Goal: Task Accomplishment & Management: Complete application form

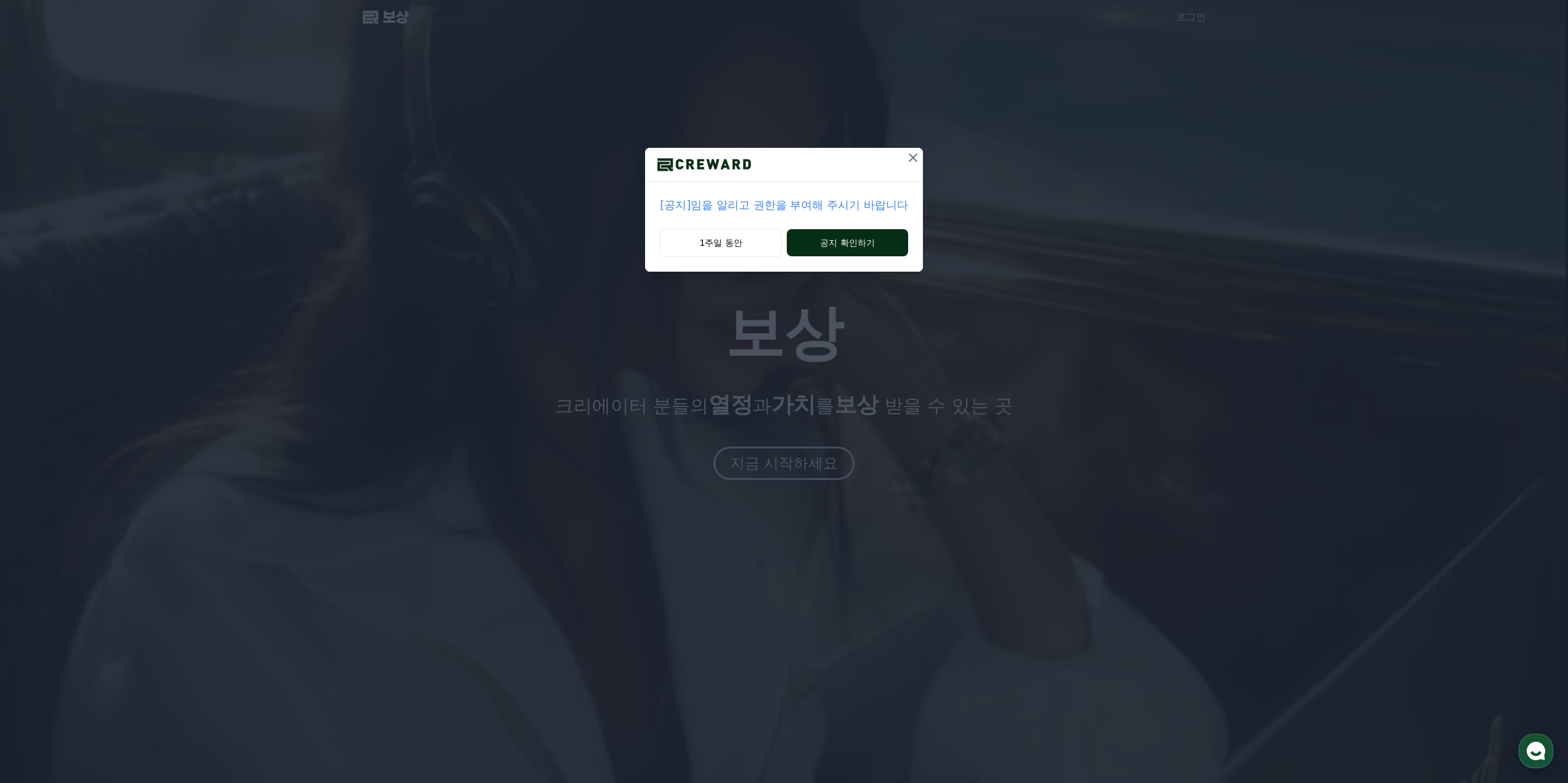
click at [848, 236] on button "공지 확인하기" at bounding box center [847, 243] width 121 height 27
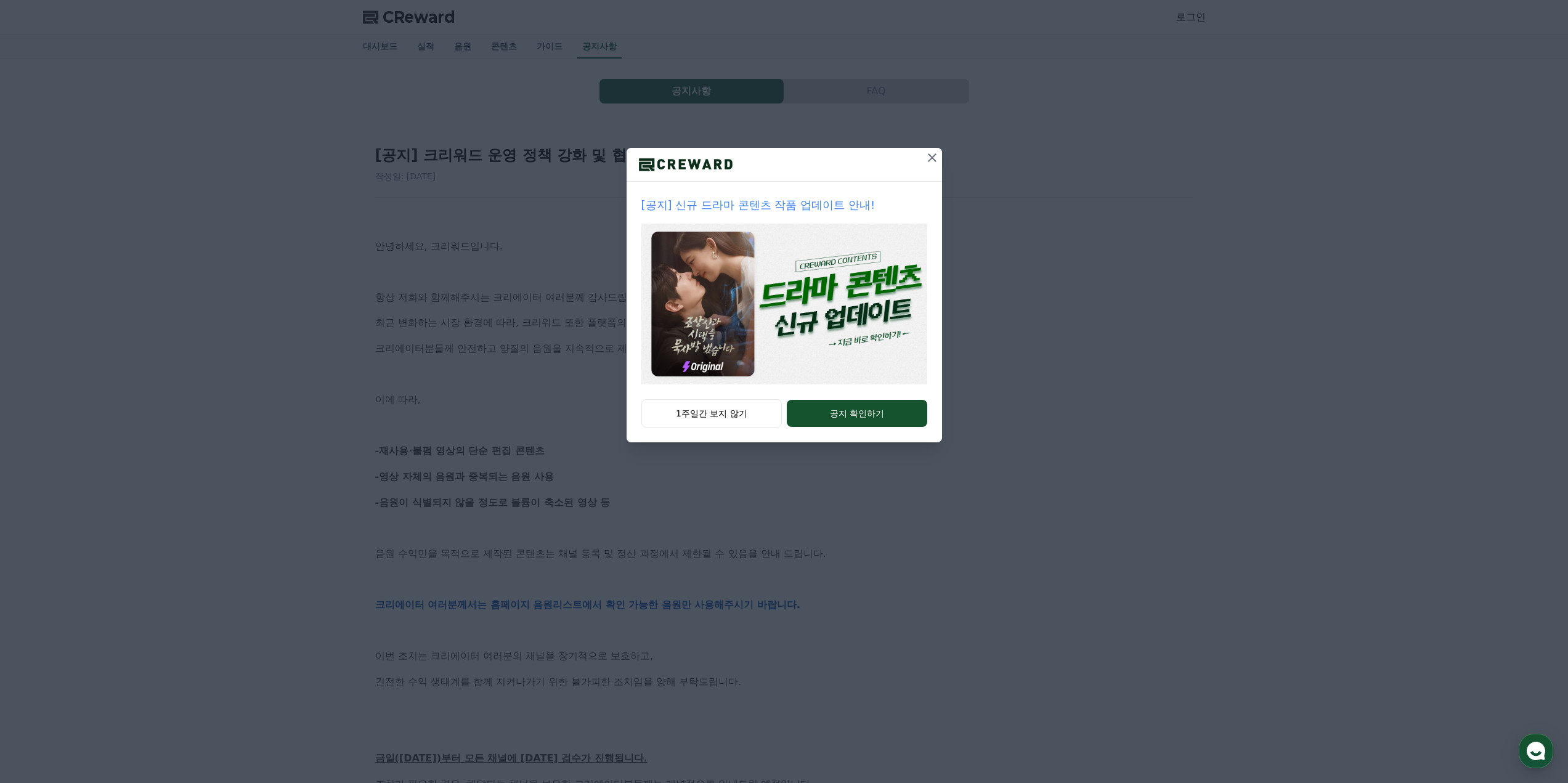
click at [923, 158] on button at bounding box center [932, 157] width 20 height 20
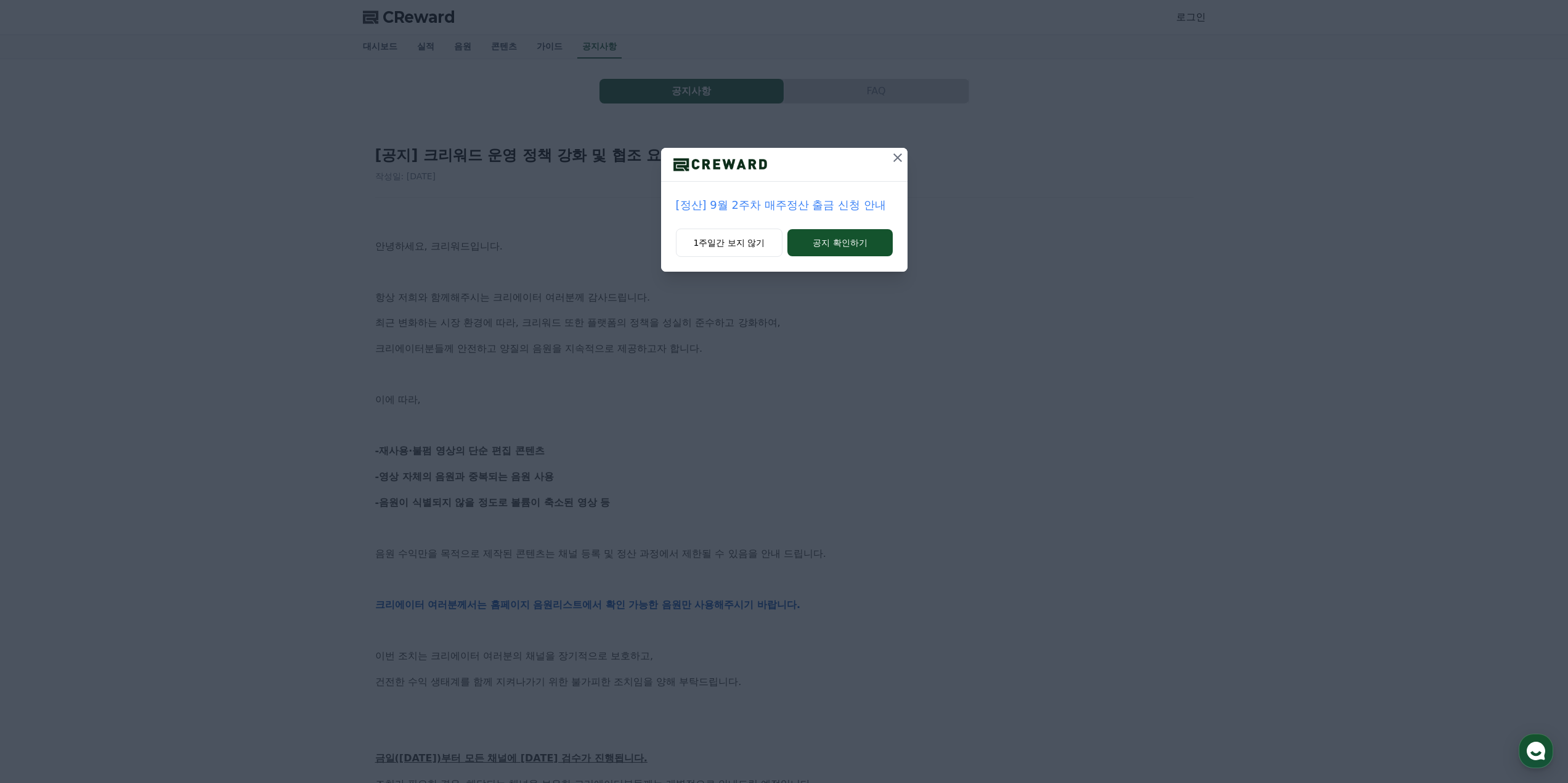
click at [895, 158] on icon at bounding box center [897, 157] width 15 height 15
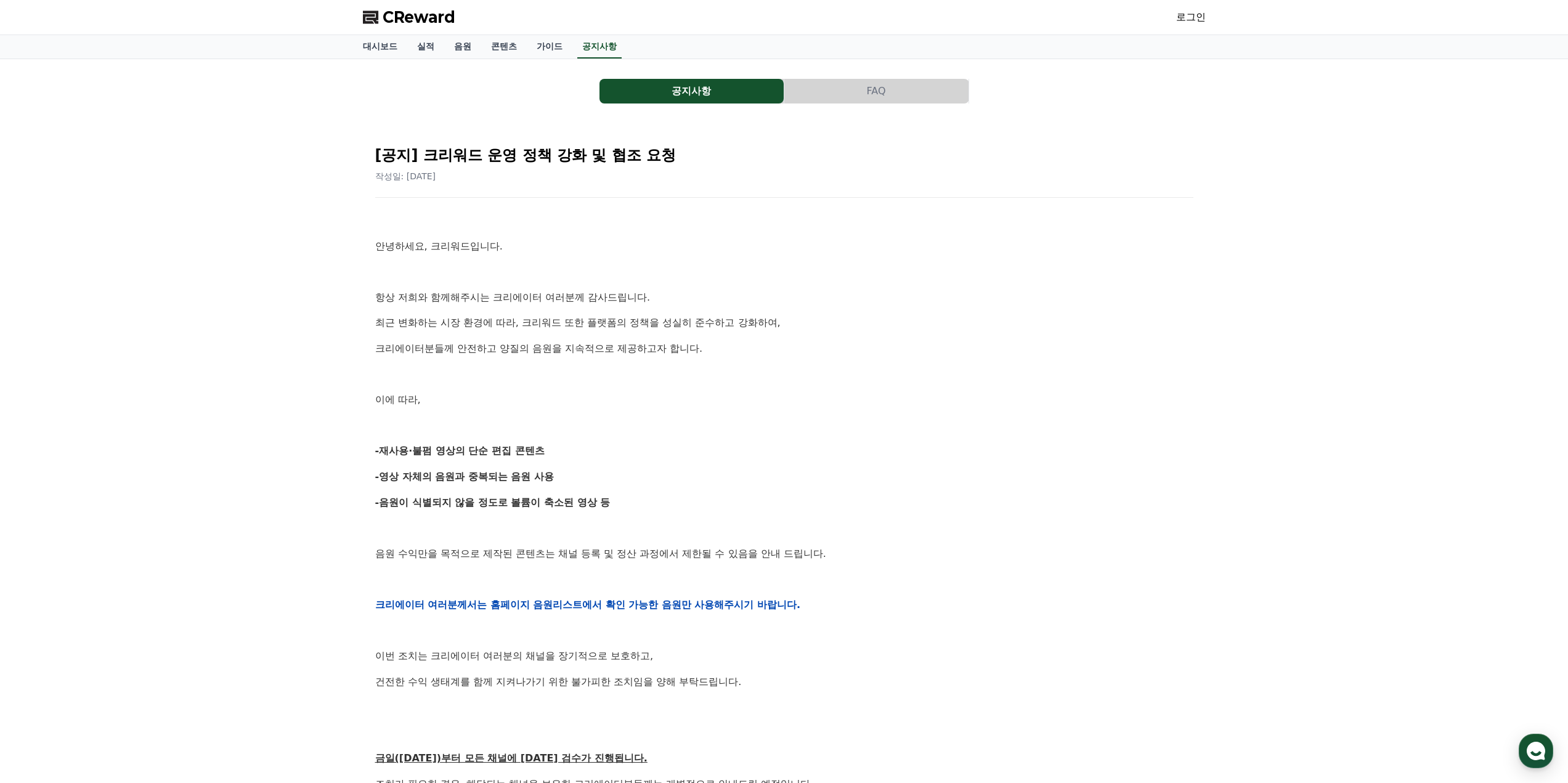
click at [955, 196] on div "[공지] 크리워드 운영 정책 강화 및 협조 요청 작성일: 2025-09-15 안녕하세요, 크리워드입니다. 항상 저희와 함께해주시는 크리에이터 …" at bounding box center [784, 585] width 823 height 903
click at [838, 99] on button "FAQ" at bounding box center [876, 91] width 184 height 24
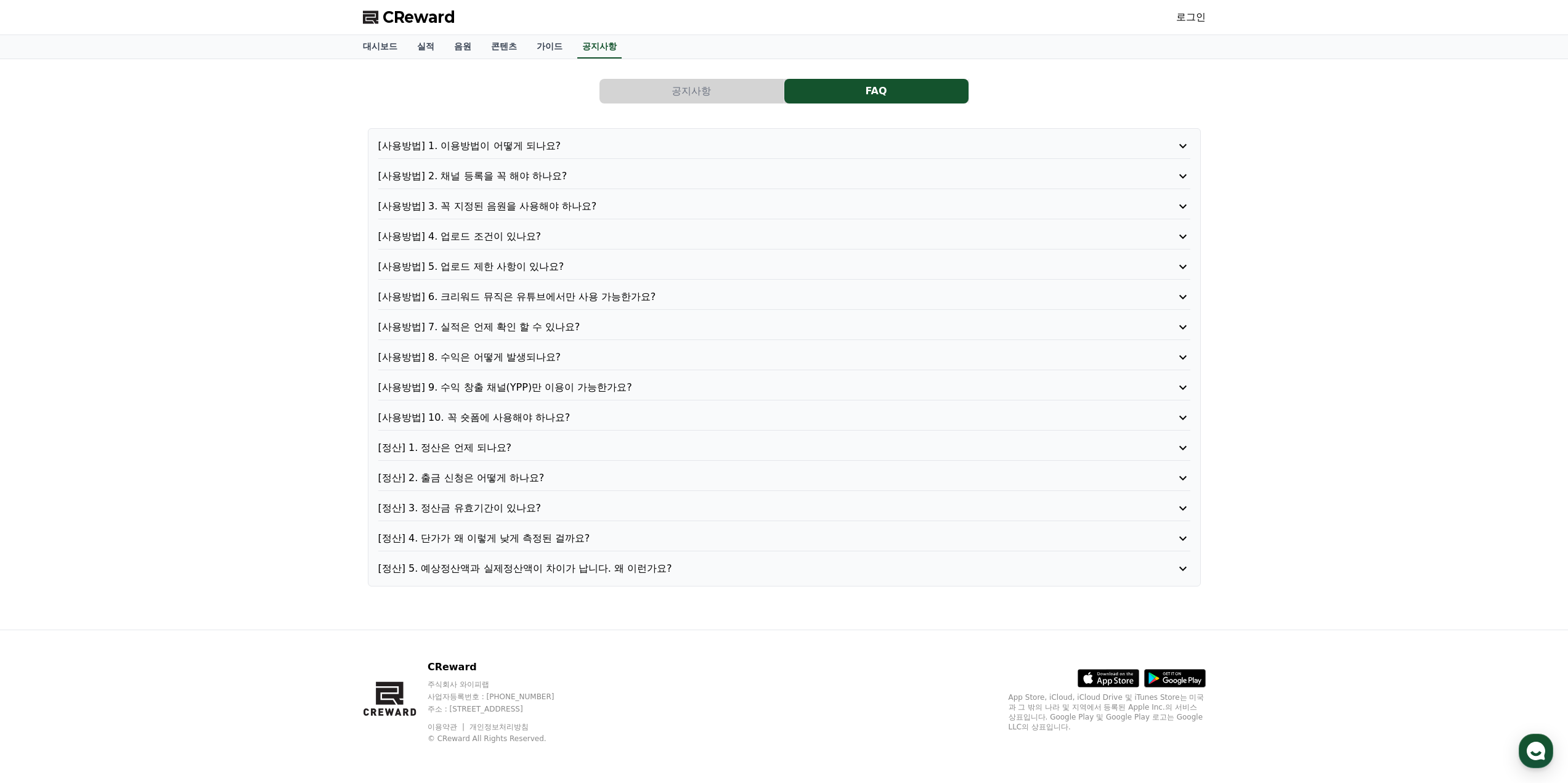
click at [680, 103] on button "공지사항" at bounding box center [691, 91] width 184 height 24
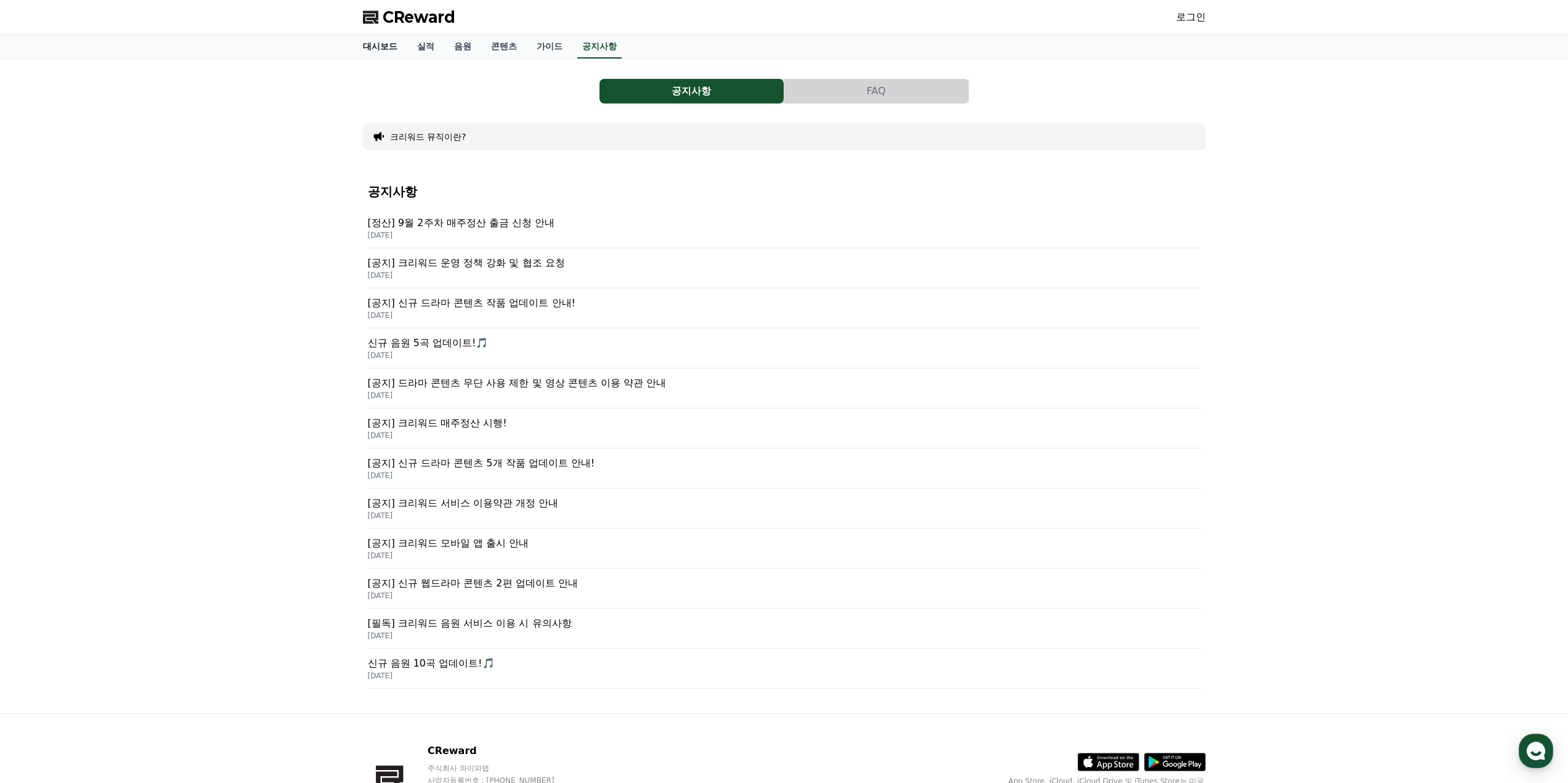
click at [390, 52] on link "대시보드" at bounding box center [380, 46] width 54 height 24
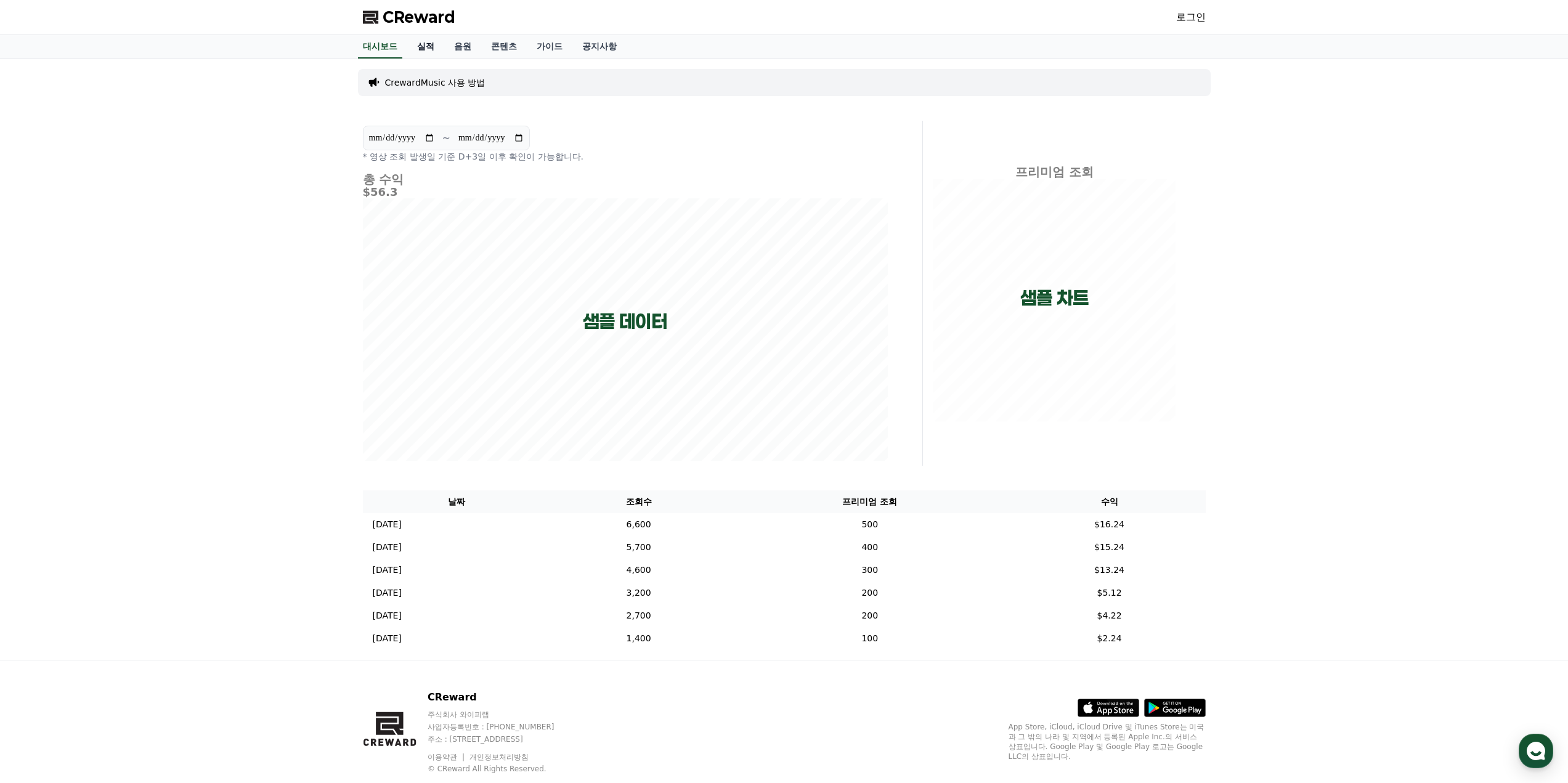
click at [421, 47] on link "실적" at bounding box center [426, 46] width 37 height 24
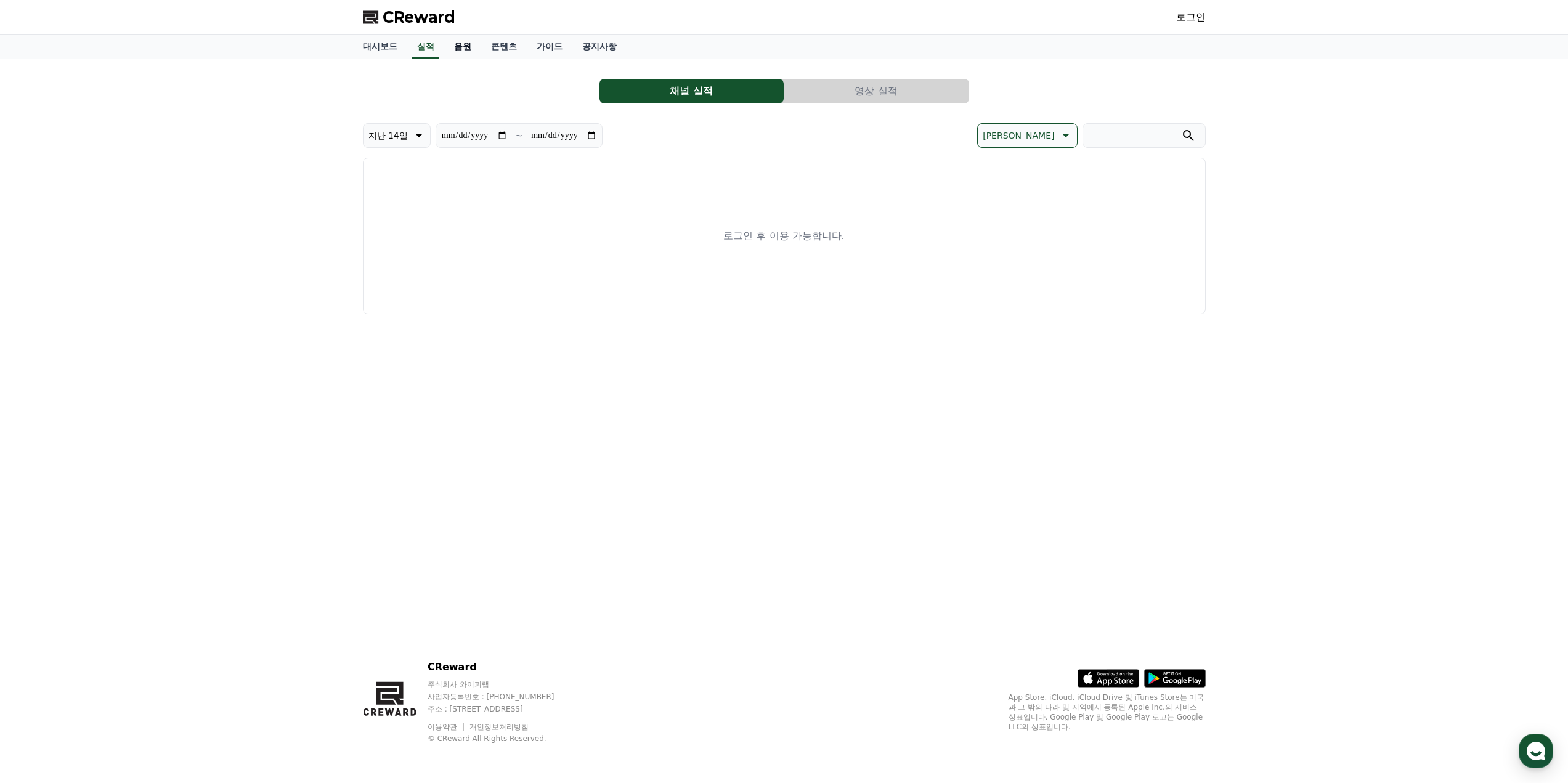
click at [477, 53] on link "음원" at bounding box center [462, 46] width 37 height 24
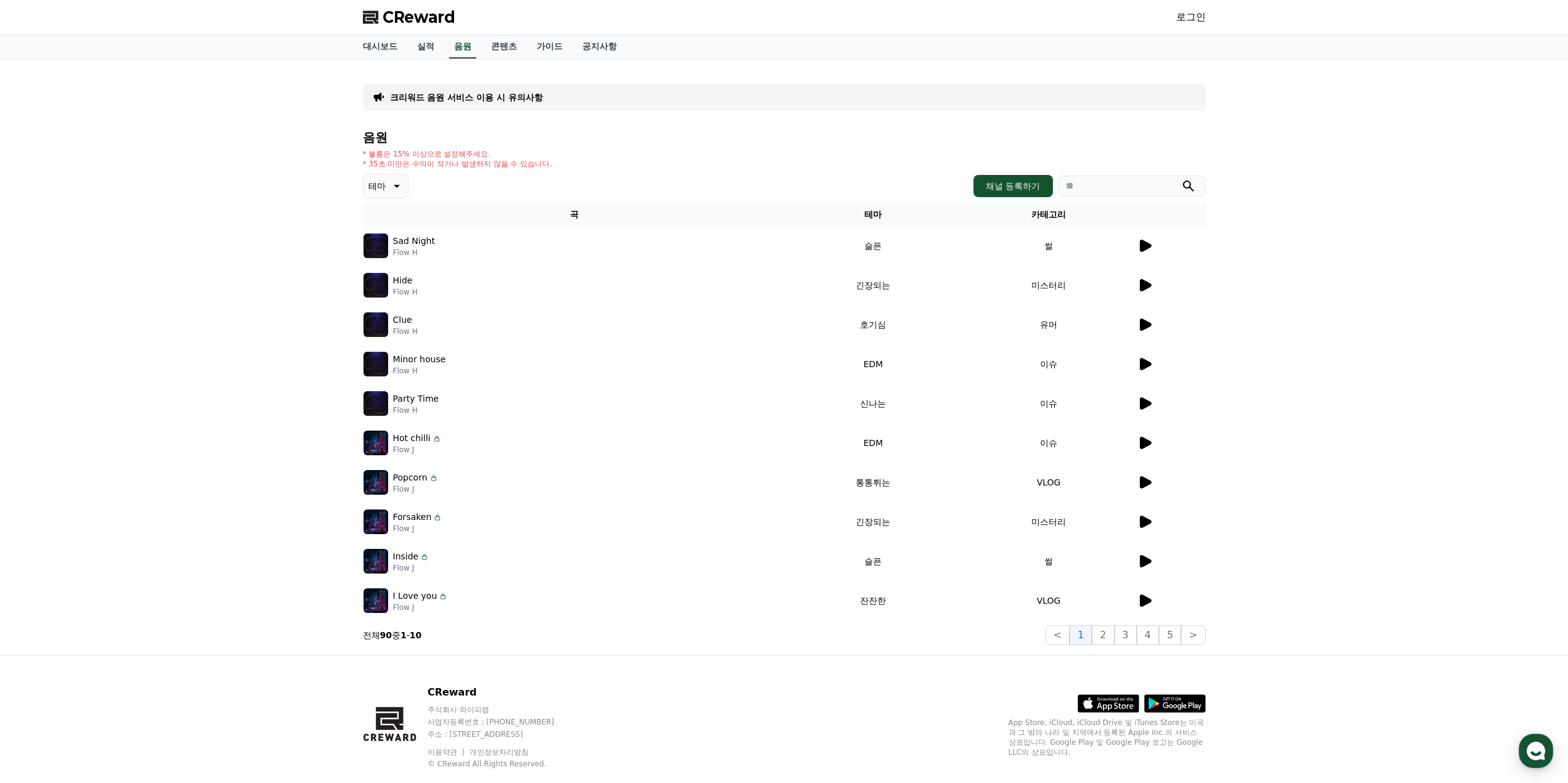
click at [1151, 248] on icon at bounding box center [1144, 245] width 15 height 15
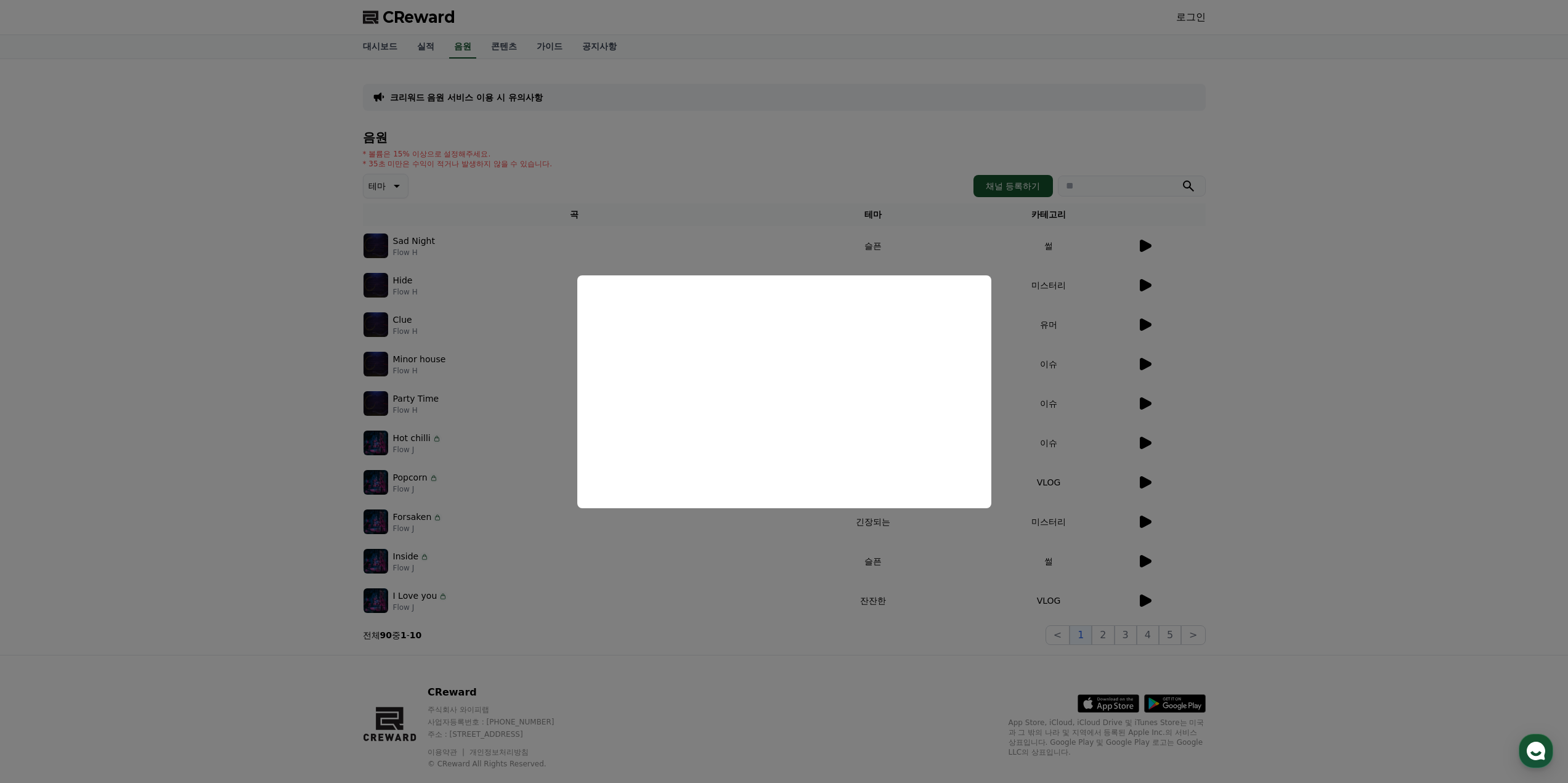
click at [1263, 285] on button "close modal" at bounding box center [784, 391] width 1568 height 783
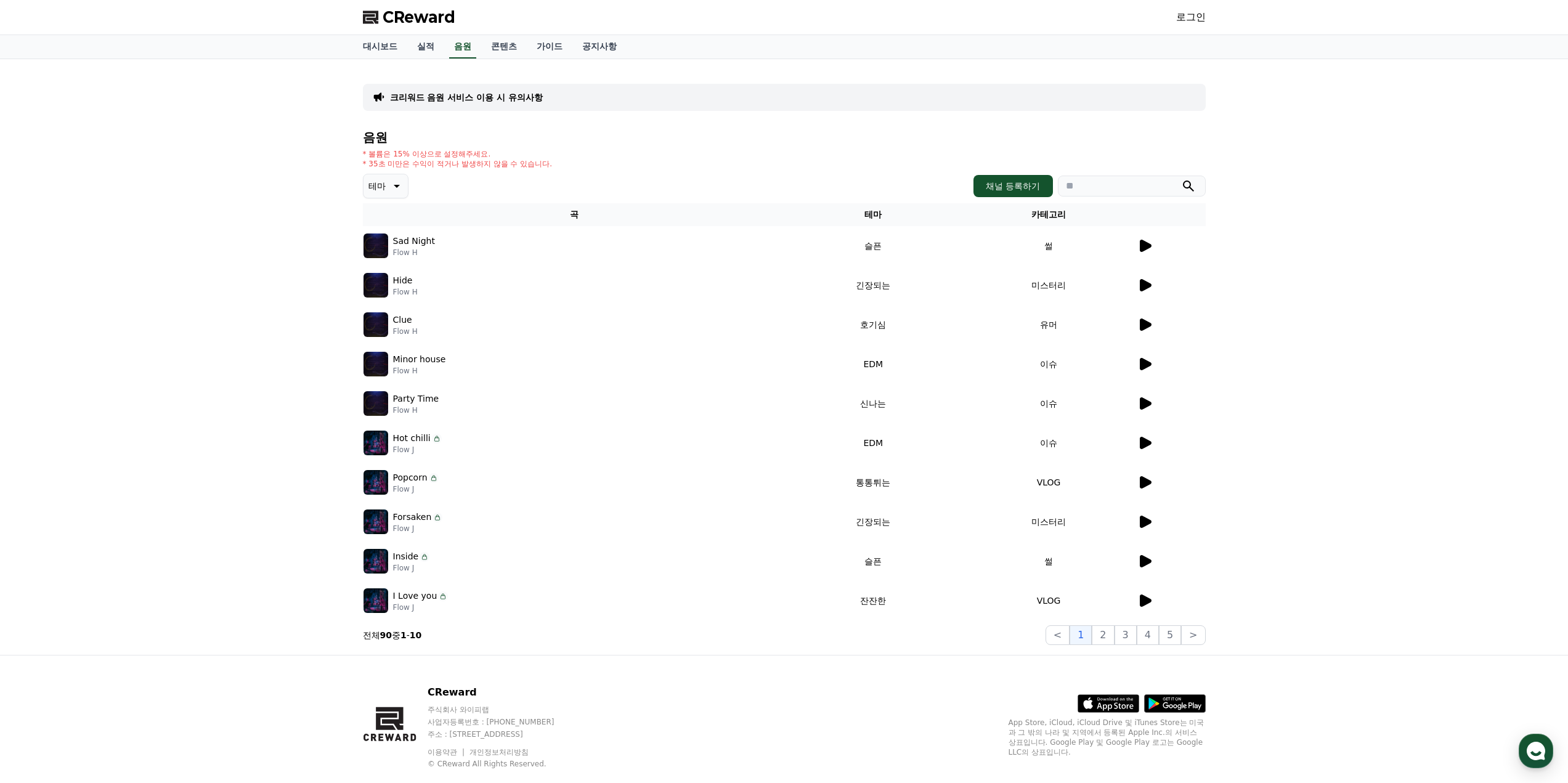
click at [1188, 19] on link "로그인" at bounding box center [1191, 17] width 30 height 15
click at [1198, 17] on link "로그인" at bounding box center [1191, 17] width 30 height 15
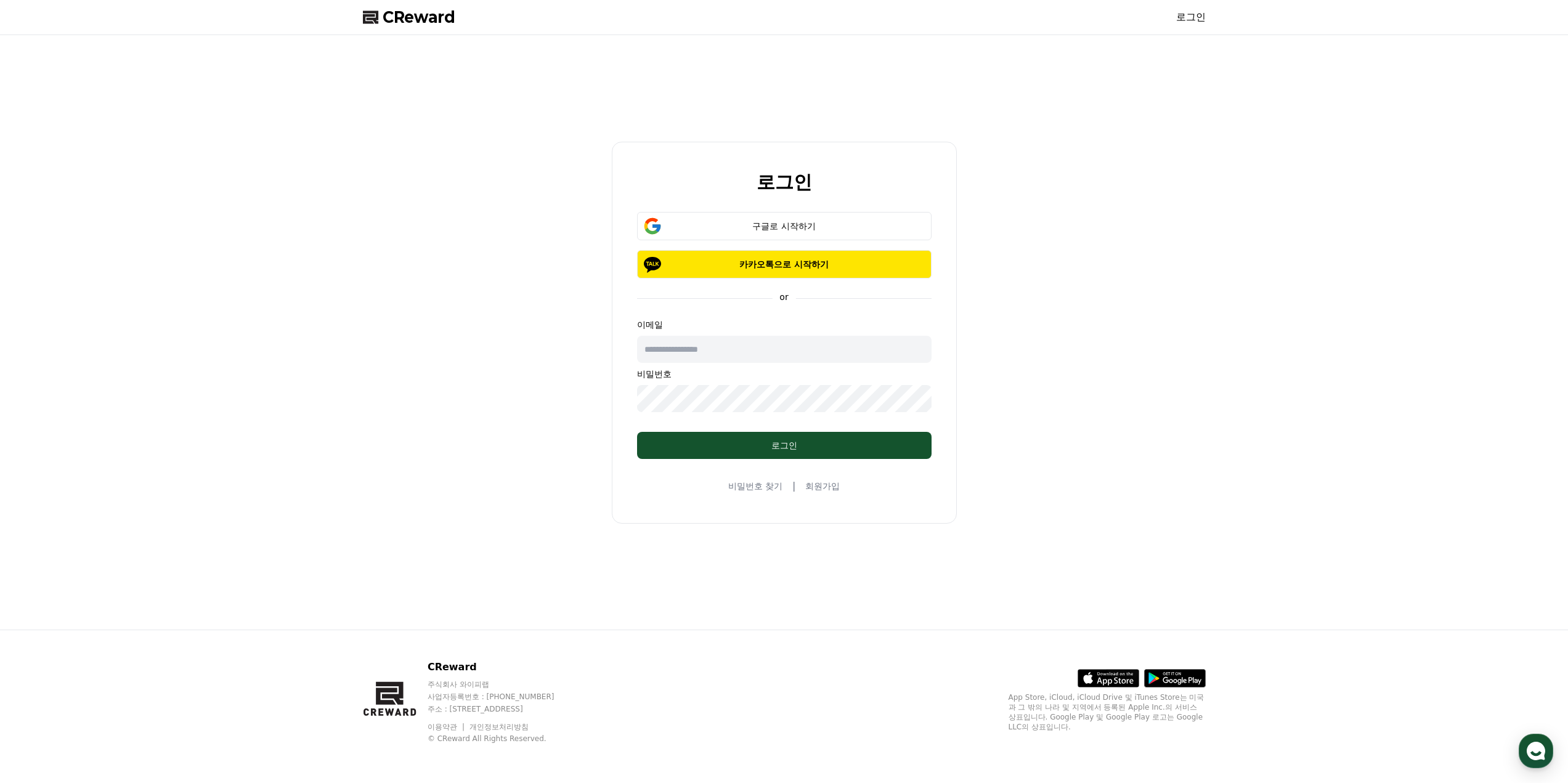
click at [825, 485] on link "회원가입" at bounding box center [823, 486] width 35 height 12
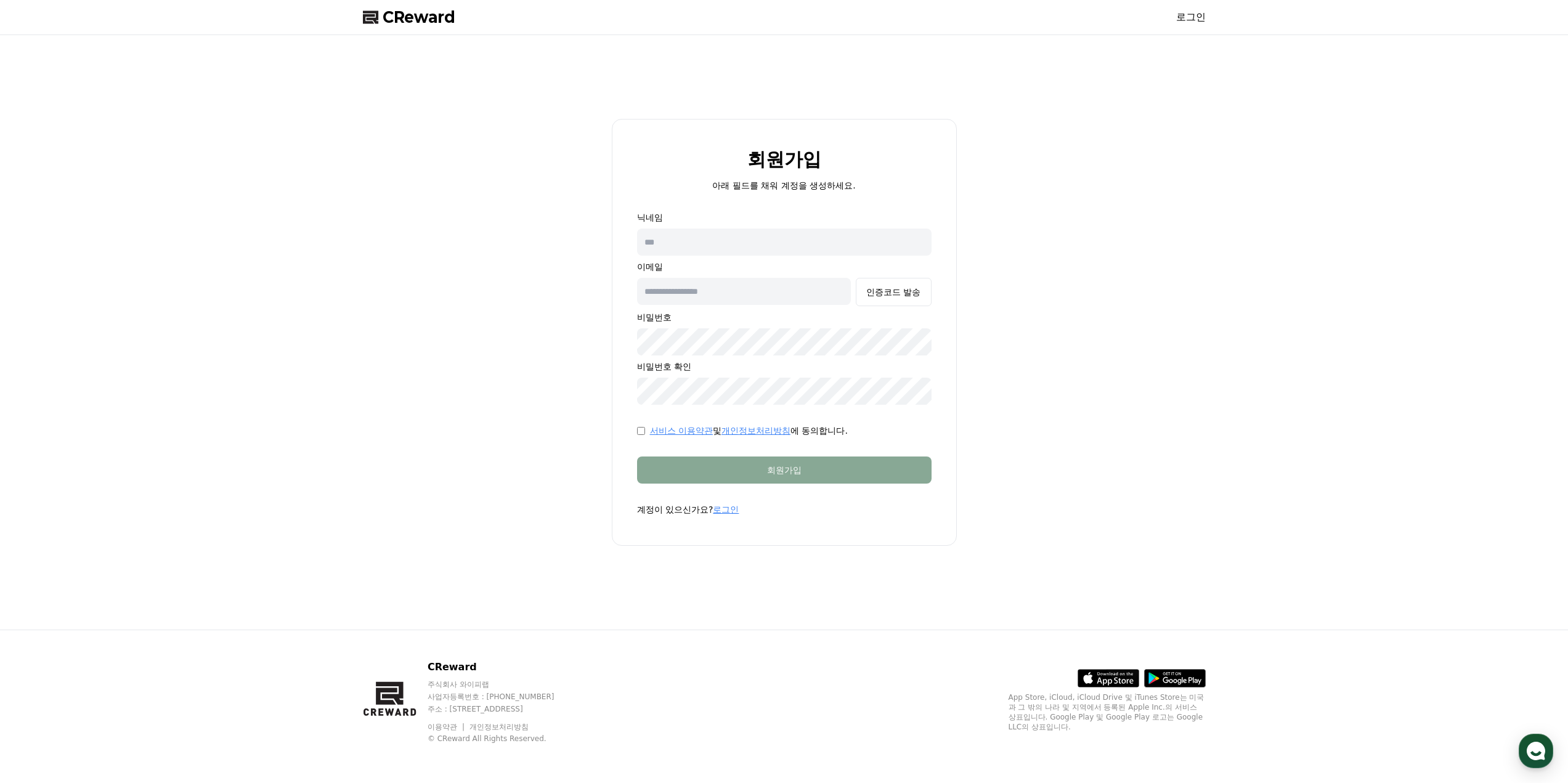
click at [762, 236] on input "text" at bounding box center [784, 242] width 294 height 27
type input "**"
type input "*"
click at [712, 291] on input "text" at bounding box center [744, 291] width 215 height 27
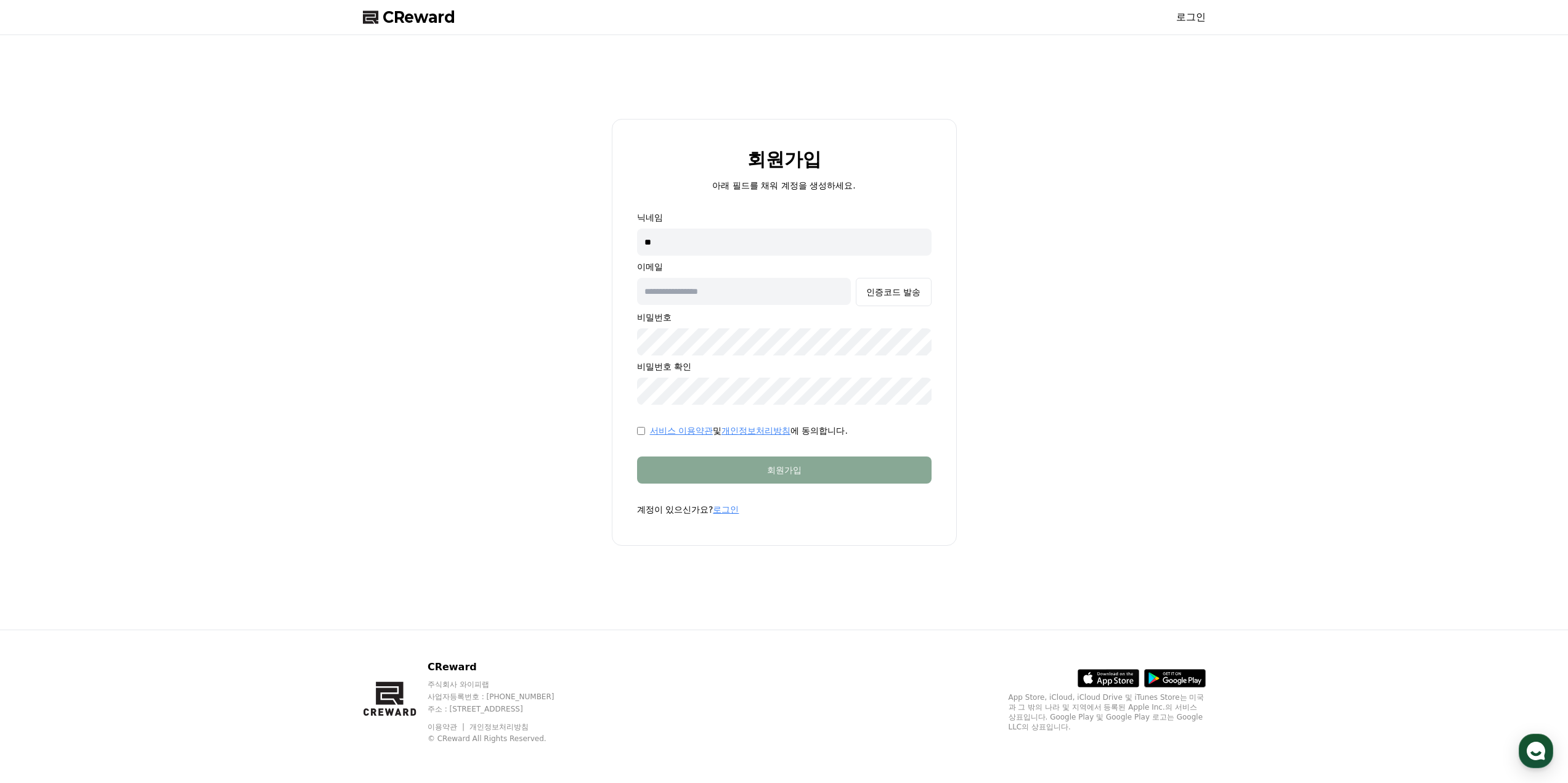
type input "**********"
click at [882, 299] on button "인증코드 발송" at bounding box center [894, 292] width 75 height 28
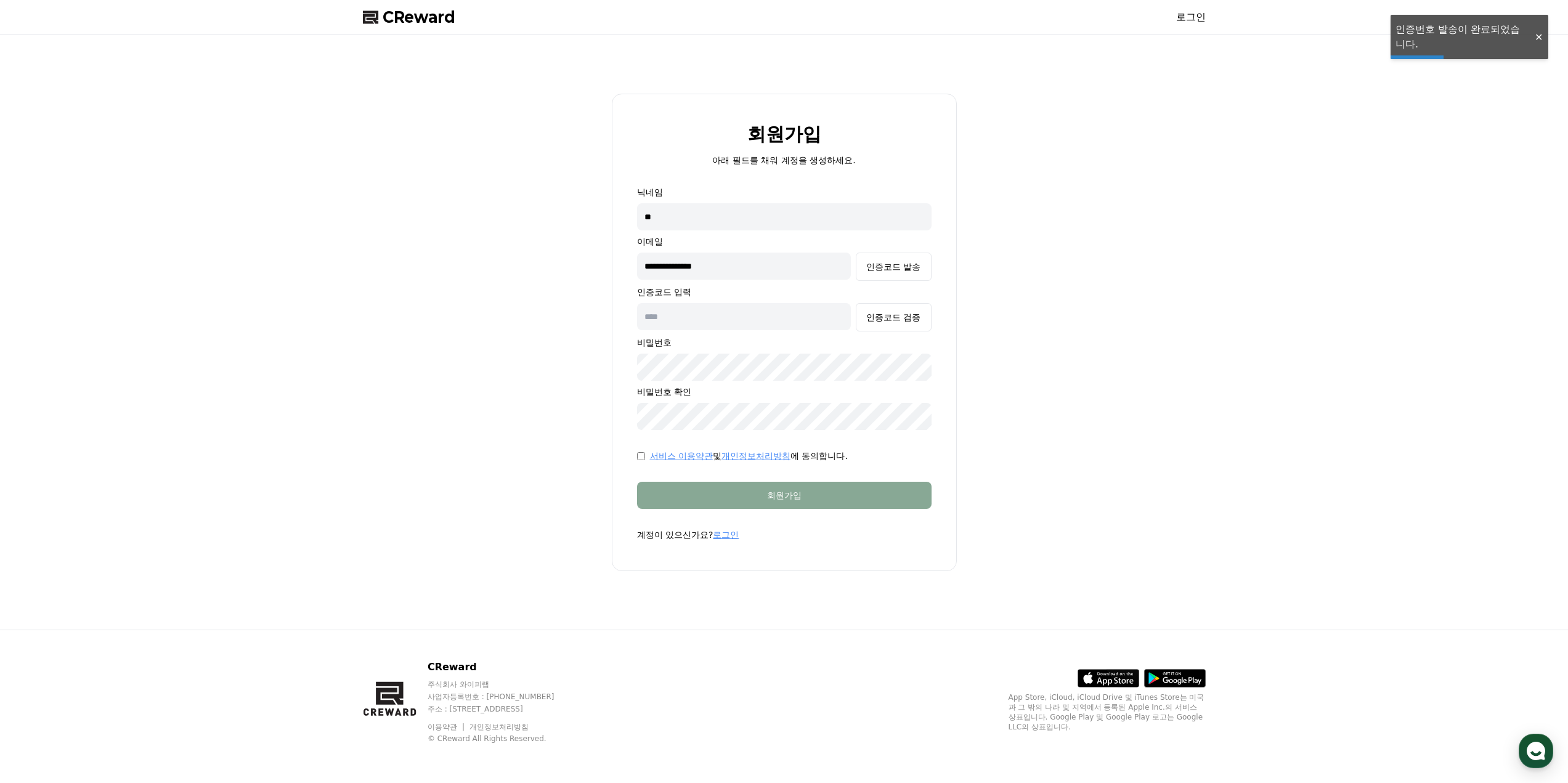
click at [718, 315] on input "text" at bounding box center [744, 316] width 215 height 27
type input "******"
click at [903, 320] on div "인증코드 검증" at bounding box center [894, 318] width 54 height 12
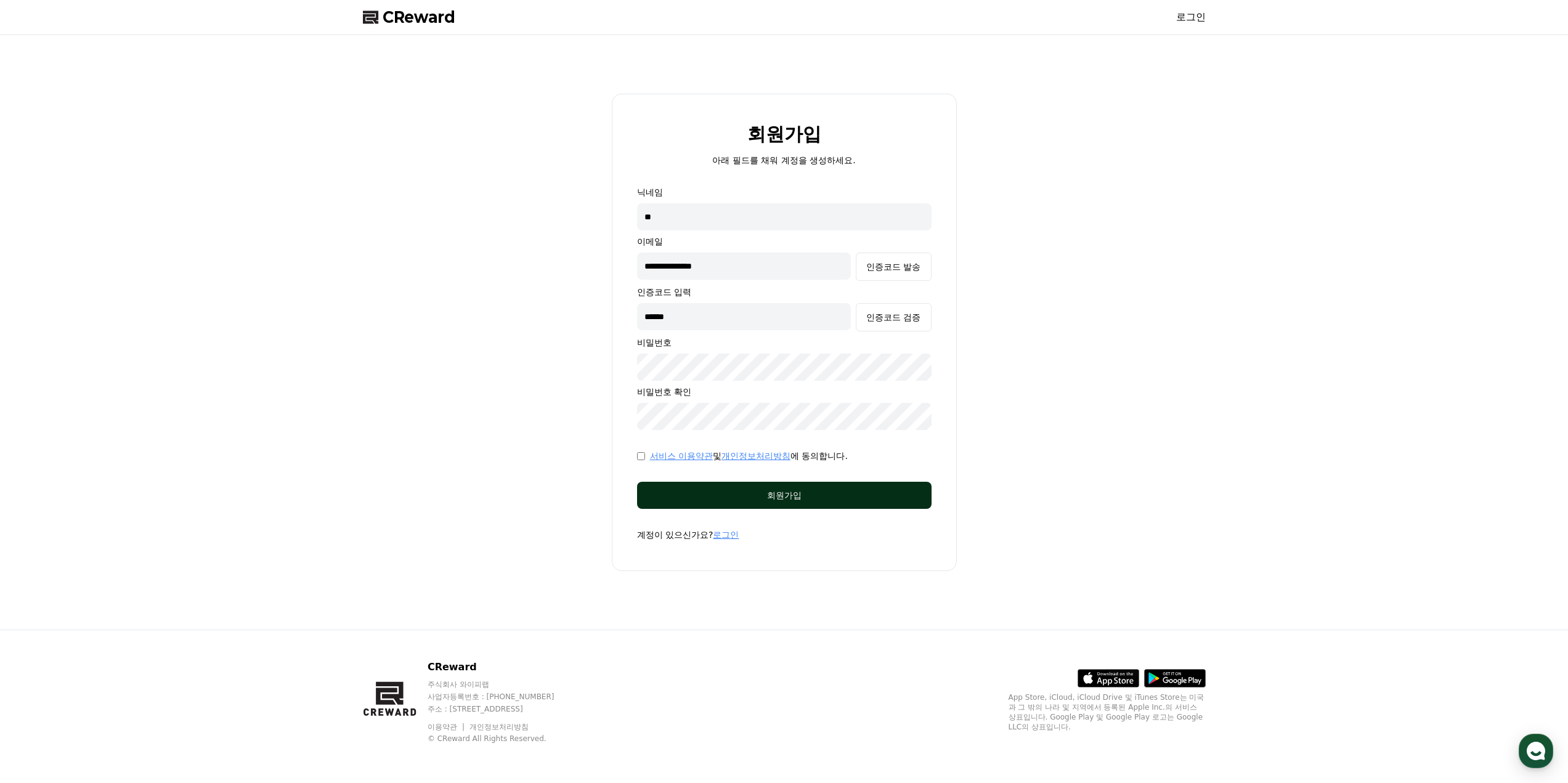
click at [686, 490] on div "회원가입" at bounding box center [784, 496] width 245 height 12
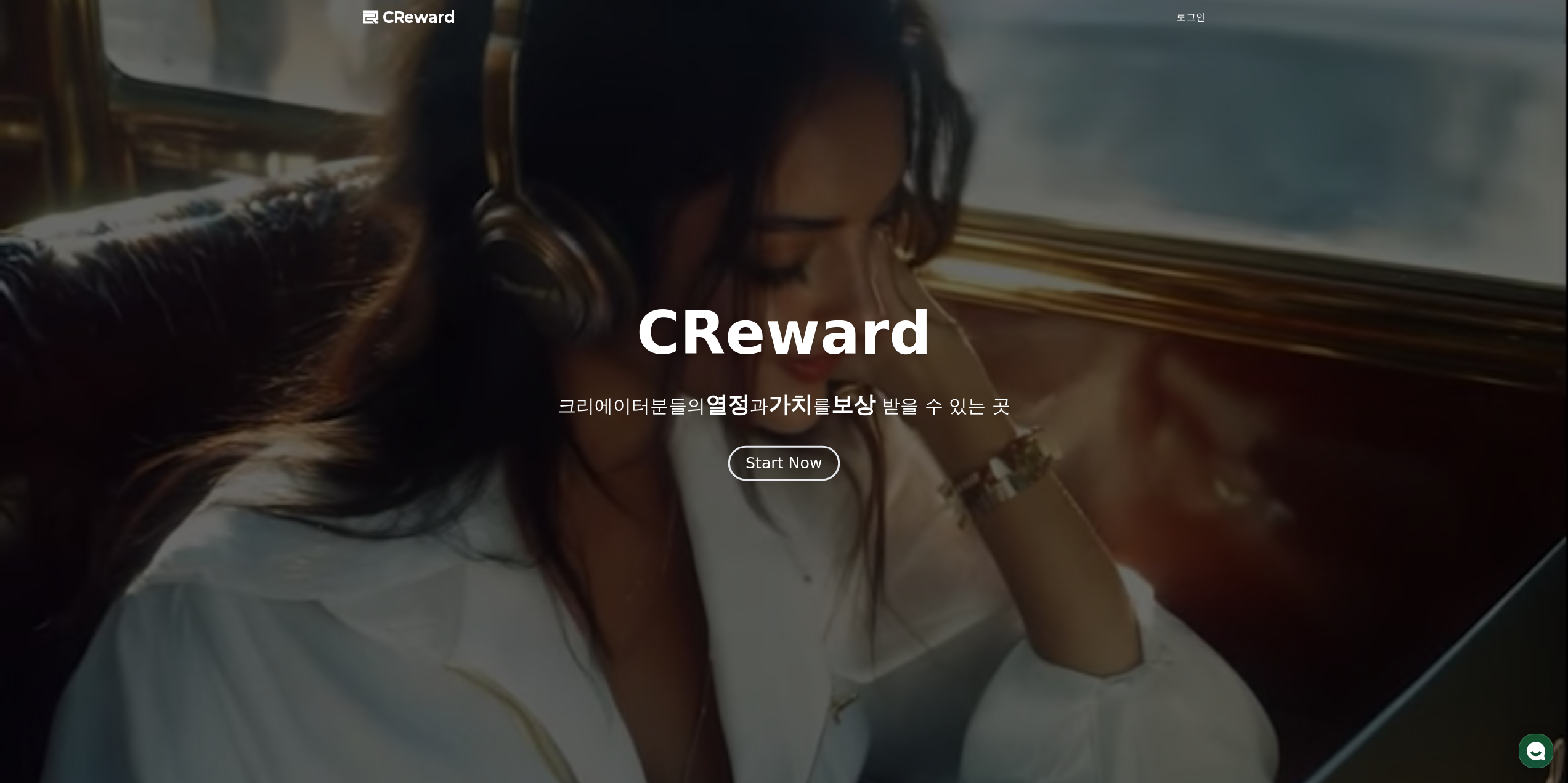
click at [806, 463] on div "Start Now" at bounding box center [784, 464] width 77 height 21
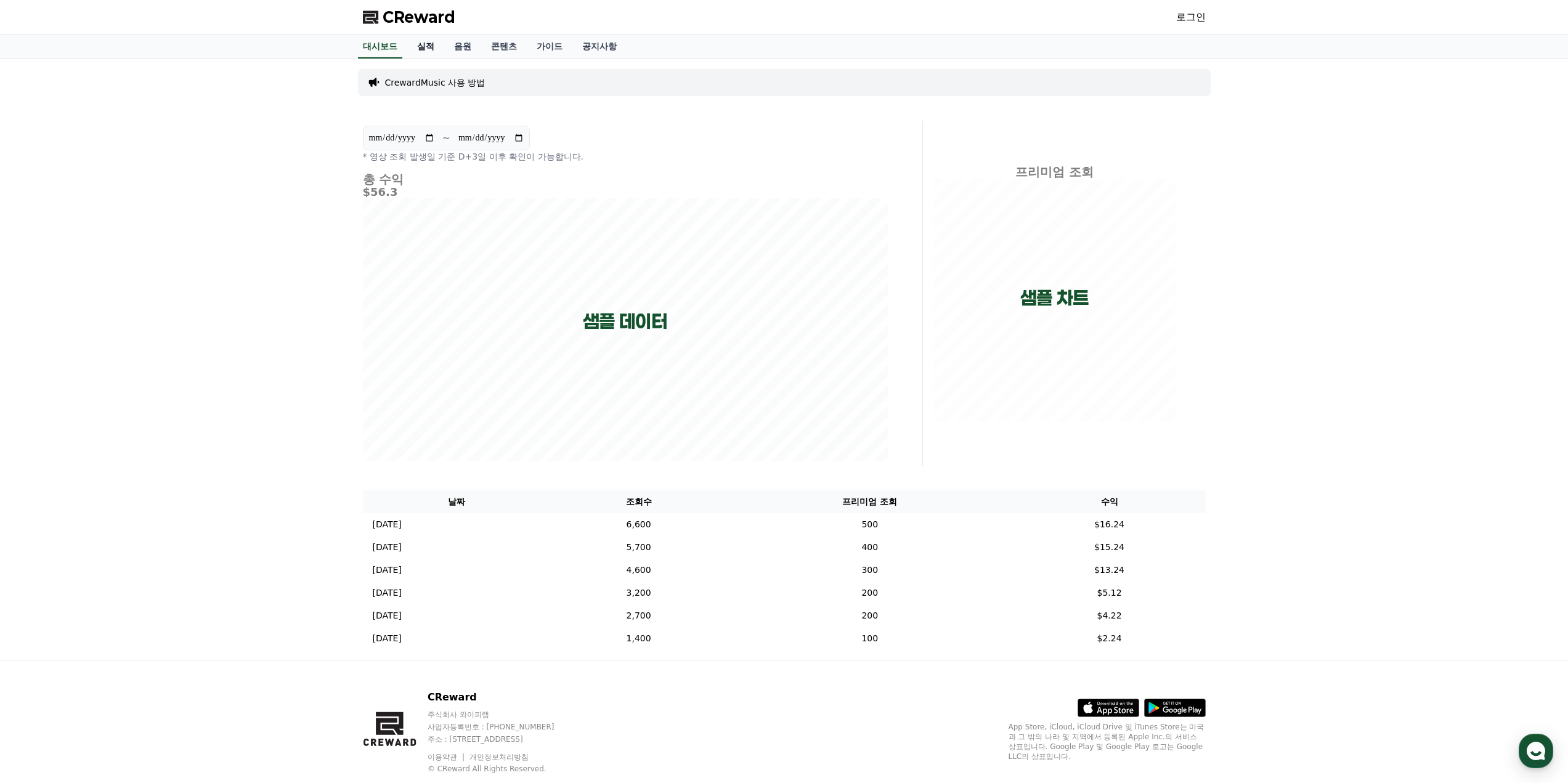
click at [421, 47] on link "실적" at bounding box center [426, 46] width 37 height 24
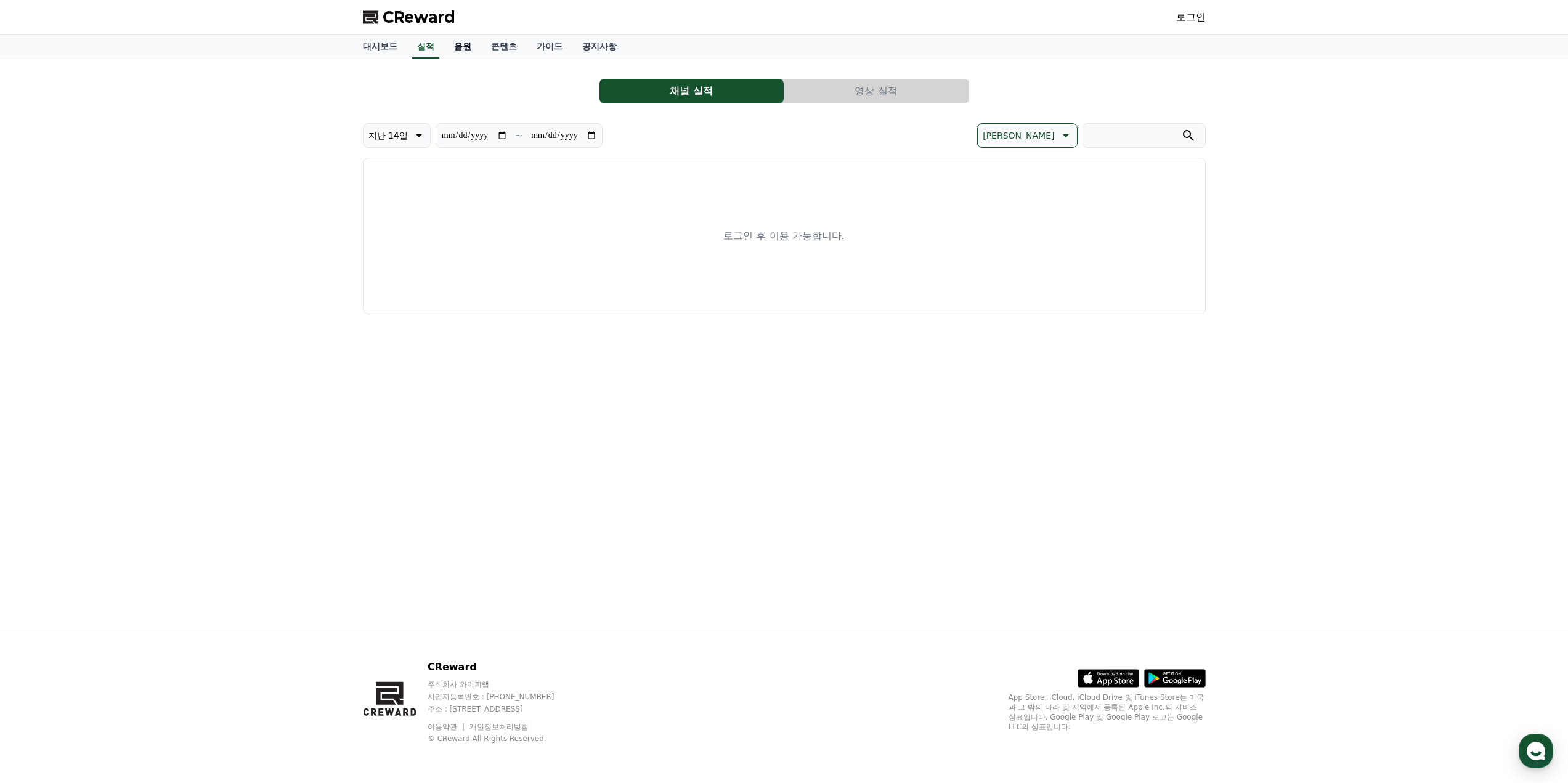
click at [473, 45] on link "음원" at bounding box center [462, 46] width 37 height 24
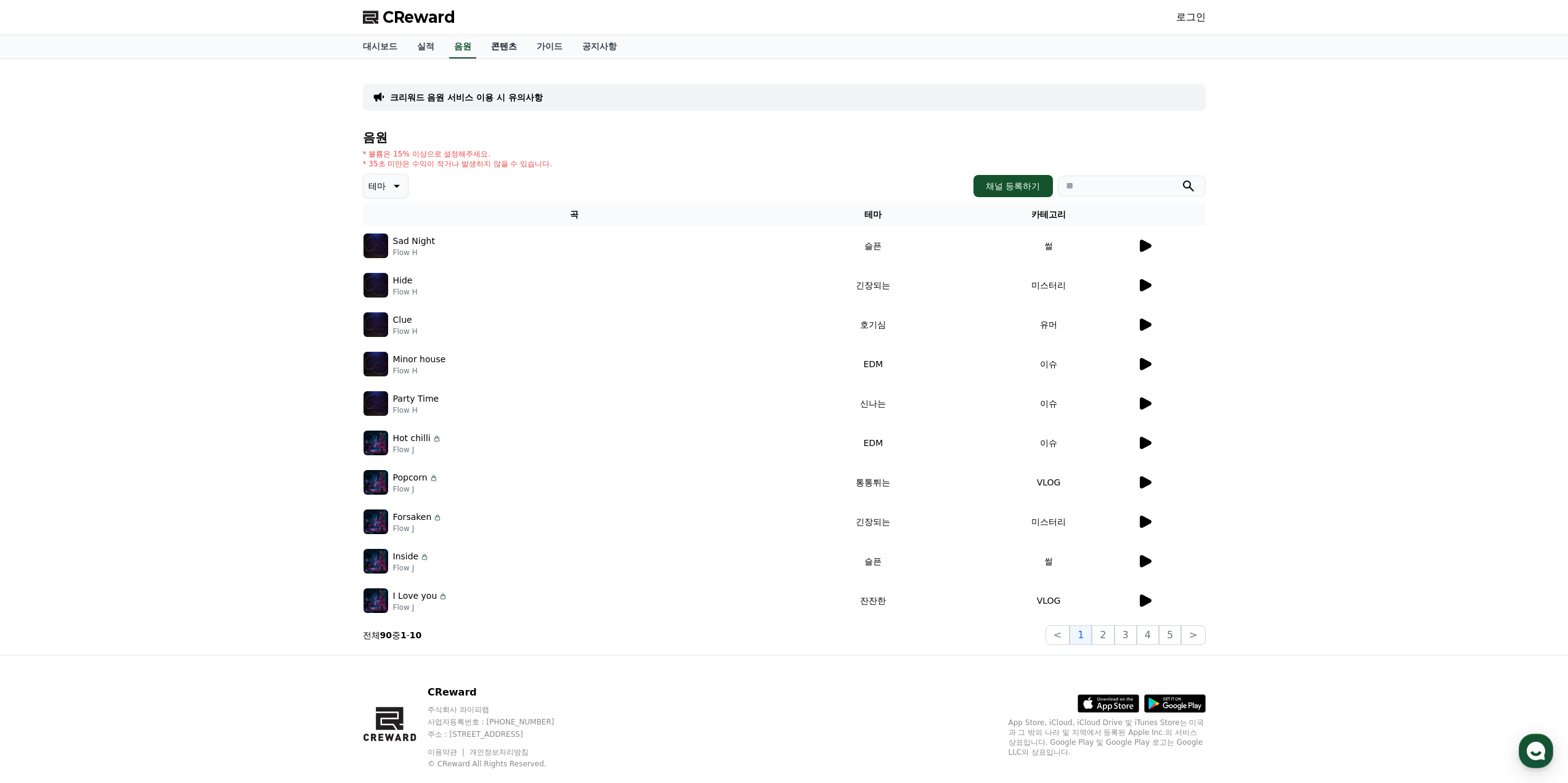
click at [500, 45] on link "콘텐츠" at bounding box center [503, 46] width 45 height 24
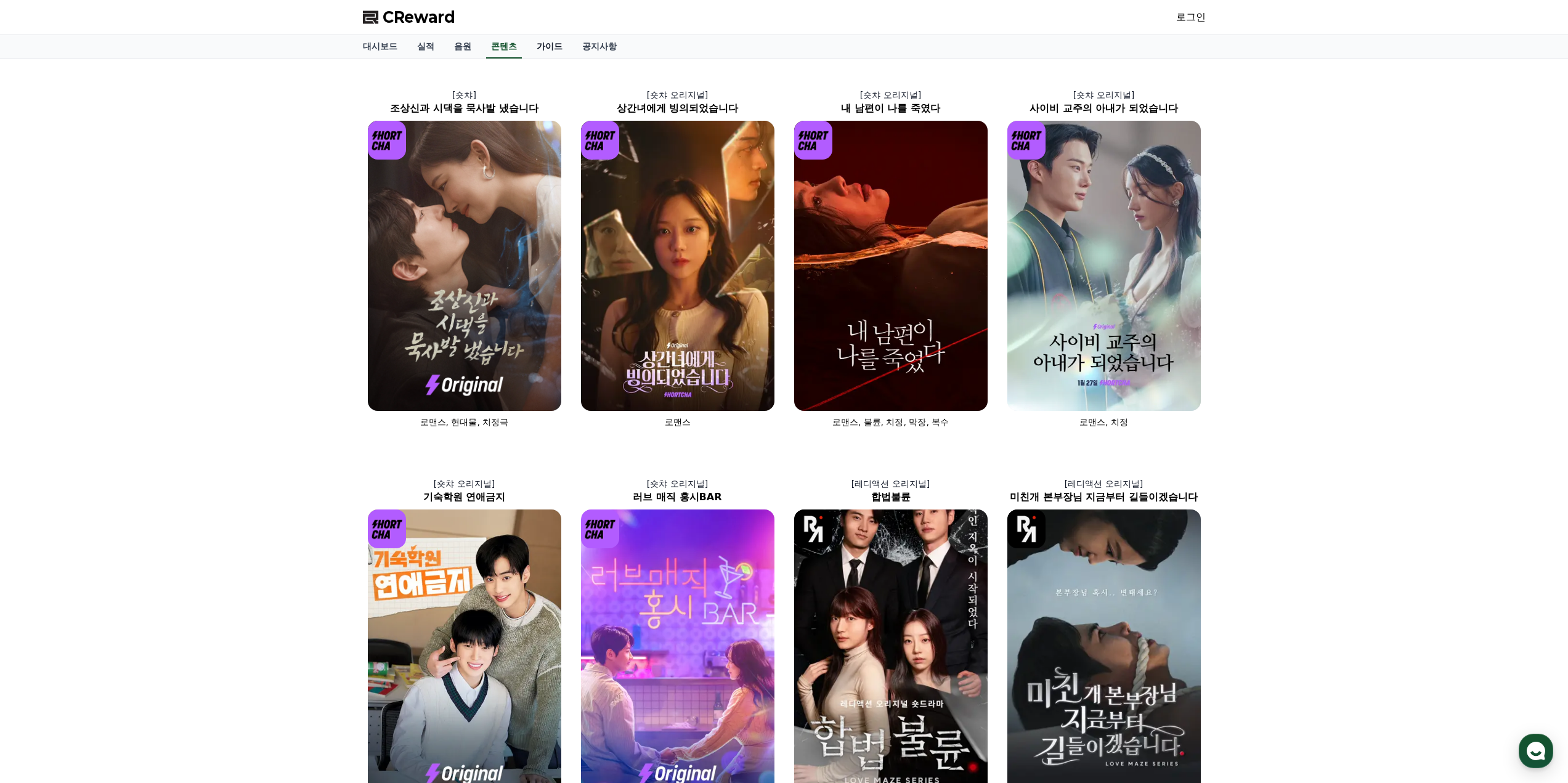
click at [548, 46] on link "가이드" at bounding box center [550, 46] width 45 height 24
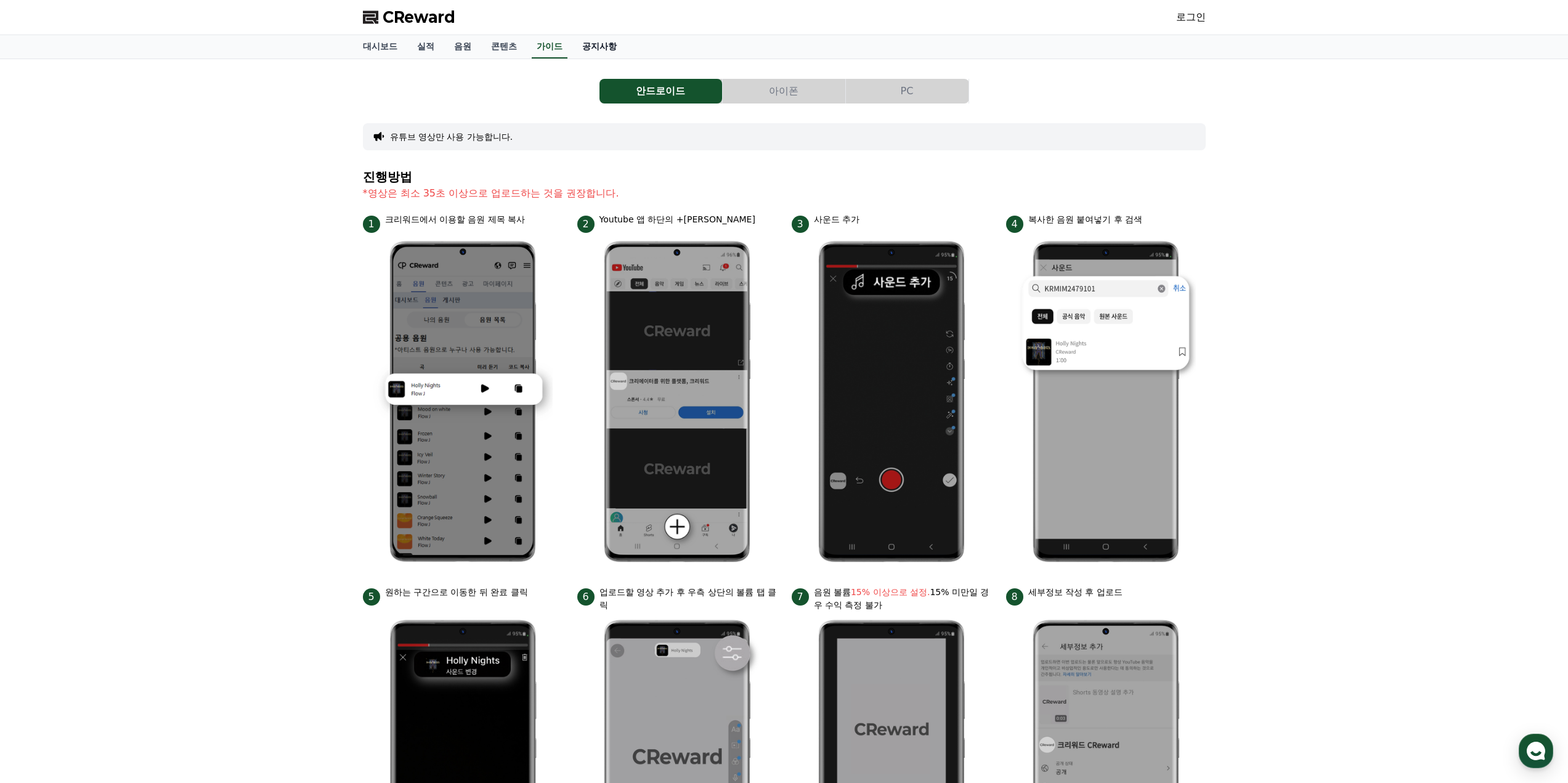
click at [601, 44] on link "공지사항" at bounding box center [599, 46] width 54 height 24
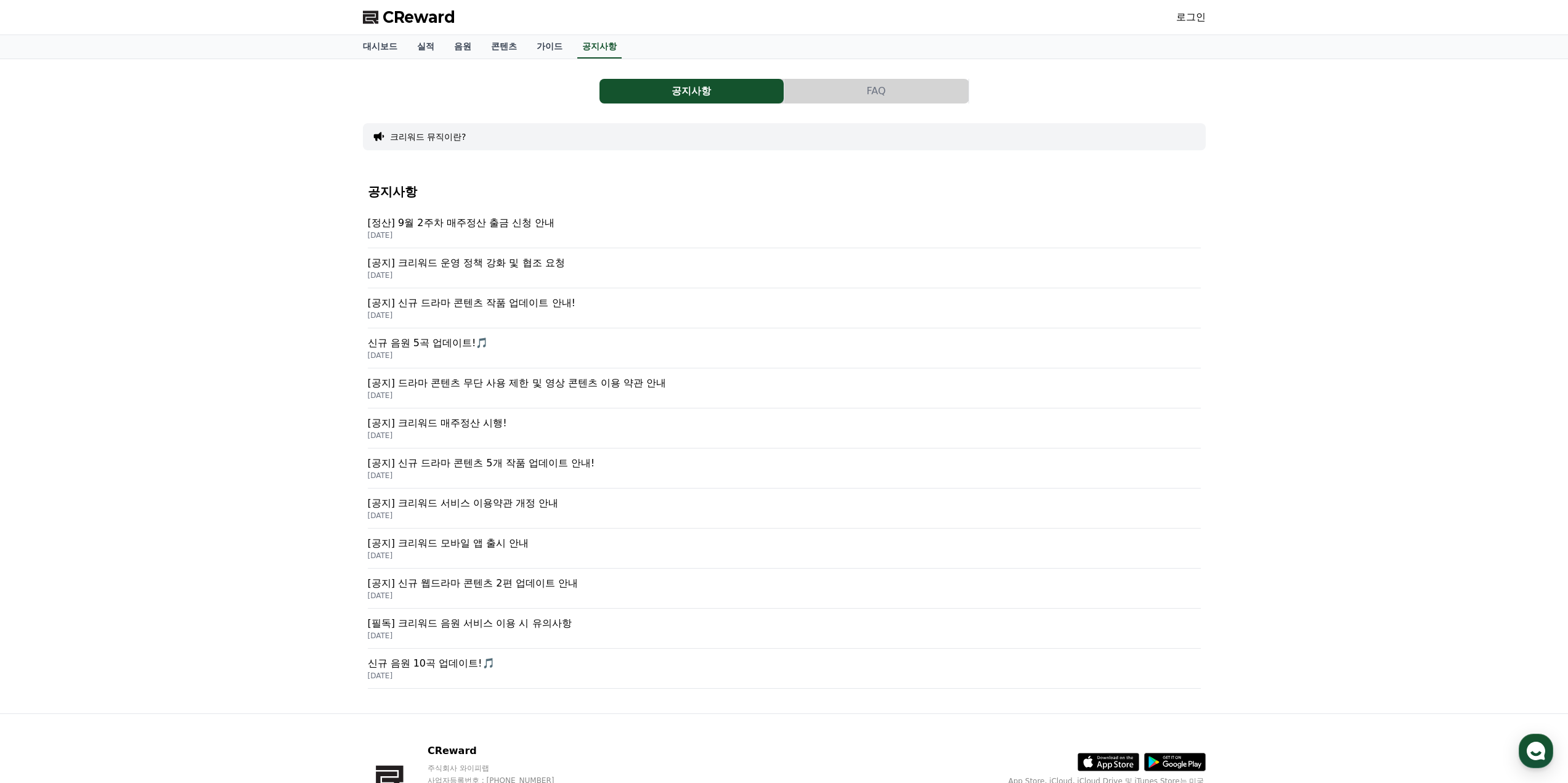
click at [483, 221] on p "[정산] 9월 2주차 매주정산 출금 신청 안내" at bounding box center [784, 223] width 833 height 15
click at [258, 175] on div "공지사항 FAQ 크리워드 뮤직이란? 공지사항 [정산] 9월 2주차 매주정산 출금 신청 안내 2025-09-17 [공지] 크리워드 운영 정책 강…" at bounding box center [784, 387] width 1568 height 655
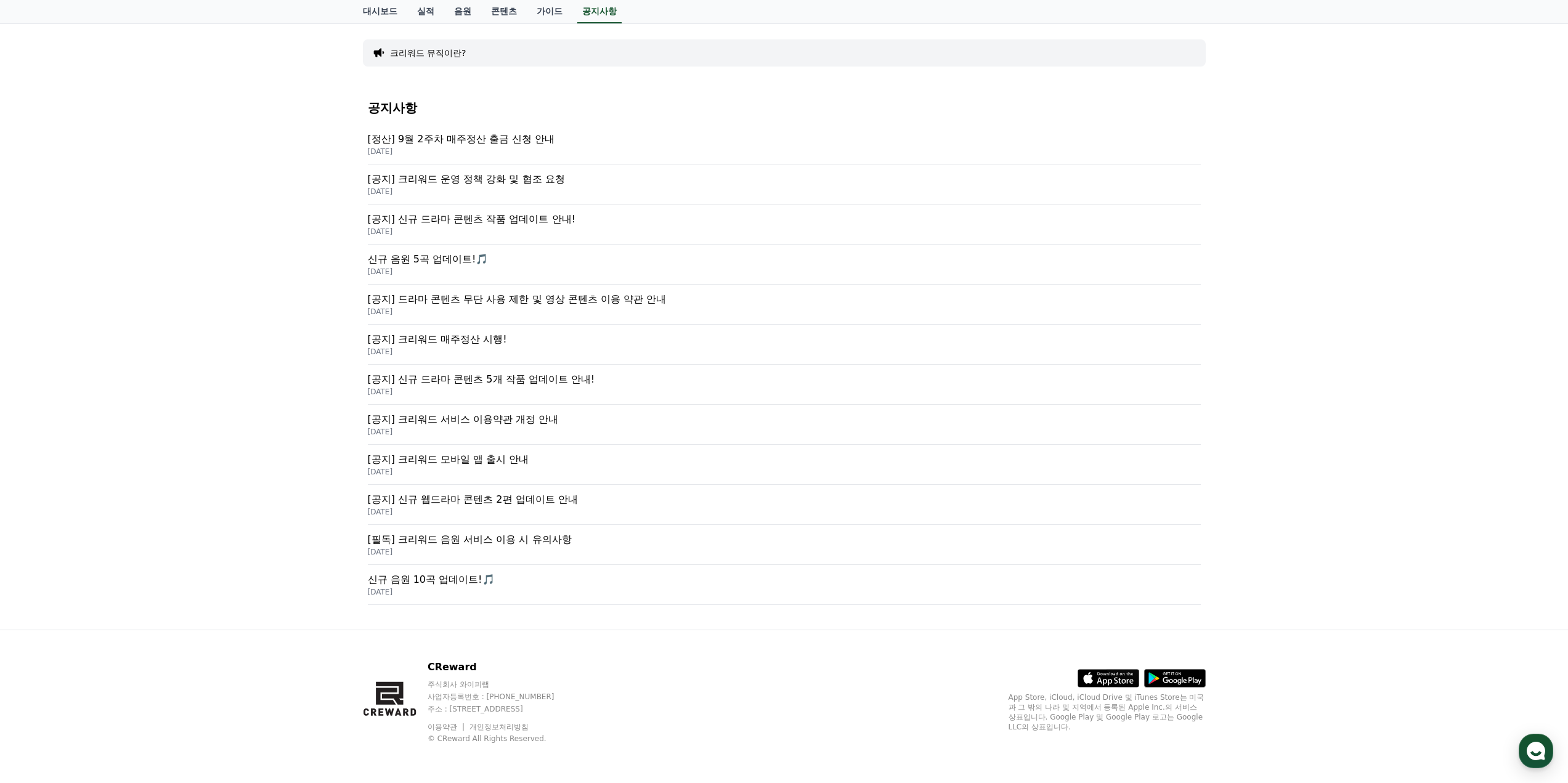
click at [258, 175] on div "공지사항 FAQ 크리워드 뮤직이란? 공지사항 [정산] 9월 2주차 매주정산 출금 신청 안내 2025-09-17 [공지] 크리워드 운영 정책 강…" at bounding box center [784, 303] width 1568 height 655
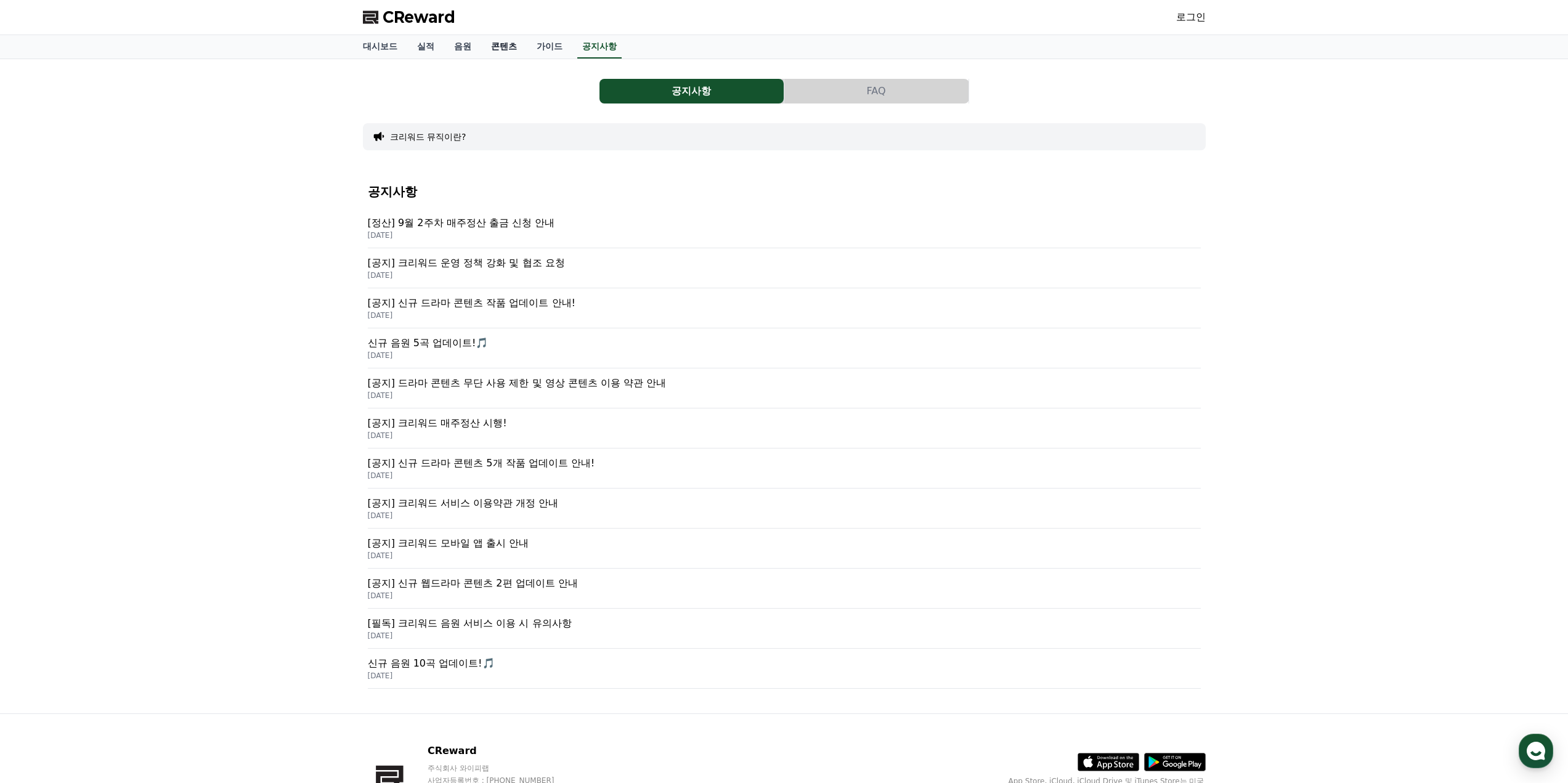
click at [508, 44] on link "콘텐츠" at bounding box center [503, 46] width 45 height 24
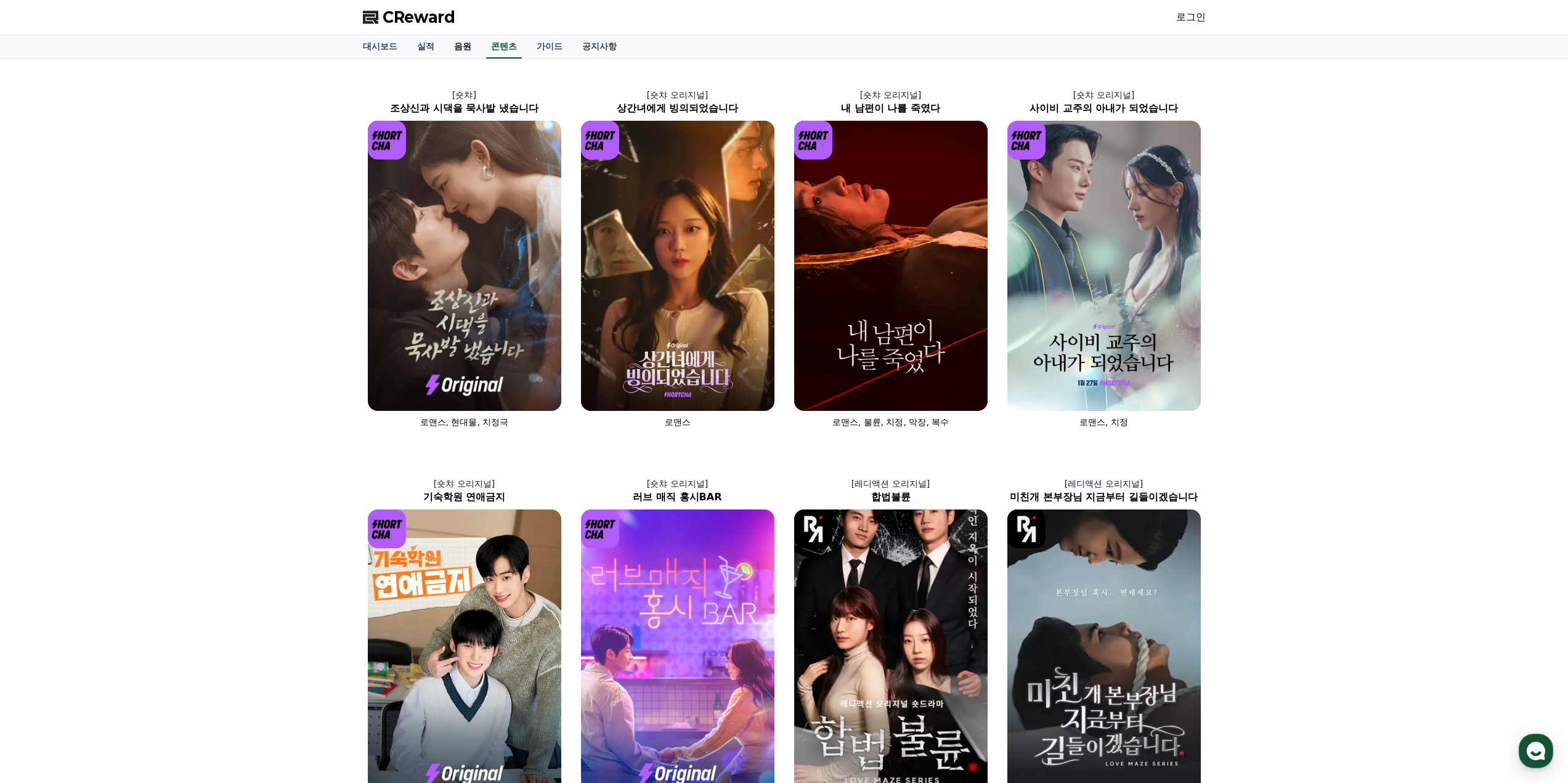
click at [460, 49] on link "음원" at bounding box center [462, 46] width 37 height 24
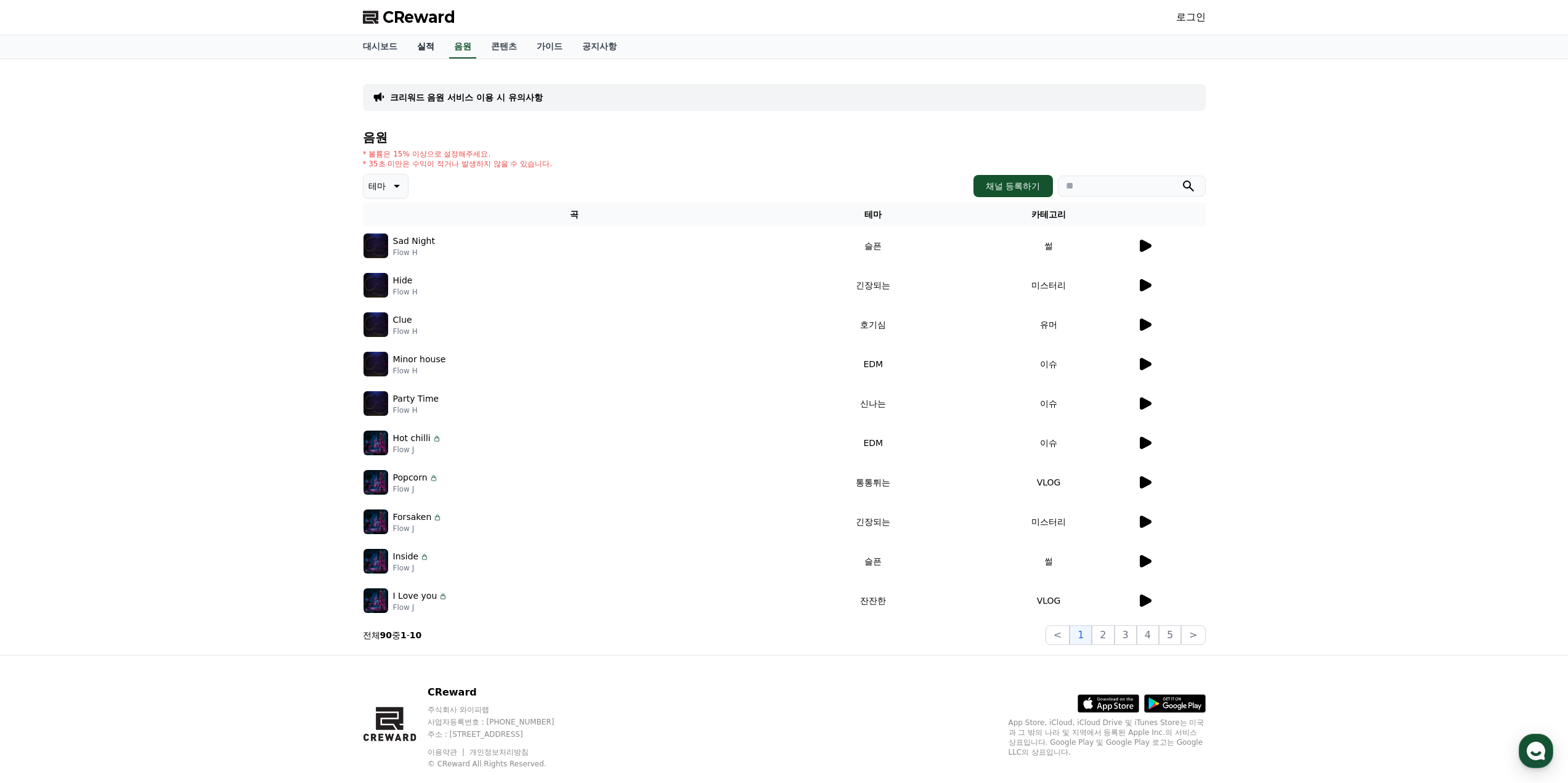
click at [436, 52] on link "실적" at bounding box center [426, 46] width 37 height 24
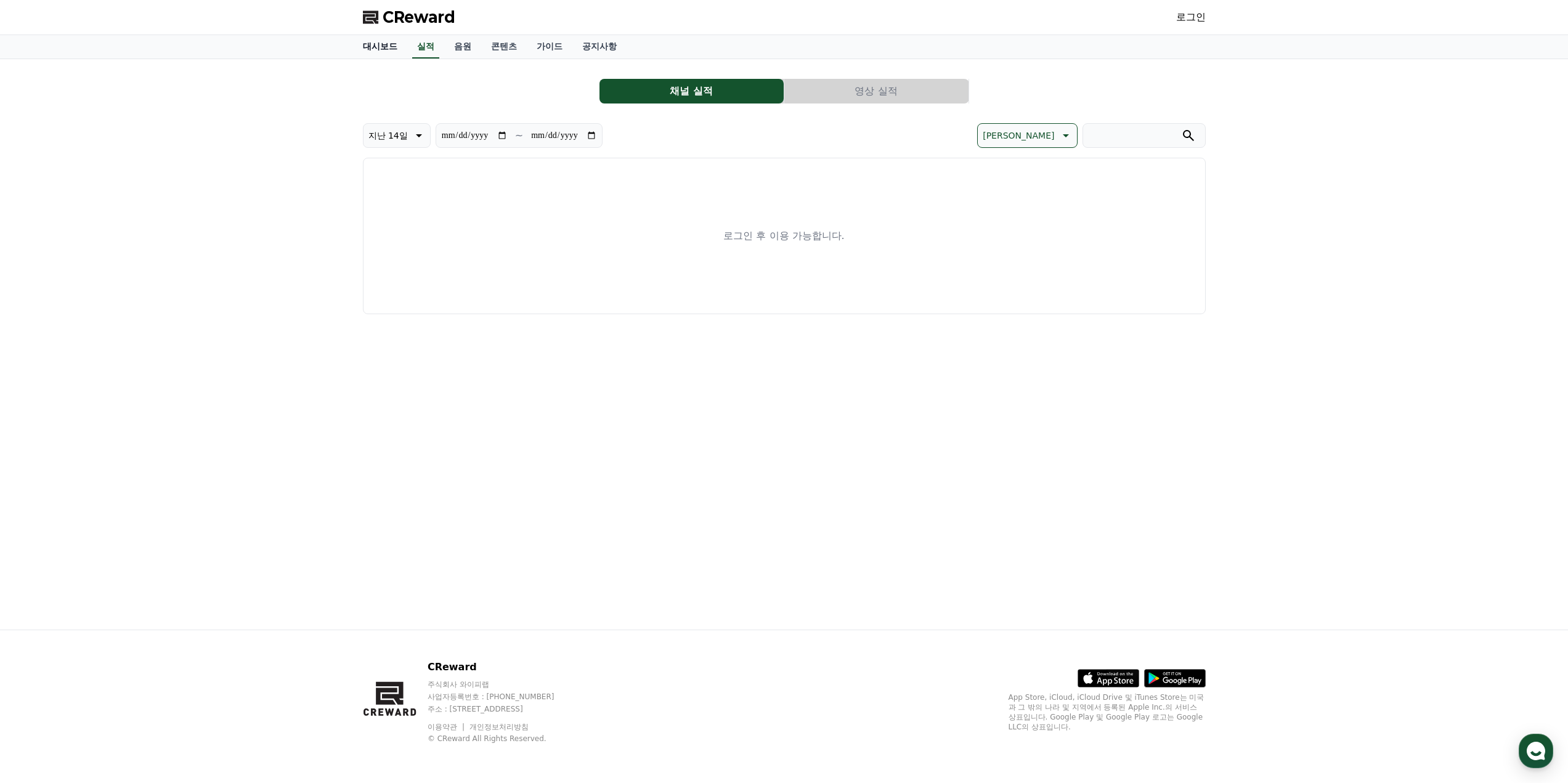
click at [393, 48] on link "대시보드" at bounding box center [380, 46] width 54 height 24
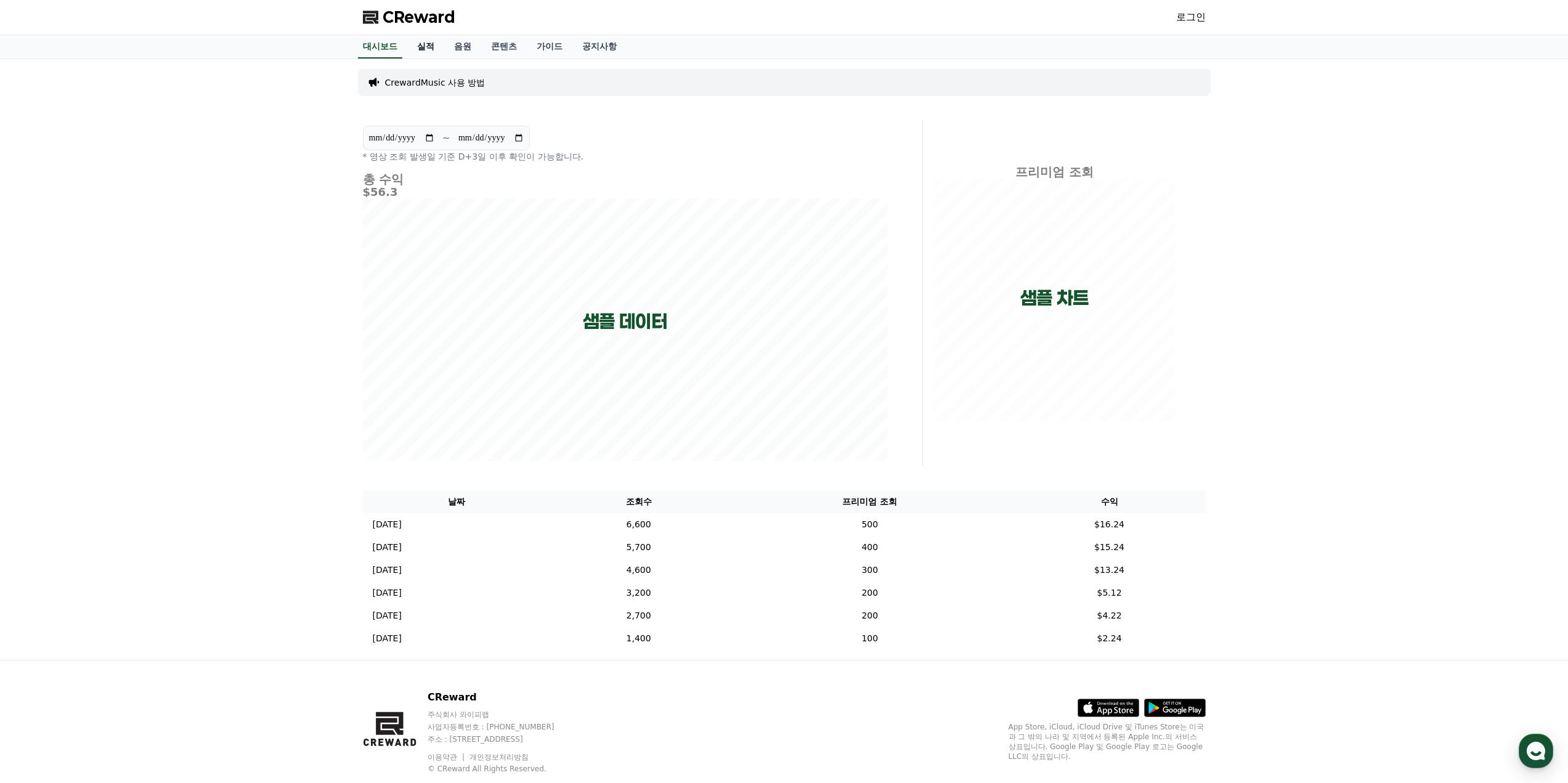
click at [414, 49] on link "실적" at bounding box center [426, 46] width 37 height 24
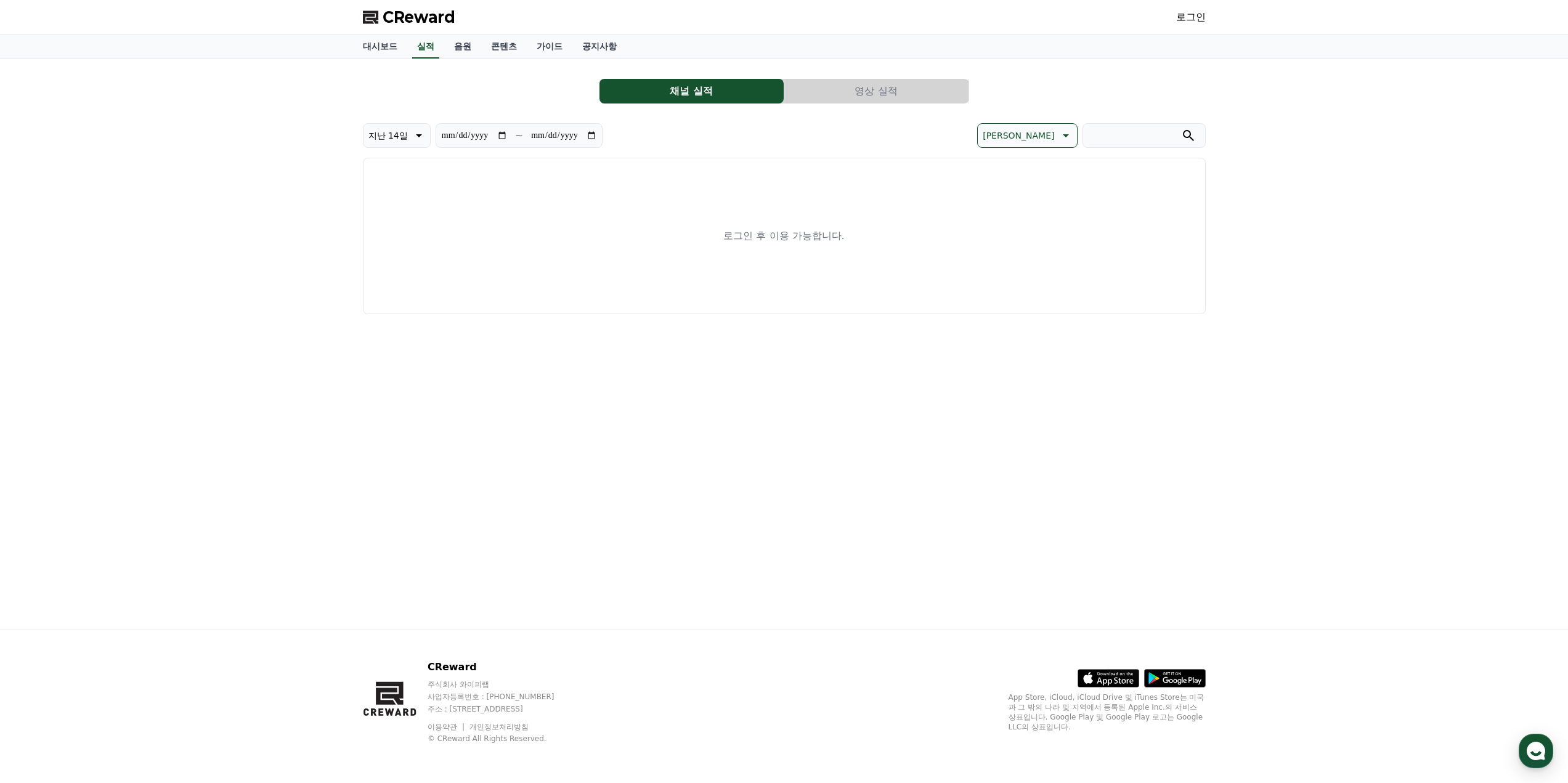
click at [873, 91] on button "영상 실적" at bounding box center [876, 91] width 184 height 24
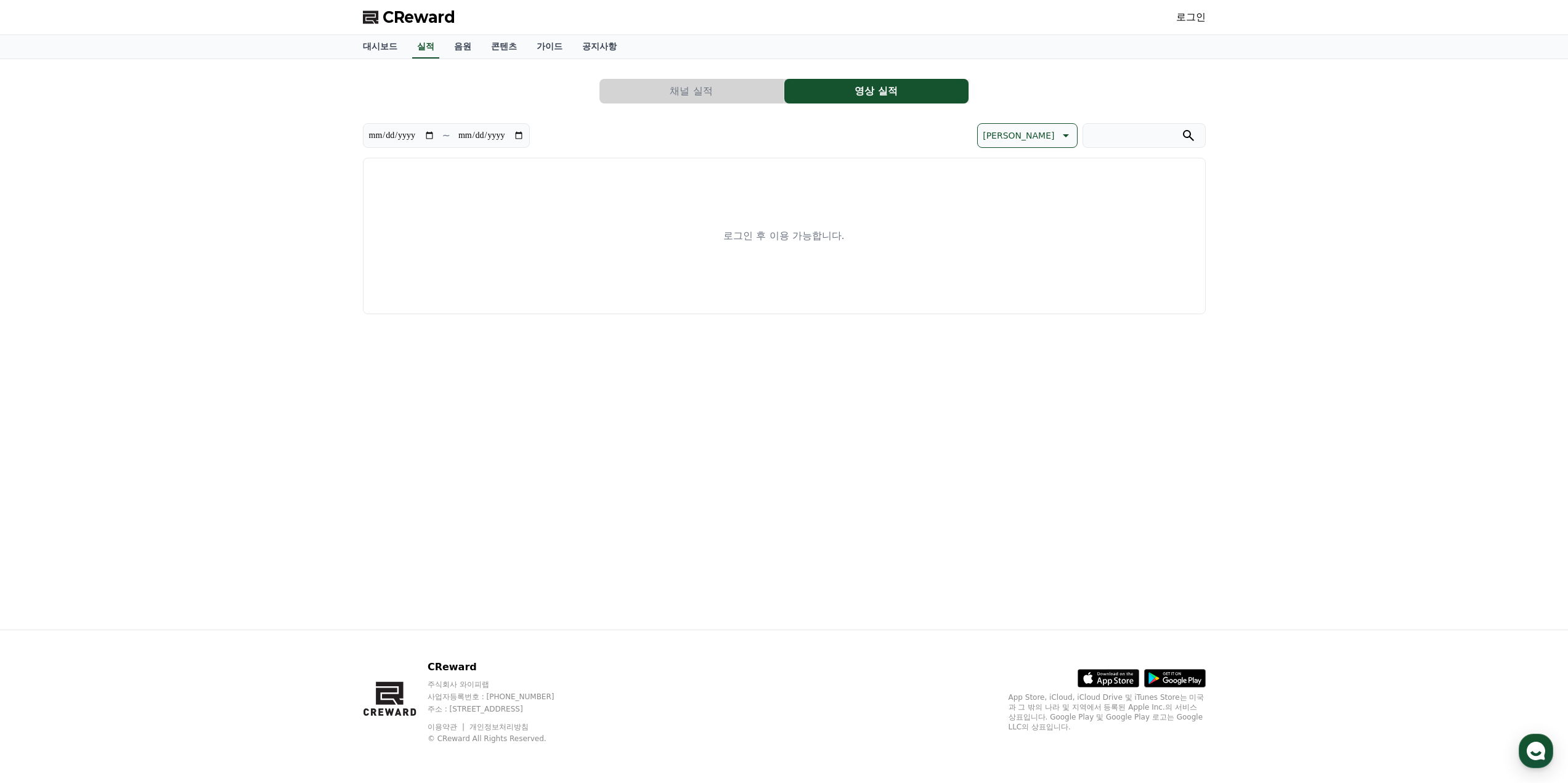
click at [746, 92] on button "채널 실적" at bounding box center [691, 91] width 184 height 24
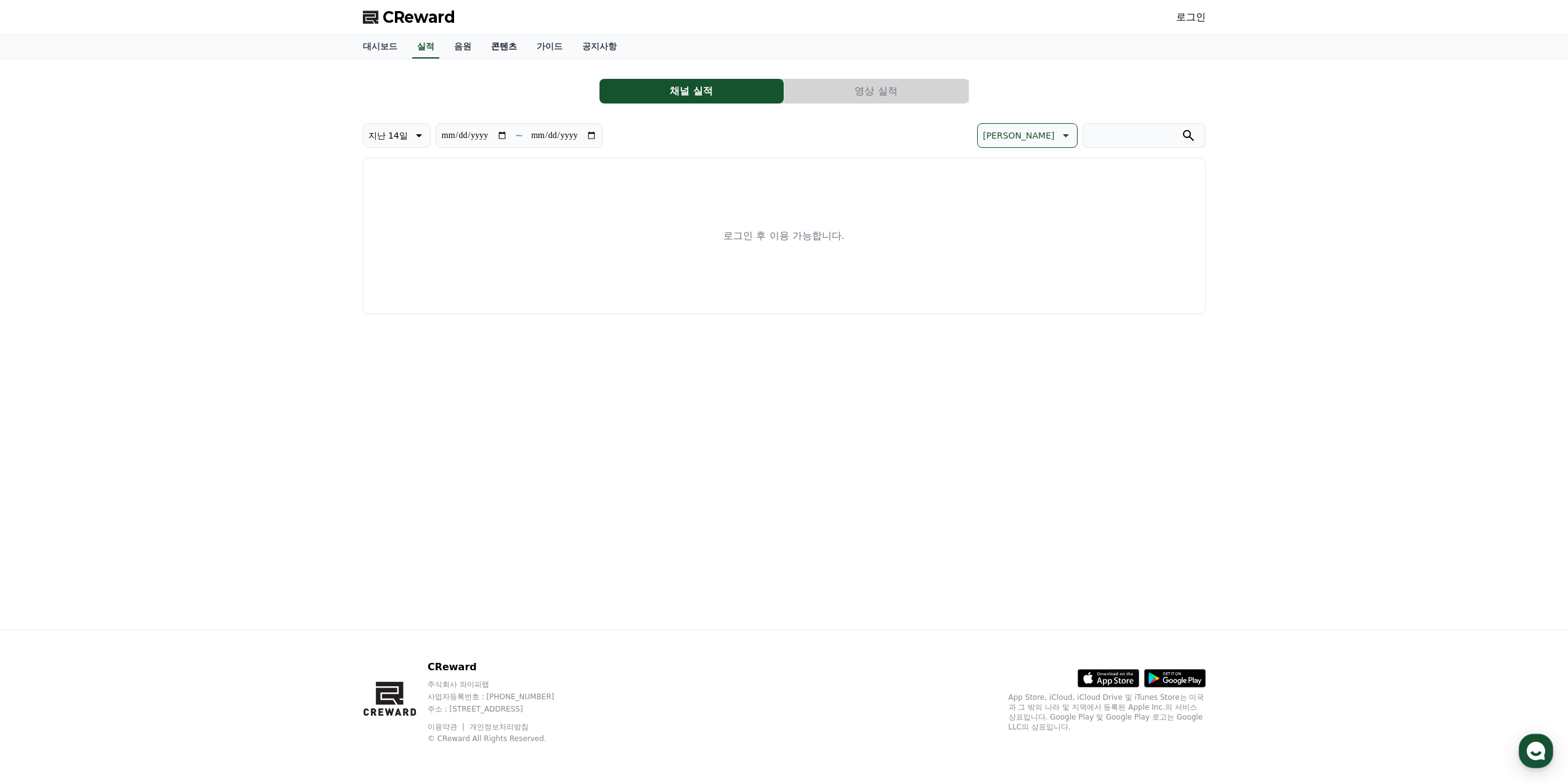
click at [491, 46] on link "콘텐츠" at bounding box center [503, 46] width 45 height 24
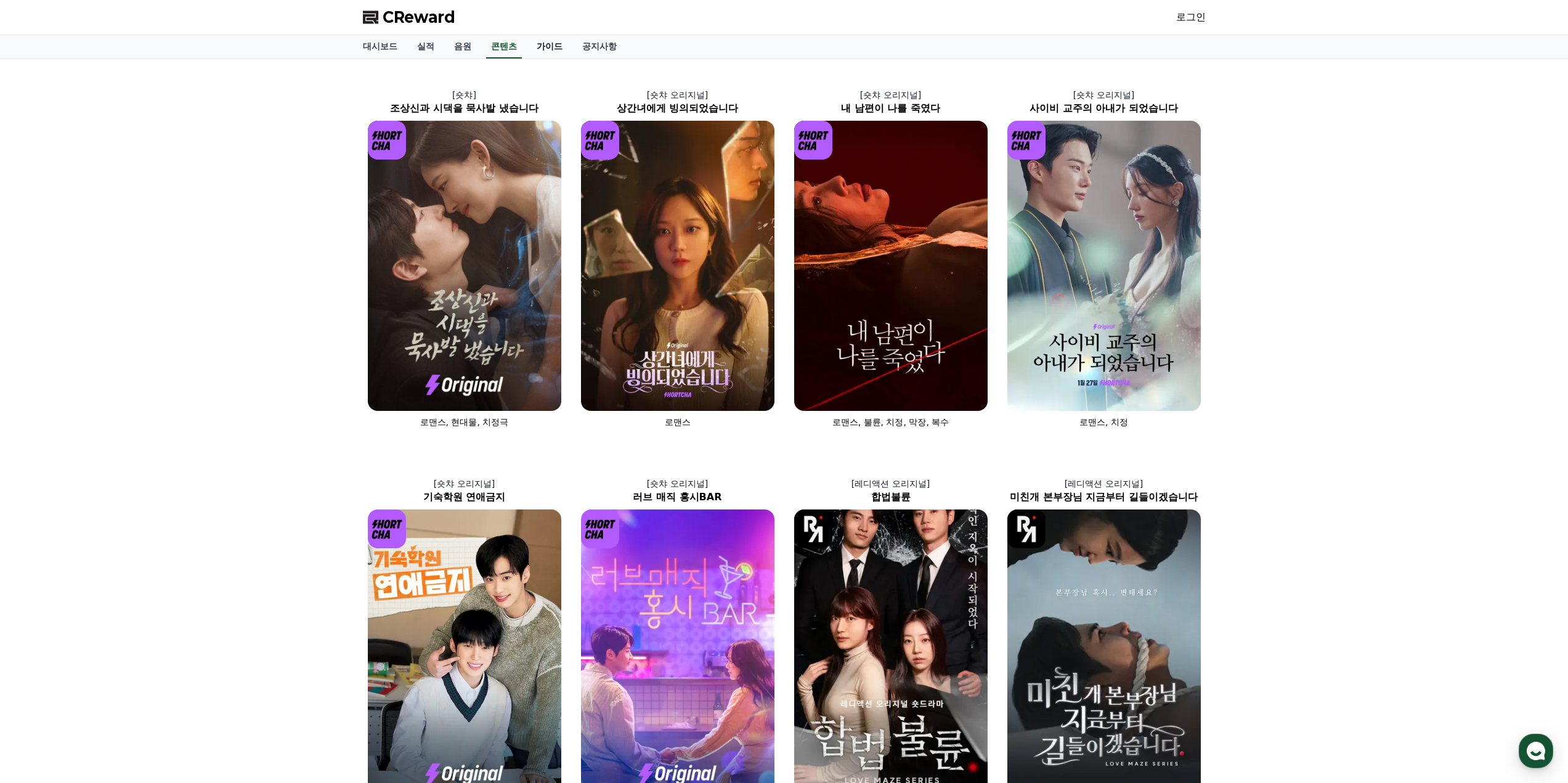
click at [536, 45] on link "가이드" at bounding box center [550, 46] width 45 height 24
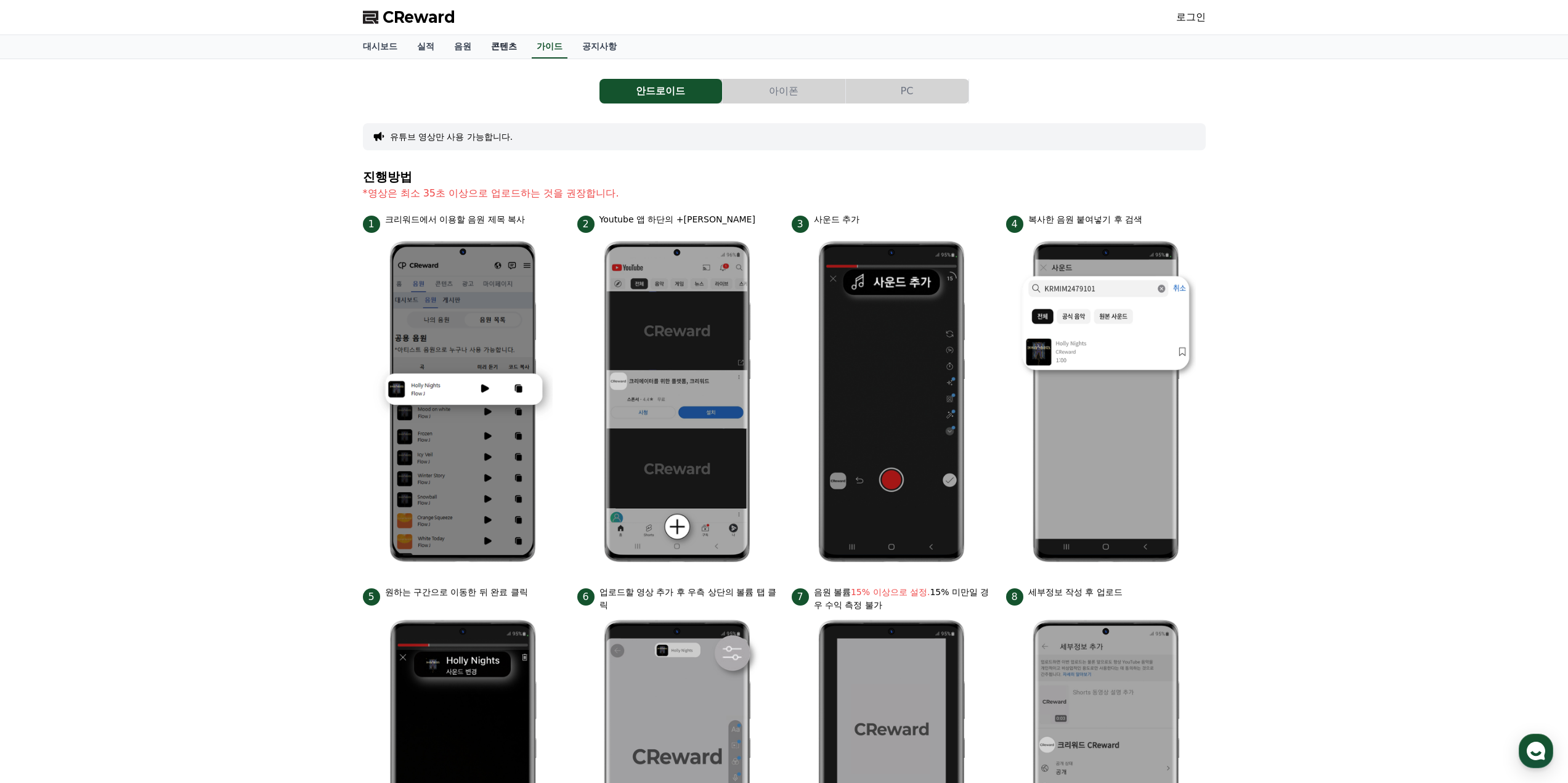
click at [495, 47] on link "콘텐츠" at bounding box center [503, 46] width 45 height 24
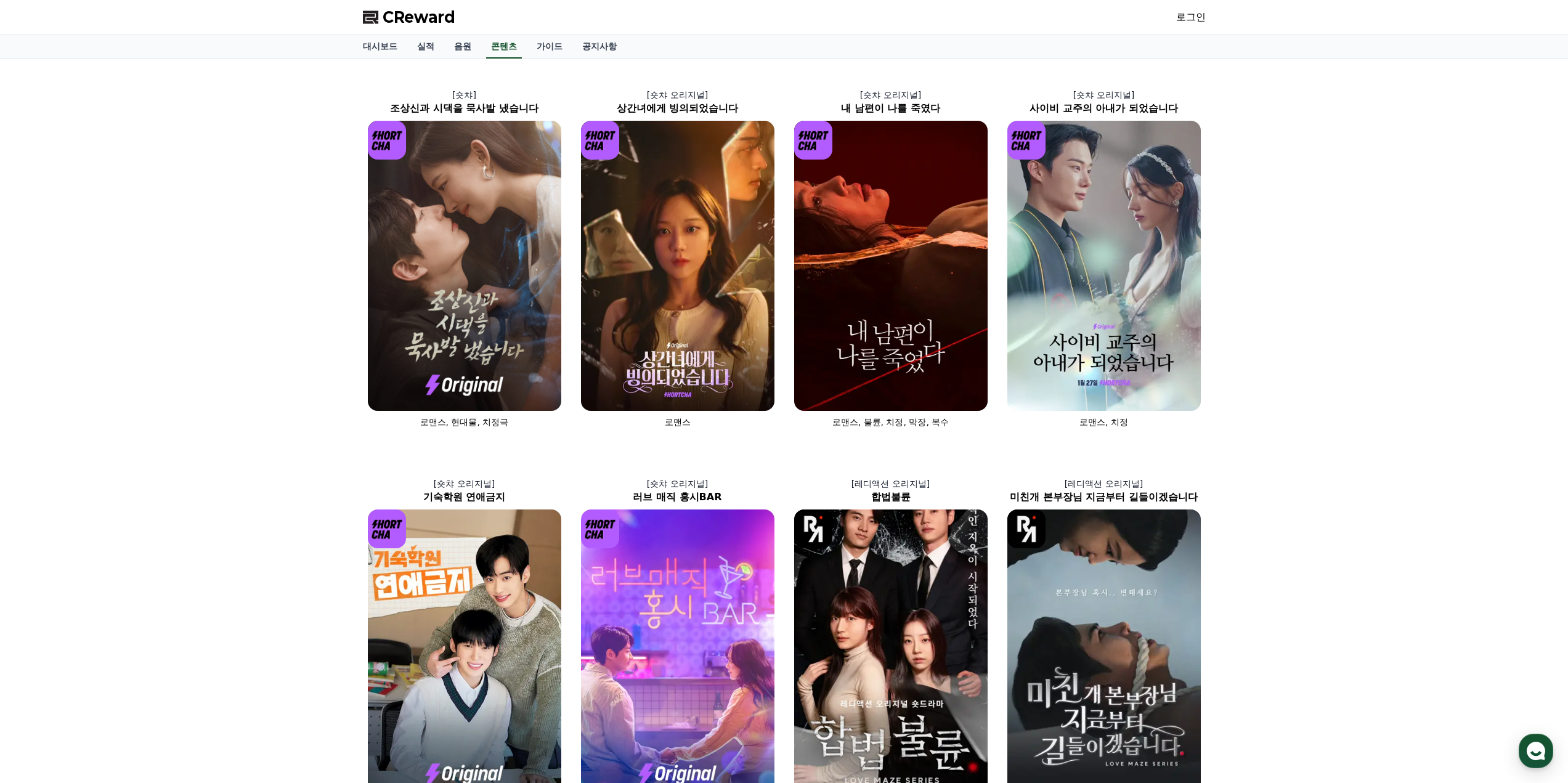
click at [1174, 17] on div "CReward 로그인" at bounding box center [784, 17] width 862 height 35
click at [1188, 17] on link "로그인" at bounding box center [1191, 17] width 30 height 15
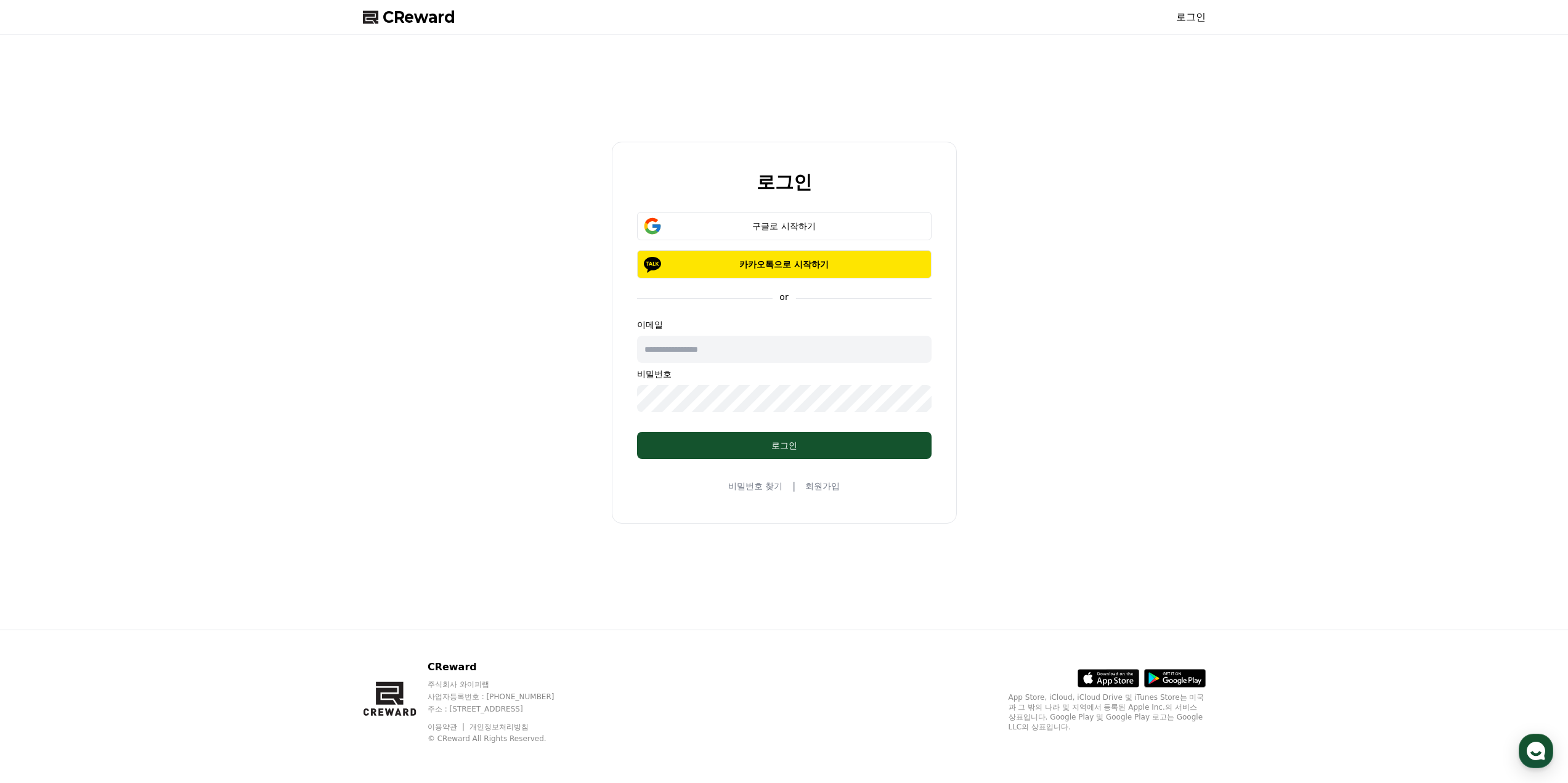
click at [796, 356] on input "text" at bounding box center [784, 349] width 294 height 27
type input "**********"
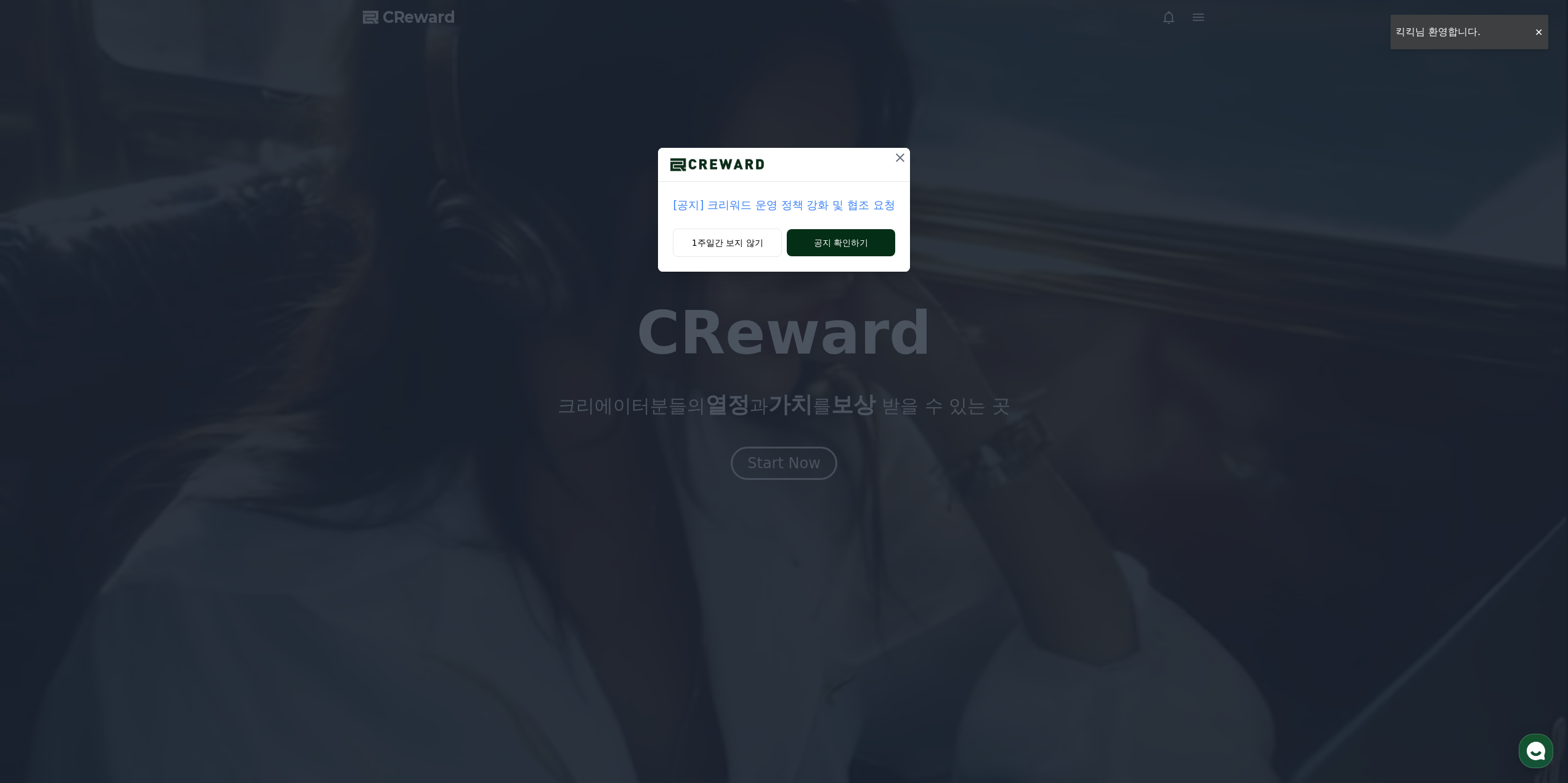
click at [816, 242] on button "공지 확인하기" at bounding box center [841, 243] width 108 height 27
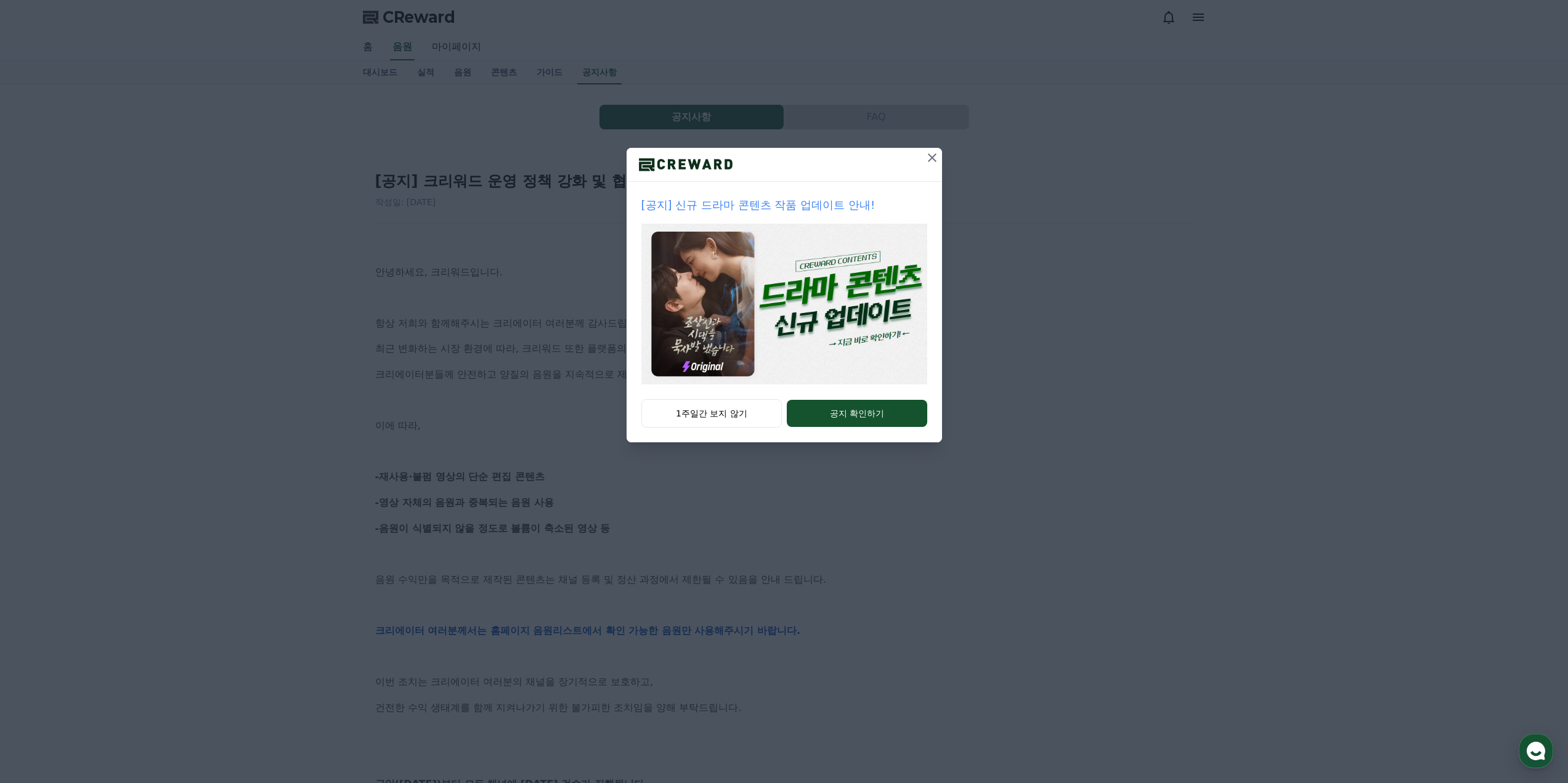
click at [933, 160] on icon at bounding box center [932, 157] width 15 height 15
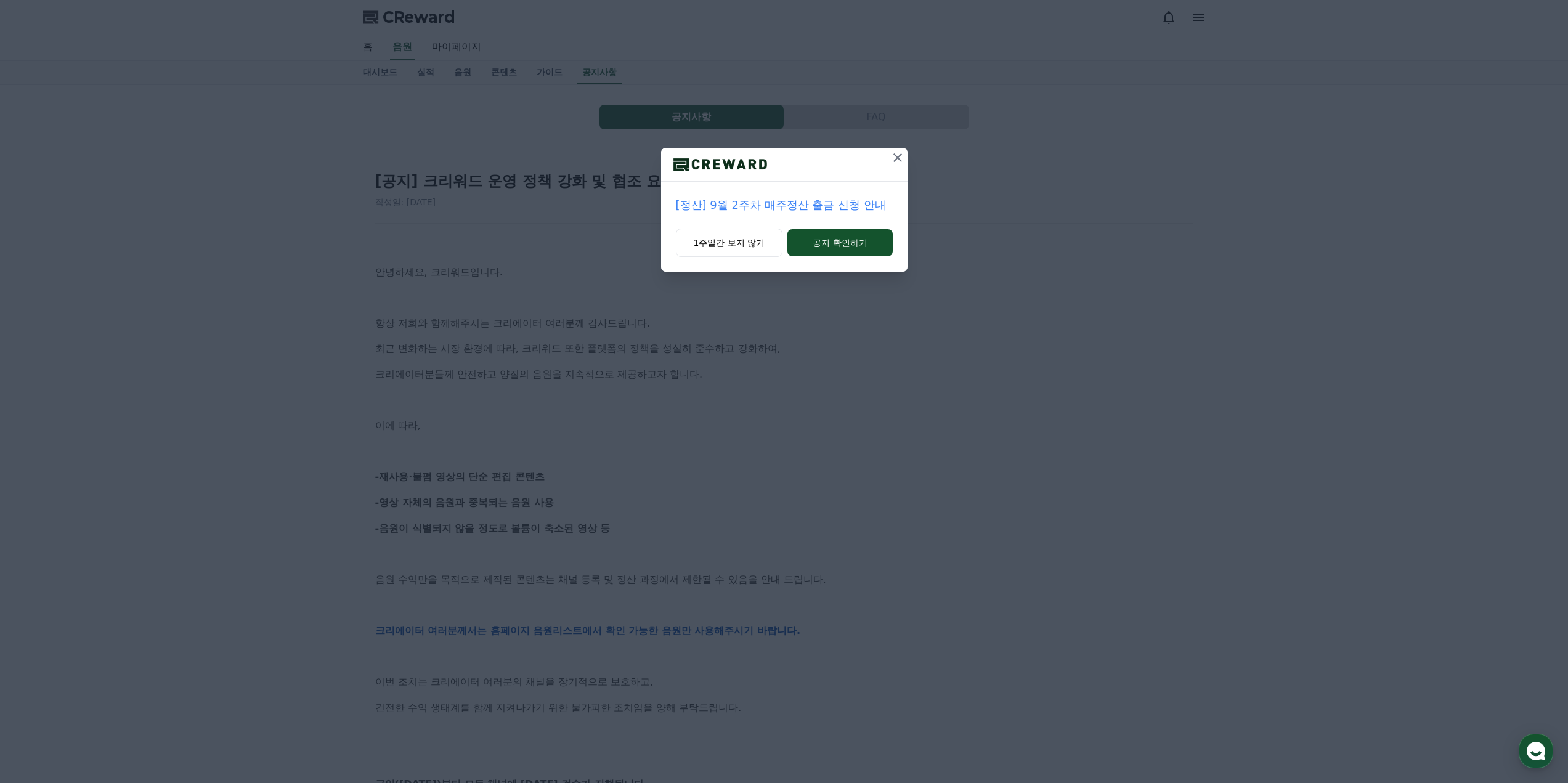
click at [966, 325] on div "[정산] 9월 2주차 매주정산 출금 신청 안내 1주일간 보지 않기 공지 확인하기" at bounding box center [784, 391] width 1568 height 783
click at [893, 156] on icon at bounding box center [897, 157] width 15 height 15
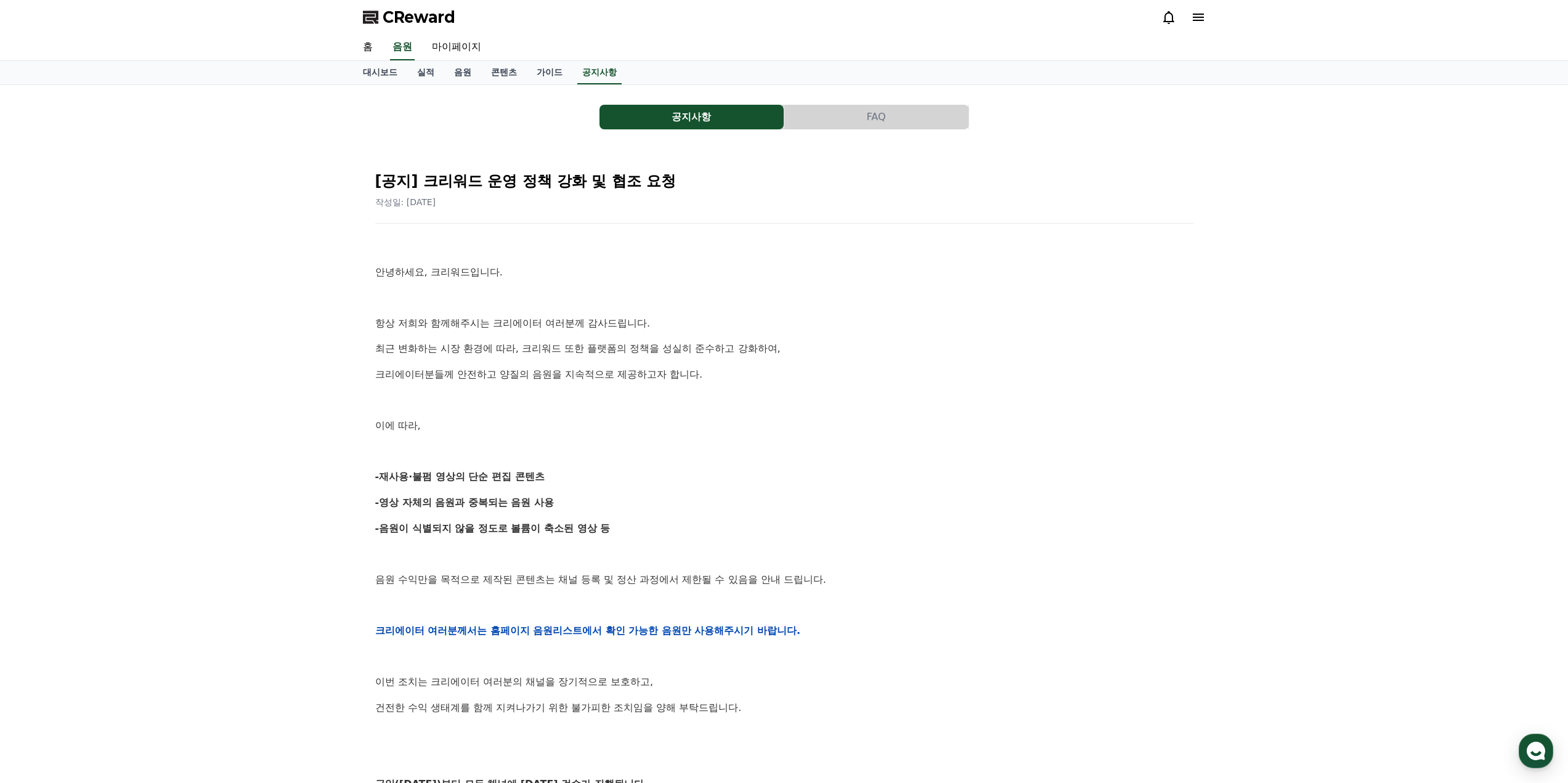
click at [881, 295] on p at bounding box center [784, 298] width 818 height 16
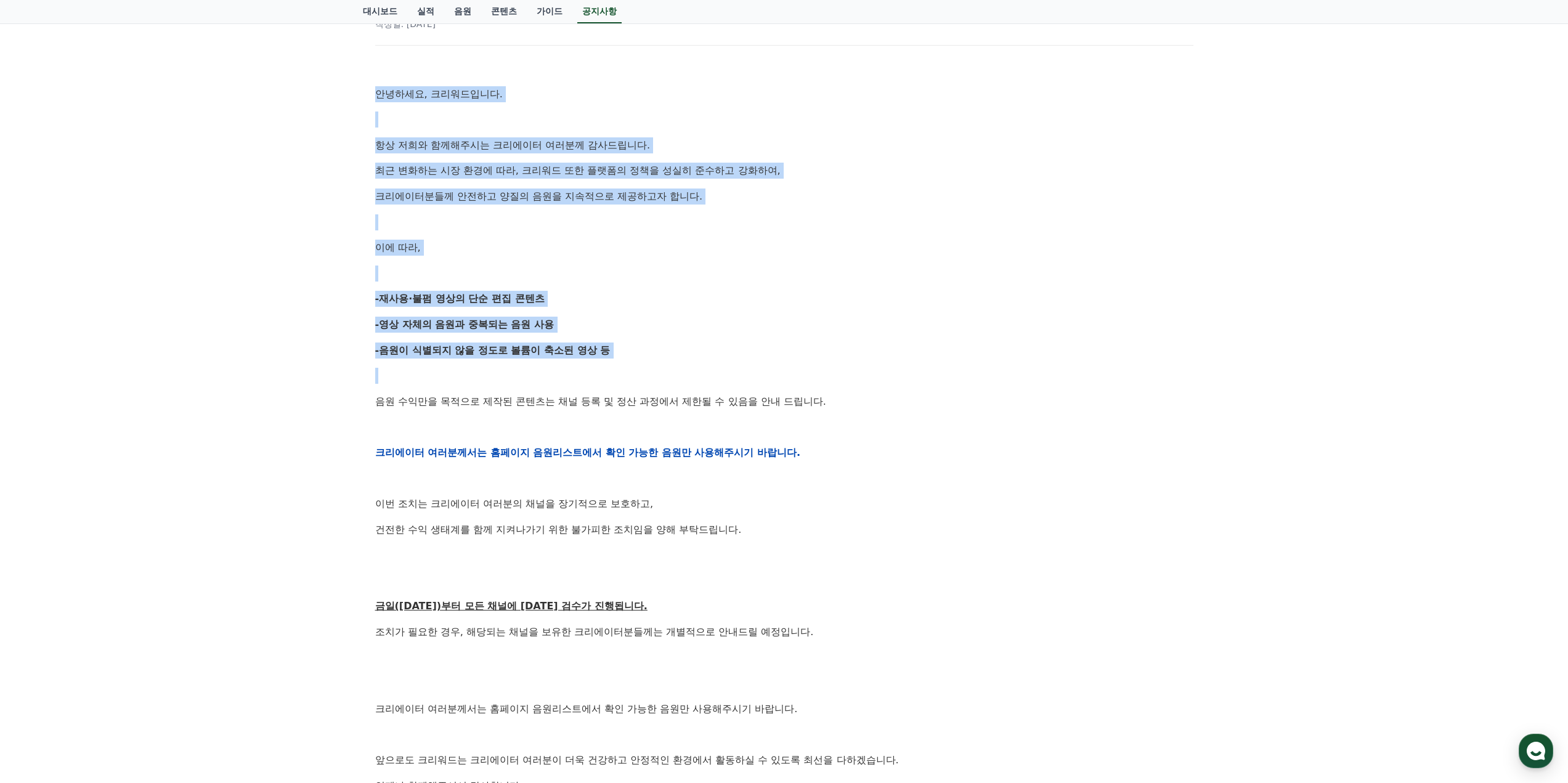
scroll to position [185, 0]
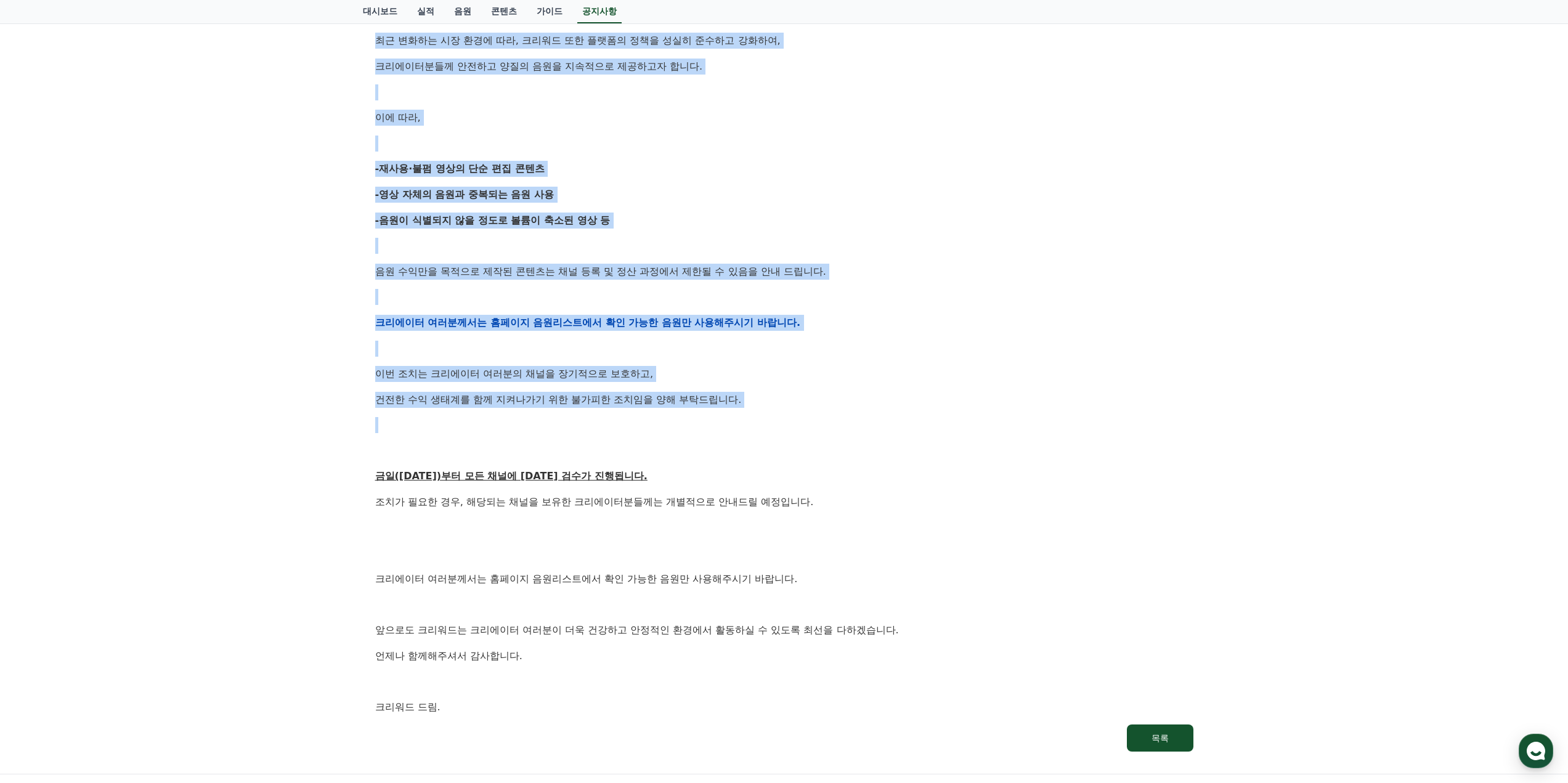
drag, startPoint x: 344, startPoint y: 271, endPoint x: 928, endPoint y: 416, distance: 601.7
click at [928, 416] on div "공지사항 FAQ [공지] 크리워드 운영 정책 강화 및 협조 요청 작성일: 2025-09-15 안녕하세요, 크리워드입니다. 항상 저희와 함께해주…" at bounding box center [784, 275] width 1568 height 997
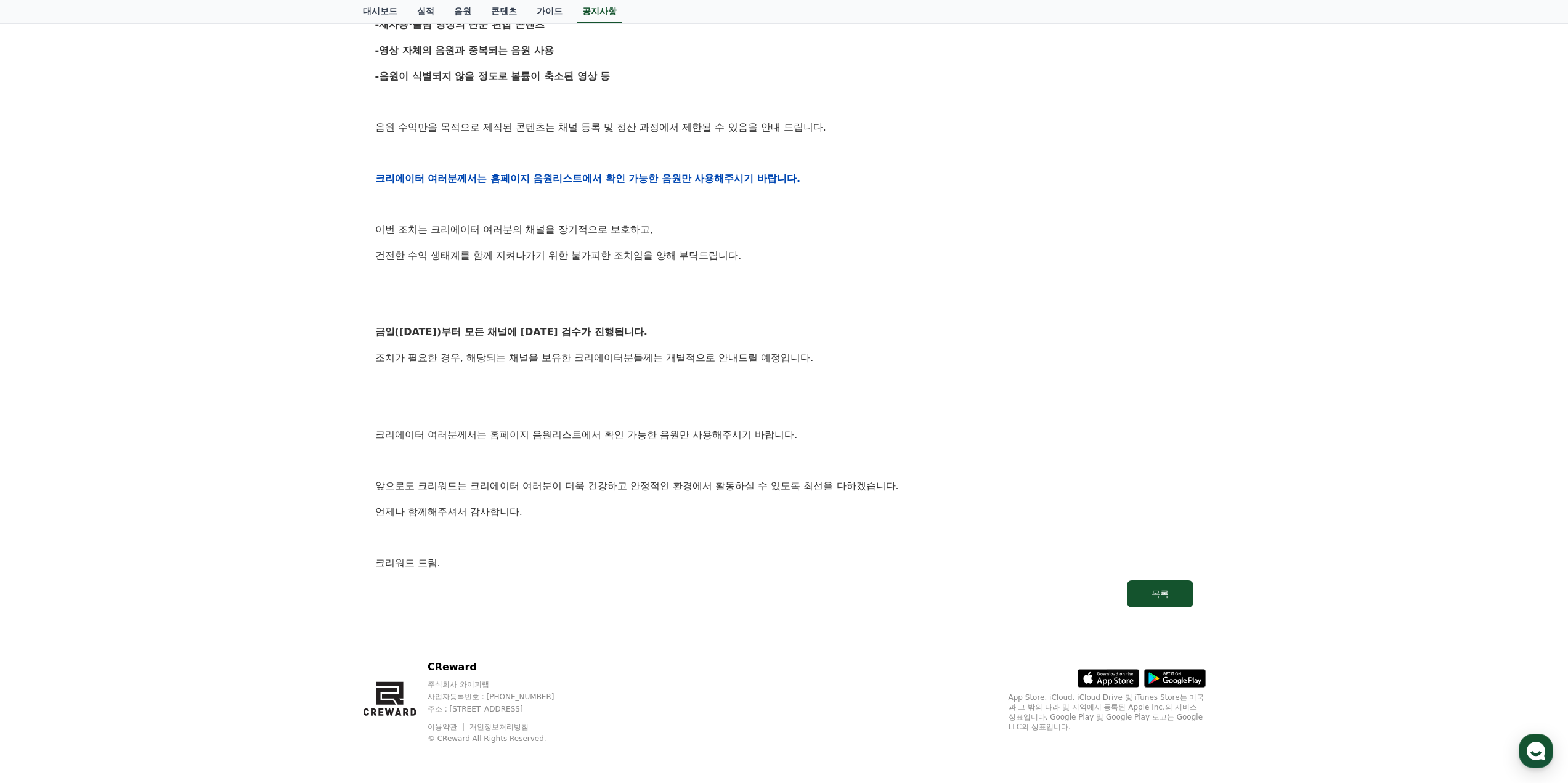
click at [928, 416] on p at bounding box center [784, 409] width 818 height 16
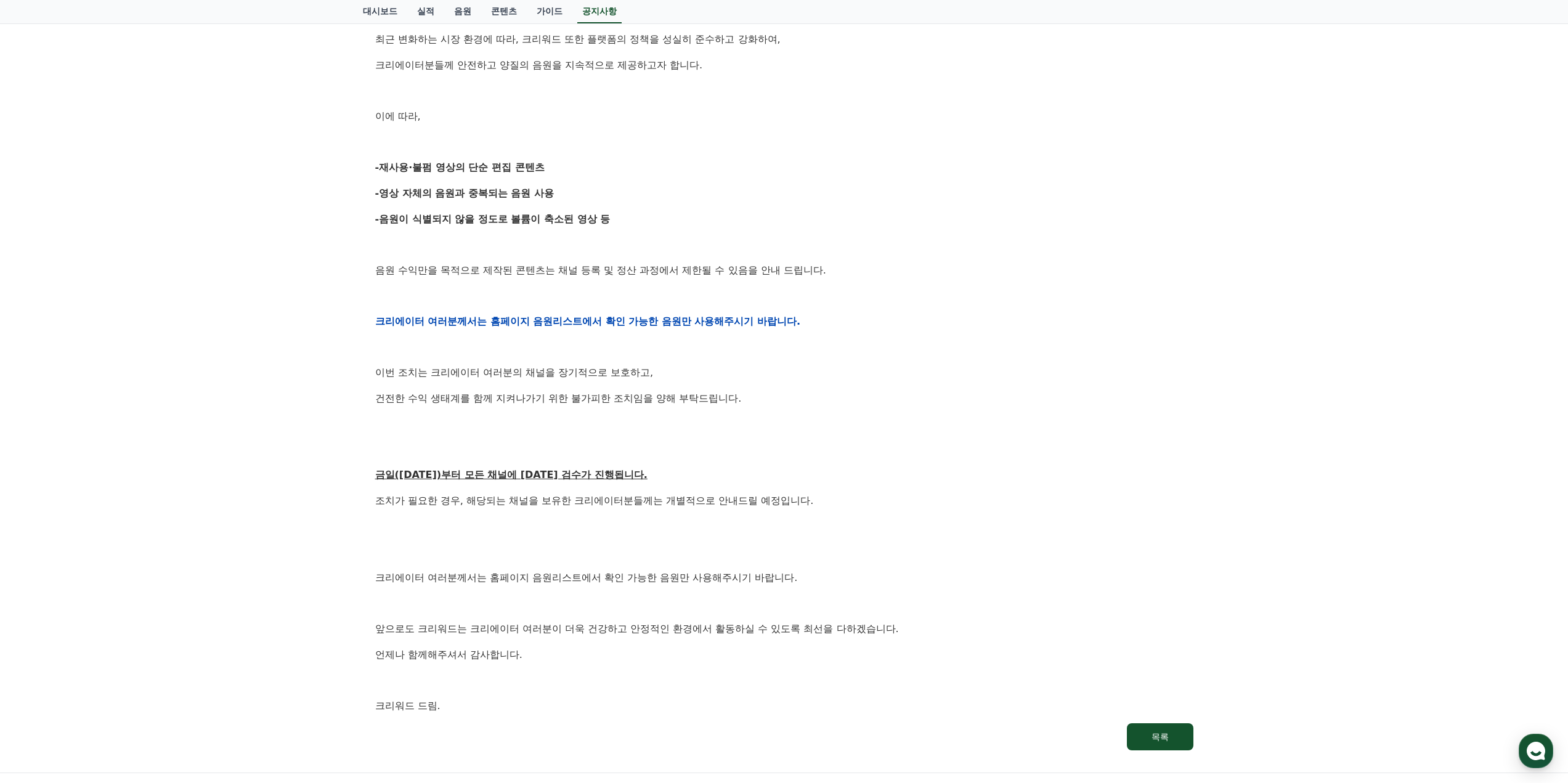
scroll to position [0, 0]
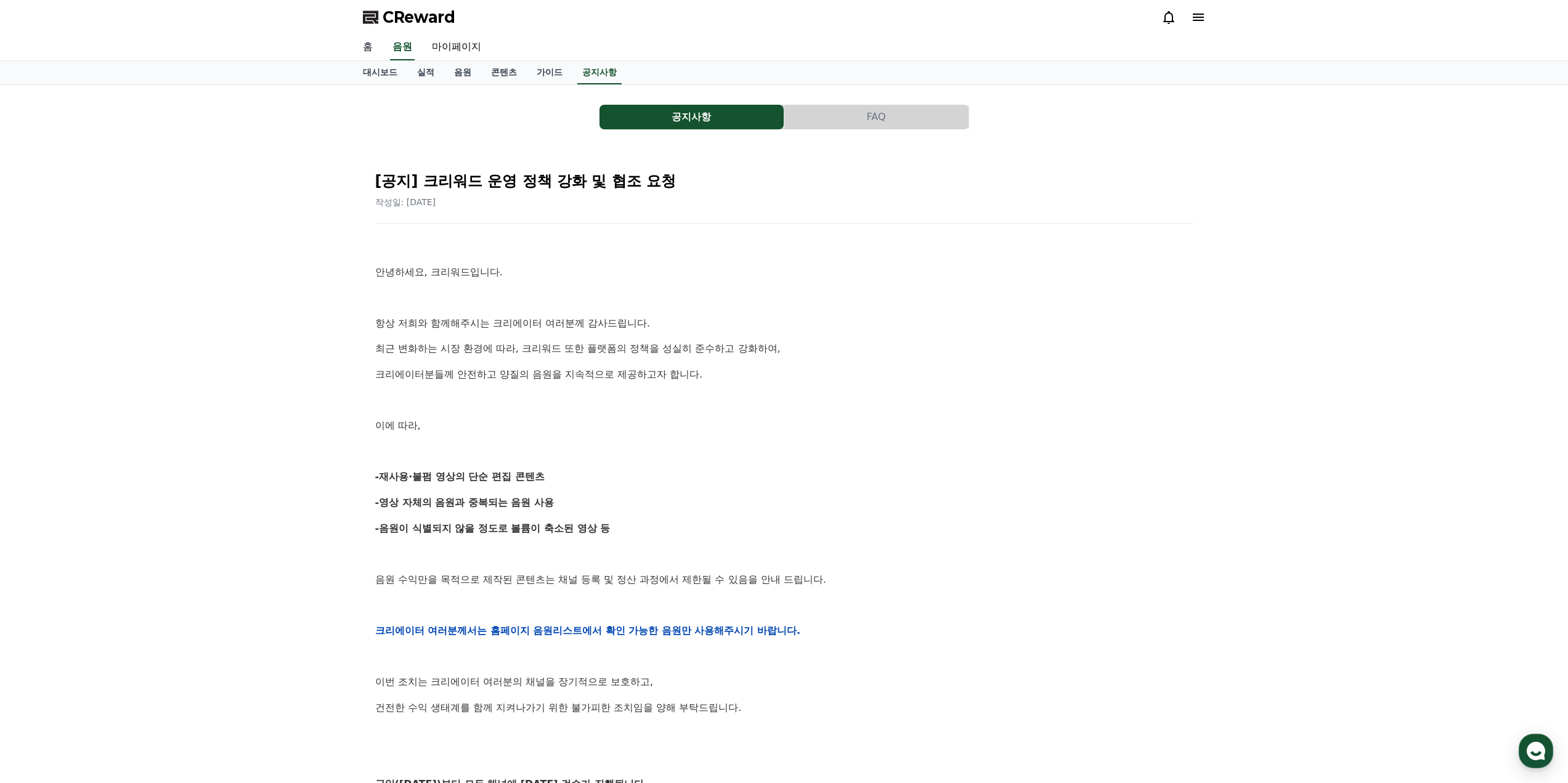
click at [373, 56] on link "홈" at bounding box center [368, 48] width 30 height 26
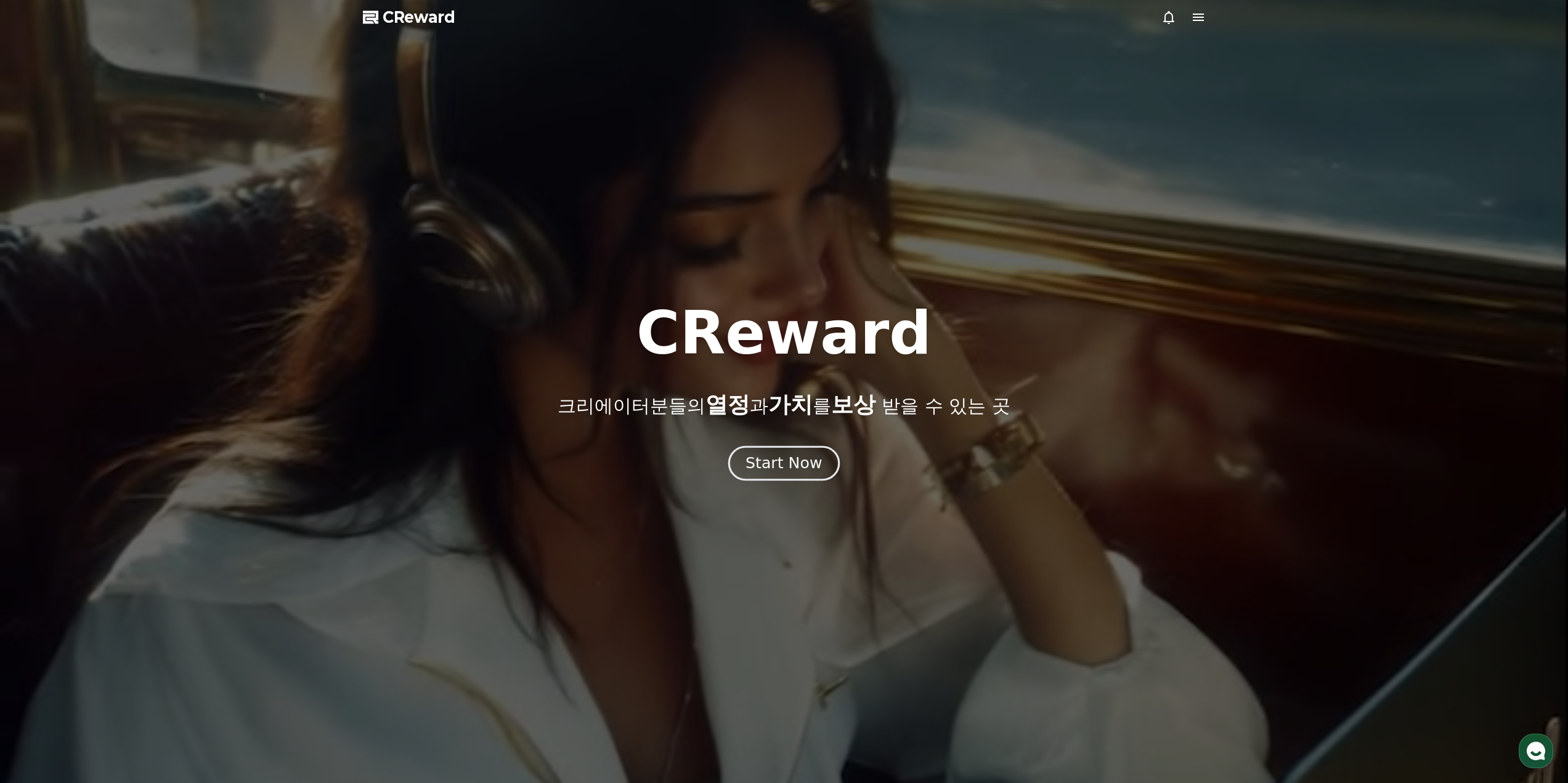
click at [772, 484] on div at bounding box center [784, 391] width 1568 height 783
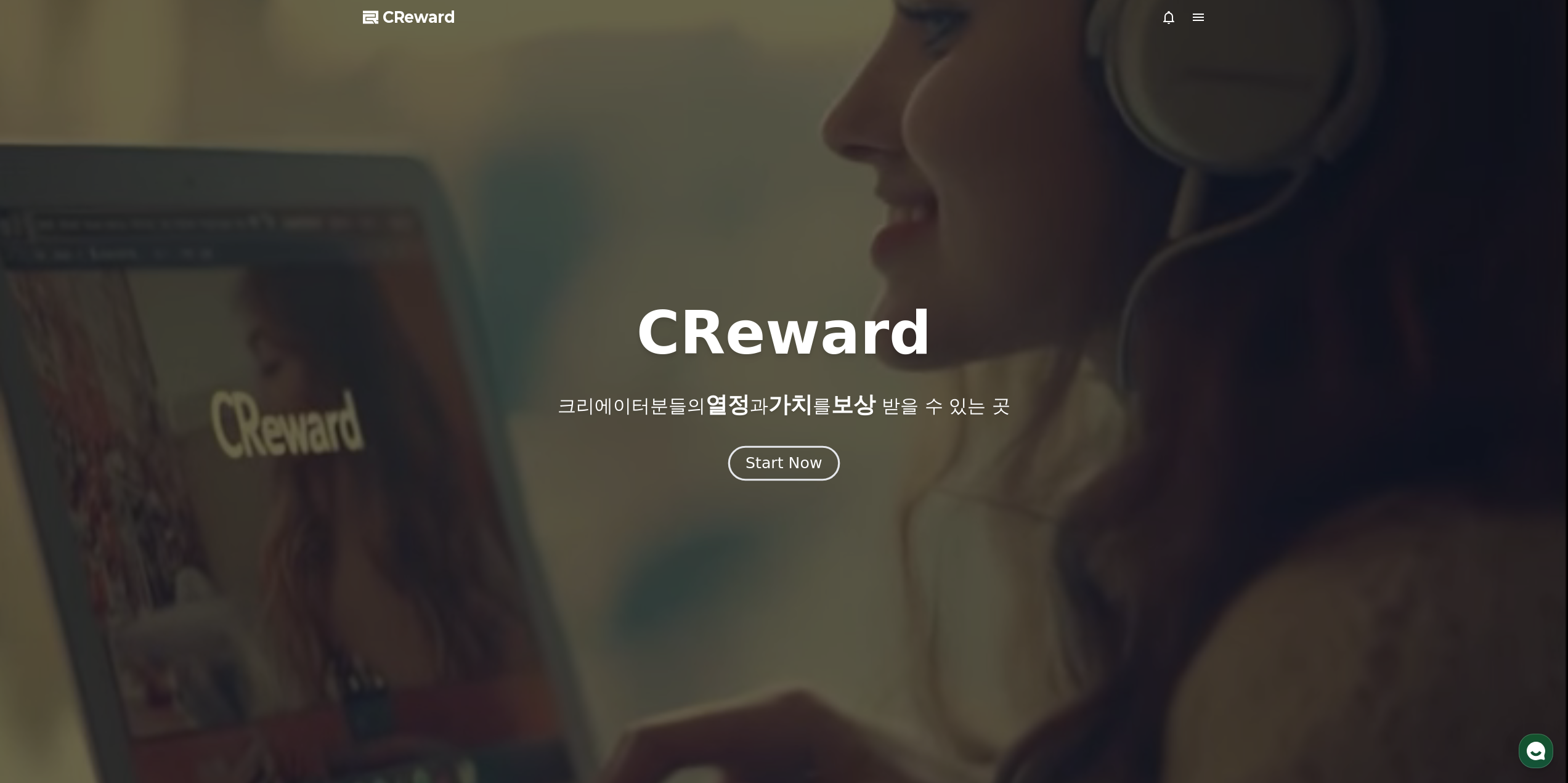
click at [777, 469] on div "Start Now" at bounding box center [784, 464] width 77 height 21
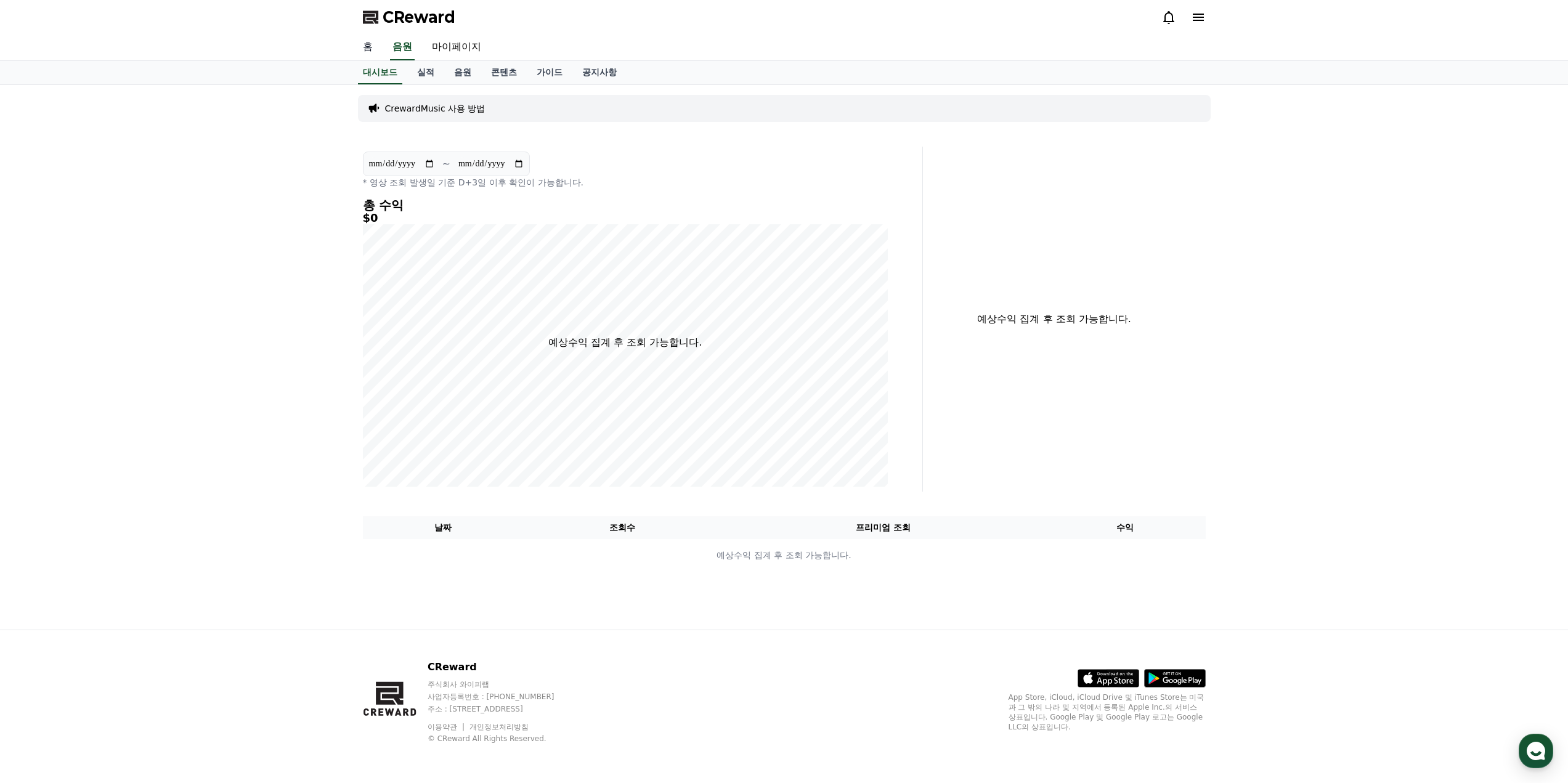
click at [367, 52] on link "홈" at bounding box center [368, 48] width 30 height 26
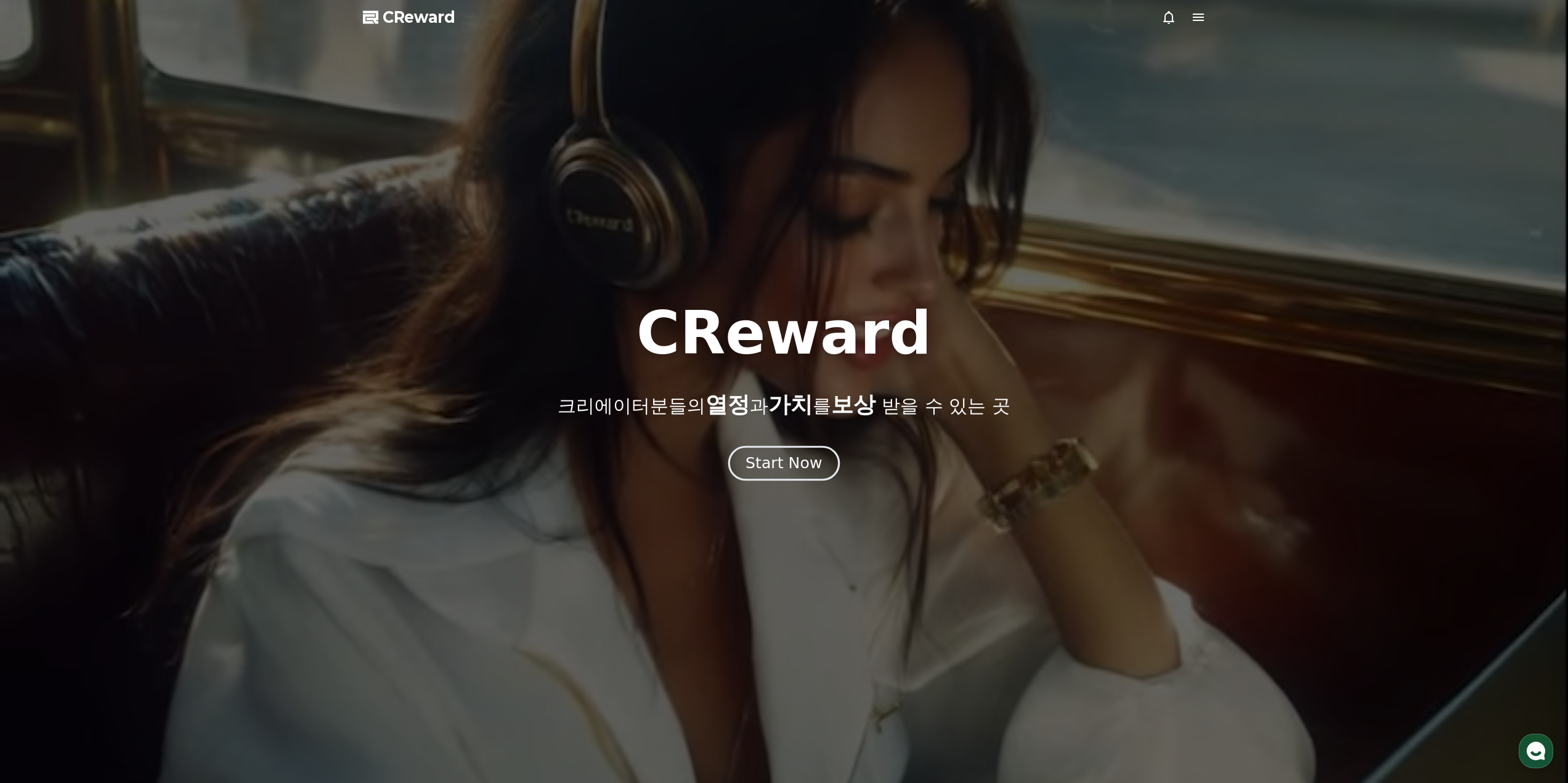
click at [812, 471] on div "Start Now" at bounding box center [784, 464] width 77 height 21
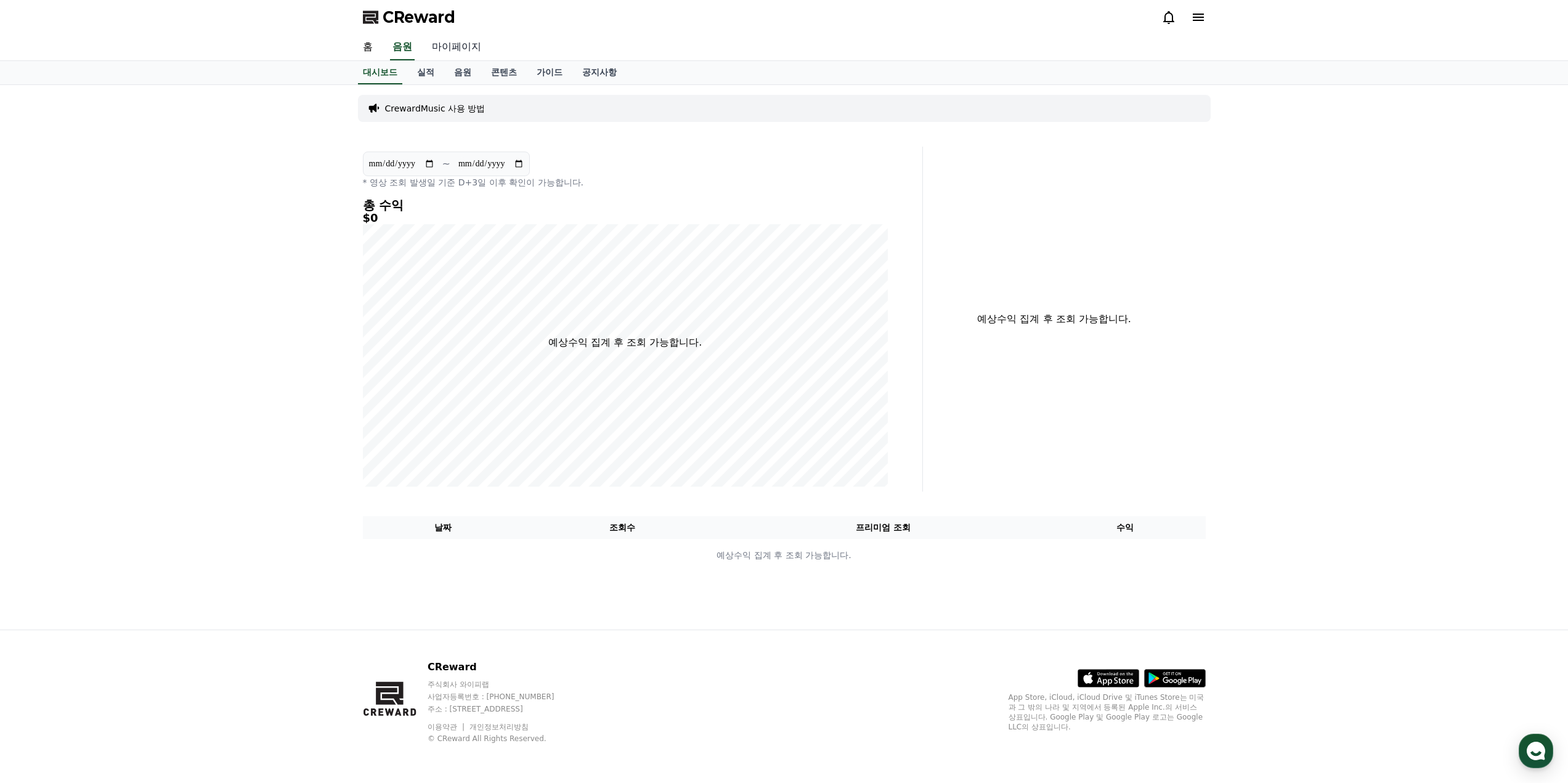
click at [453, 49] on link "마이페이지" at bounding box center [456, 48] width 69 height 26
select select "**********"
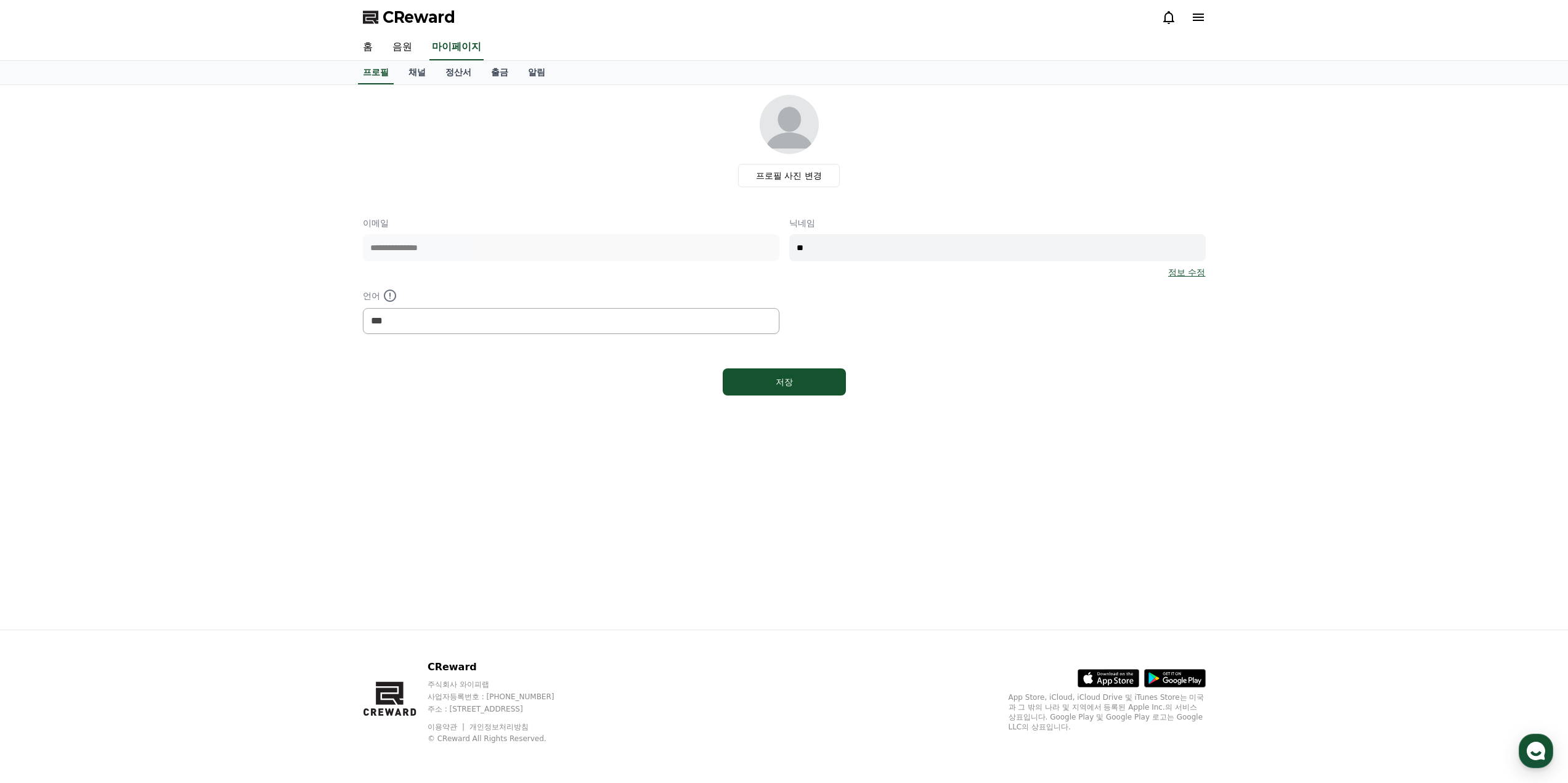
click at [992, 288] on div "**********" at bounding box center [784, 276] width 843 height 117
click at [812, 182] on label "프로필 사진 변경" at bounding box center [789, 175] width 101 height 24
click at [0, 0] on input "프로필 사진 변경" at bounding box center [0, 0] width 0 height 0
click at [628, 134] on div "프로필 사진 변경" at bounding box center [789, 141] width 833 height 93
click at [423, 74] on link "채널" at bounding box center [417, 72] width 37 height 24
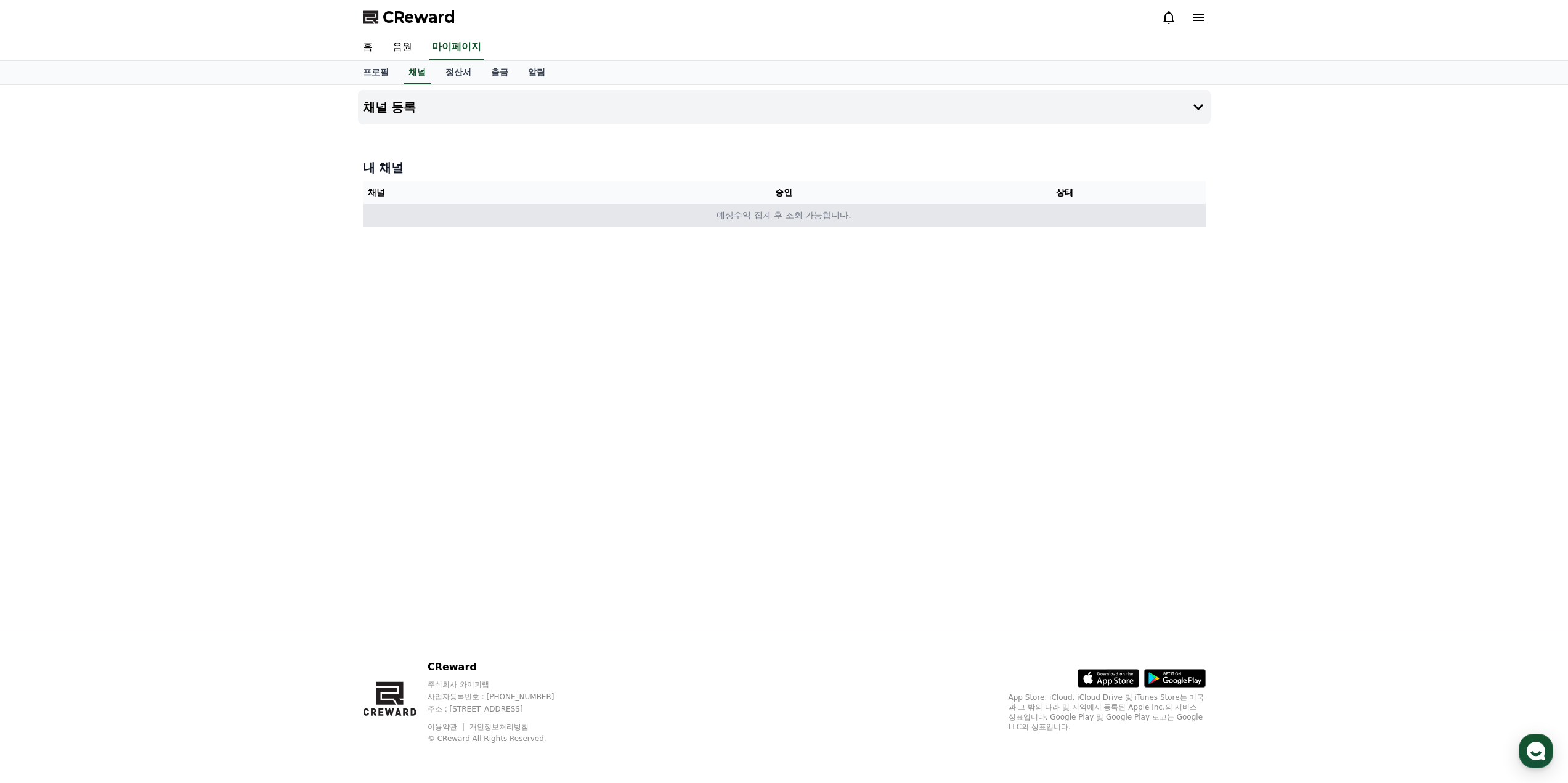
click at [823, 217] on td "예상수익 집계 후 조회 가능합니다." at bounding box center [784, 216] width 843 height 23
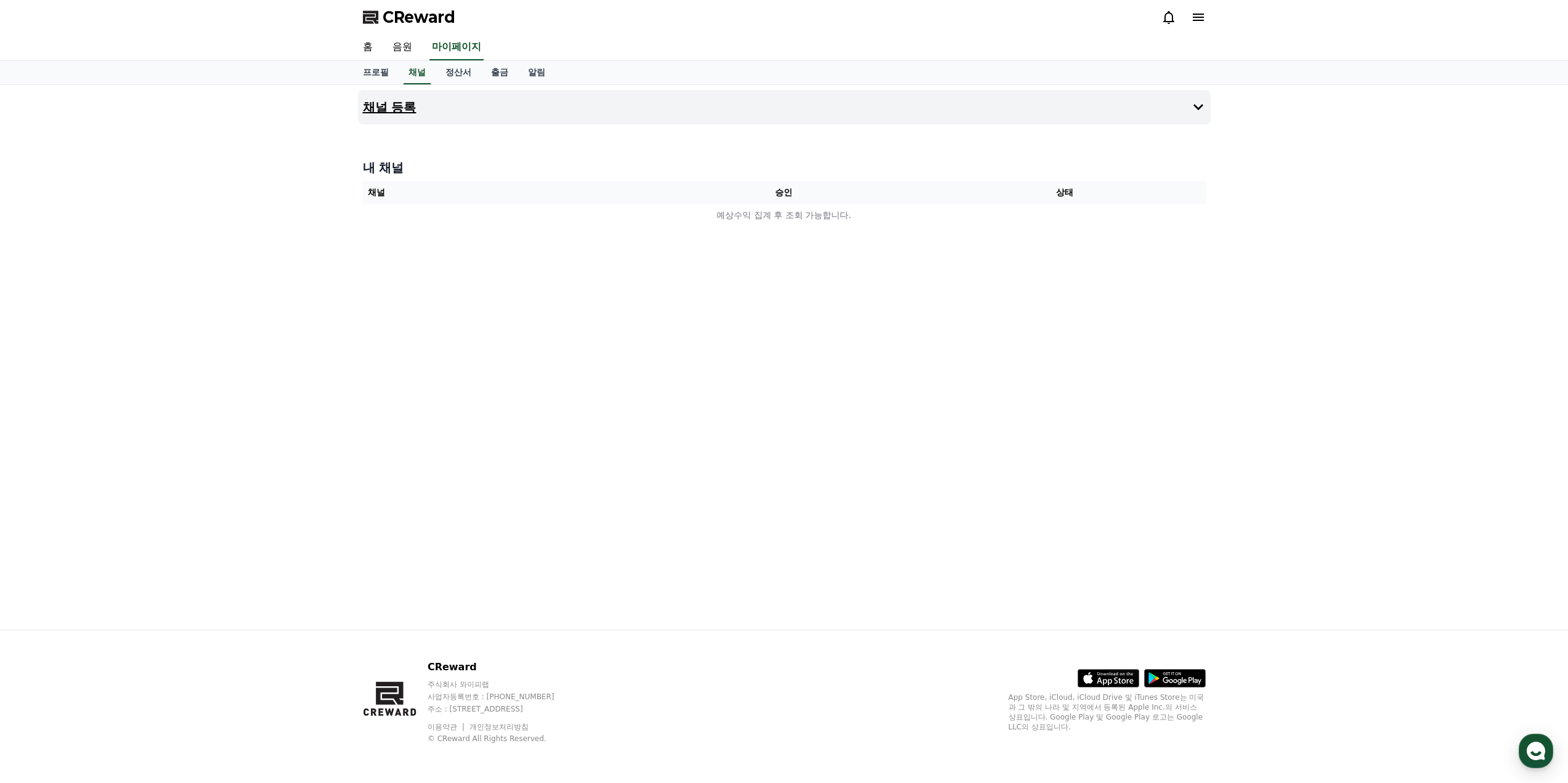
click at [430, 98] on button "채널 등록" at bounding box center [784, 107] width 852 height 35
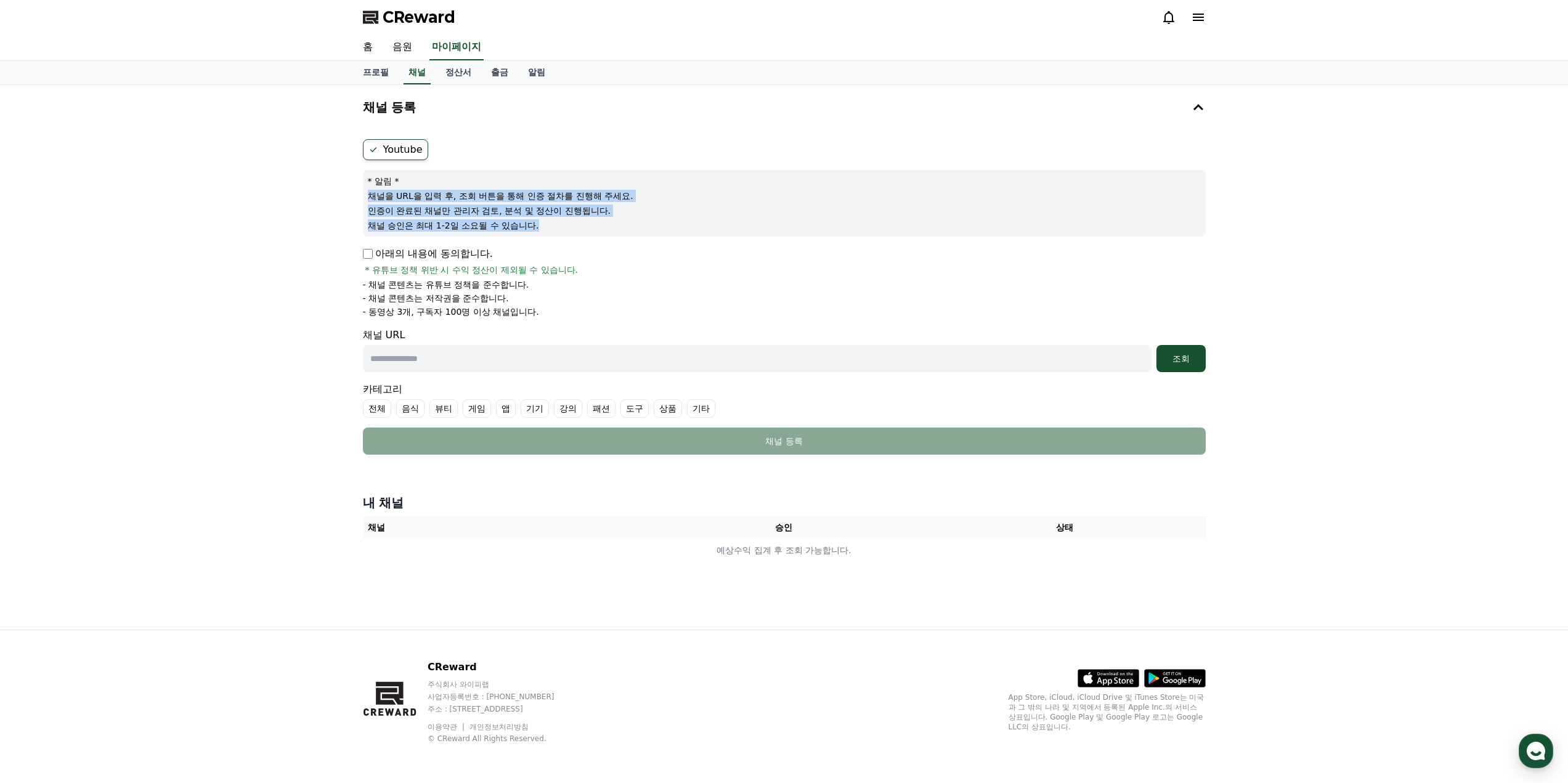
drag, startPoint x: 459, startPoint y: 183, endPoint x: 645, endPoint y: 226, distance: 190.9
click at [645, 226] on div "* 알림 * 채널을 URL을 입력 후, 조회 버튼을 통해 인증 절차를 진행해 주세요. 인증이 완료된 채널만 관리자 검토, 분석 및 정산이 진행…" at bounding box center [784, 203] width 843 height 66
click at [645, 226] on p "채널 승인은 최대 1-2일 소요될 수 있습니다." at bounding box center [784, 225] width 833 height 12
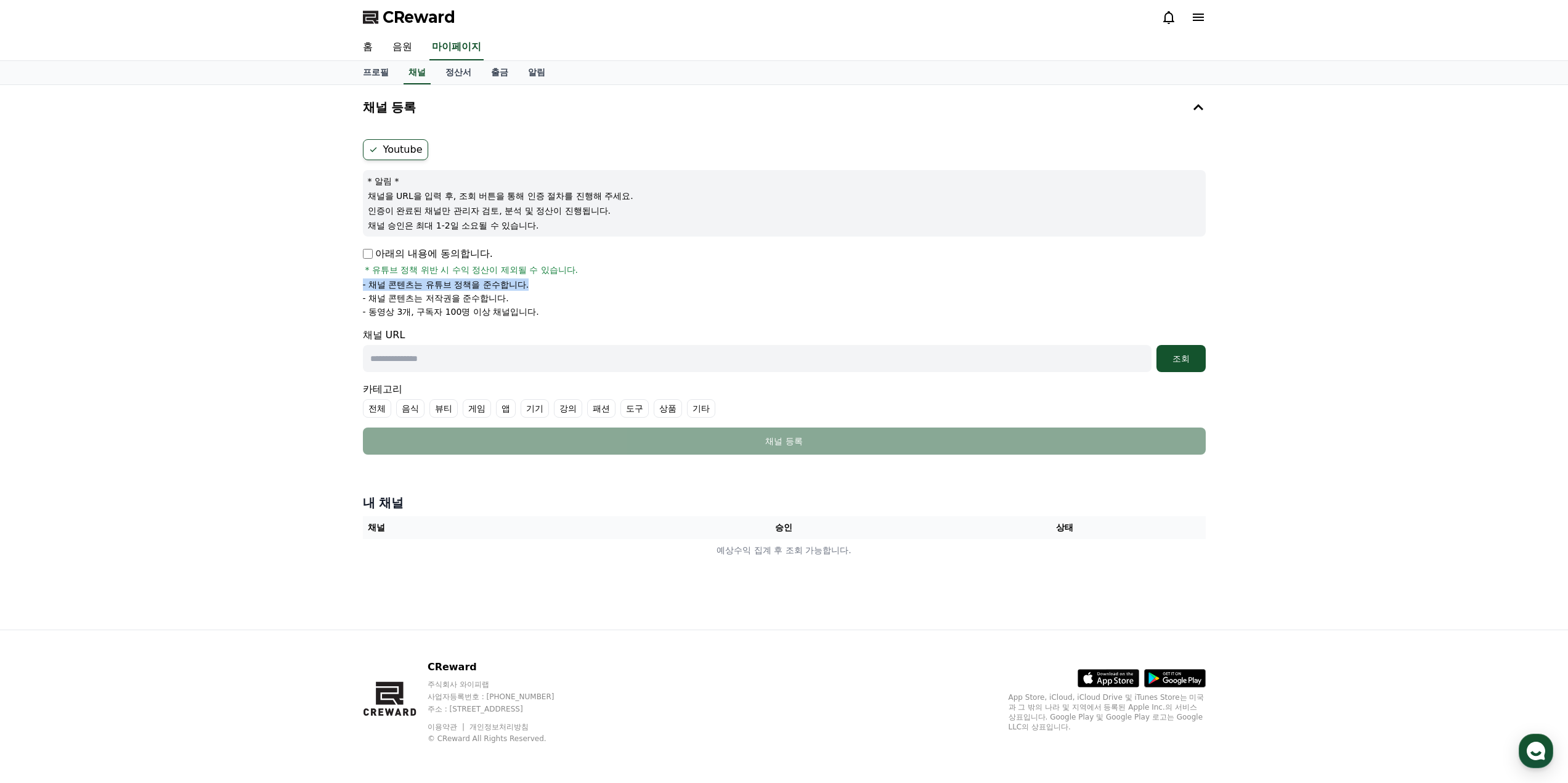
copy div "* 유튜브 정책 위반 시 수익 정산이 제외될 수 있습니다. - 채널 콘텐츠는 유튜브 정책을 준수합니다."
drag, startPoint x: 619, startPoint y: 254, endPoint x: 652, endPoint y: 315, distance: 69.4
click at [652, 315] on div "아래의 내용에 동의합니다. * 유튜브 정책 위반 시 수익 정산이 제외될 수 있습니다. - 채널 콘텐츠는 유튜브 정책을 준수합니다. - 채널 콘…" at bounding box center [784, 282] width 843 height 72
click at [652, 315] on li "- 동영상 3개, 구독자 100명 이상 채널입니다." at bounding box center [784, 312] width 843 height 12
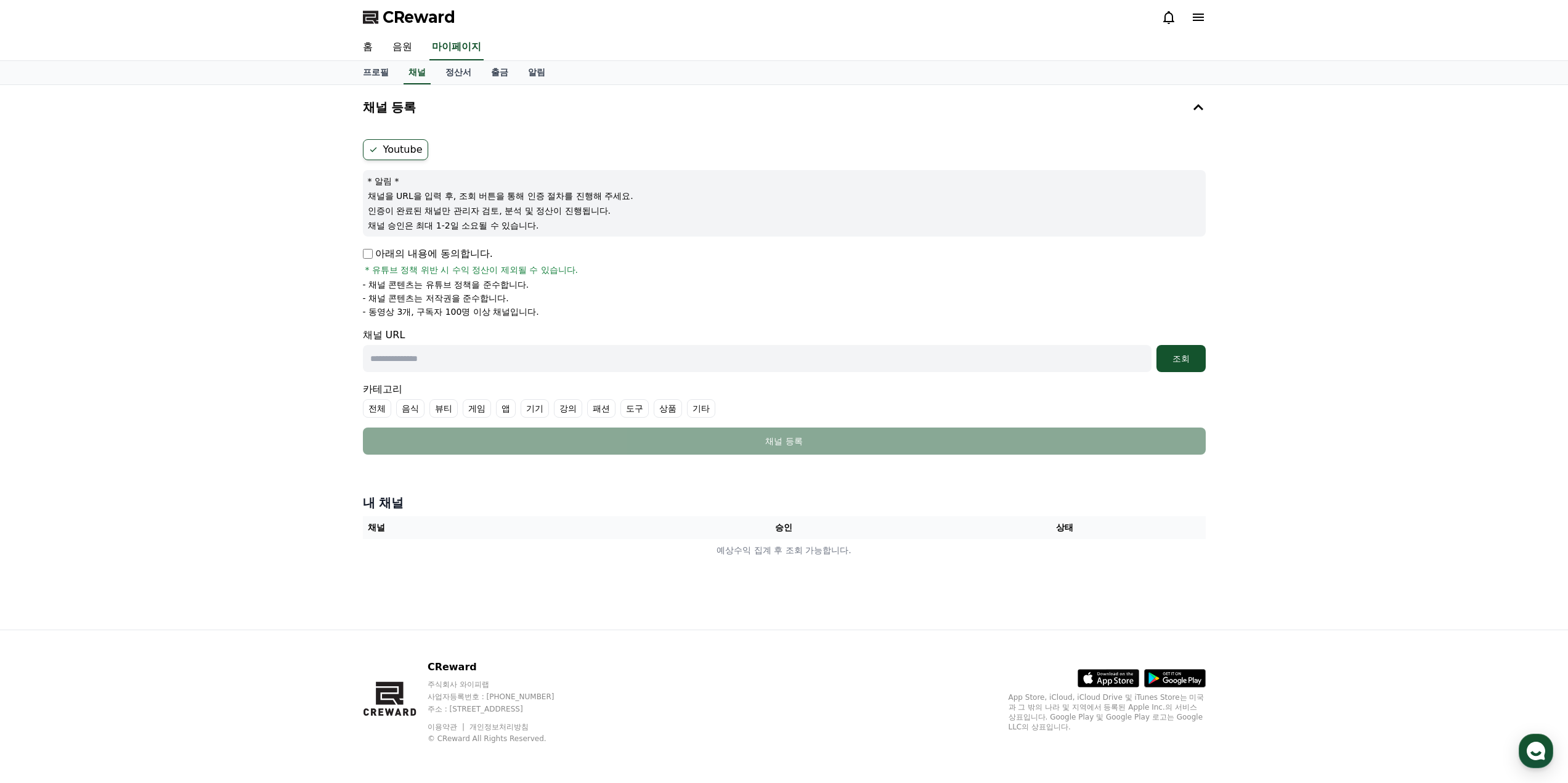
click at [652, 315] on li "- 동영상 3개, 구독자 100명 이상 채널입니다." at bounding box center [784, 312] width 843 height 12
copy form "- 동영상 3개, 구독자 100명 이상 채널입니다."
click at [745, 367] on input "text" at bounding box center [757, 358] width 789 height 27
click at [532, 347] on input "text" at bounding box center [757, 358] width 789 height 27
paste input "**********"
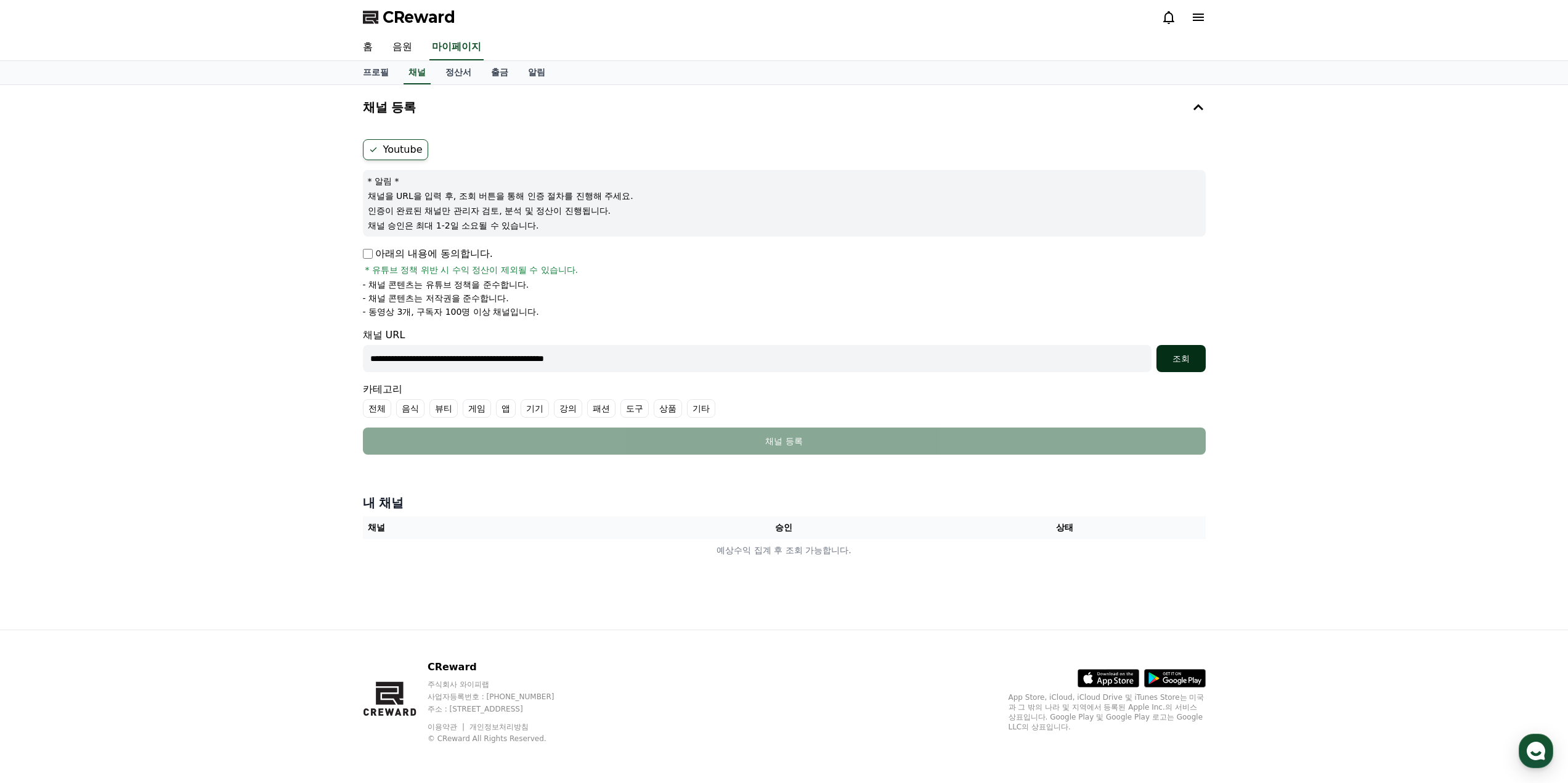
type input "**********"
click at [1196, 352] on button "조회" at bounding box center [1181, 358] width 49 height 27
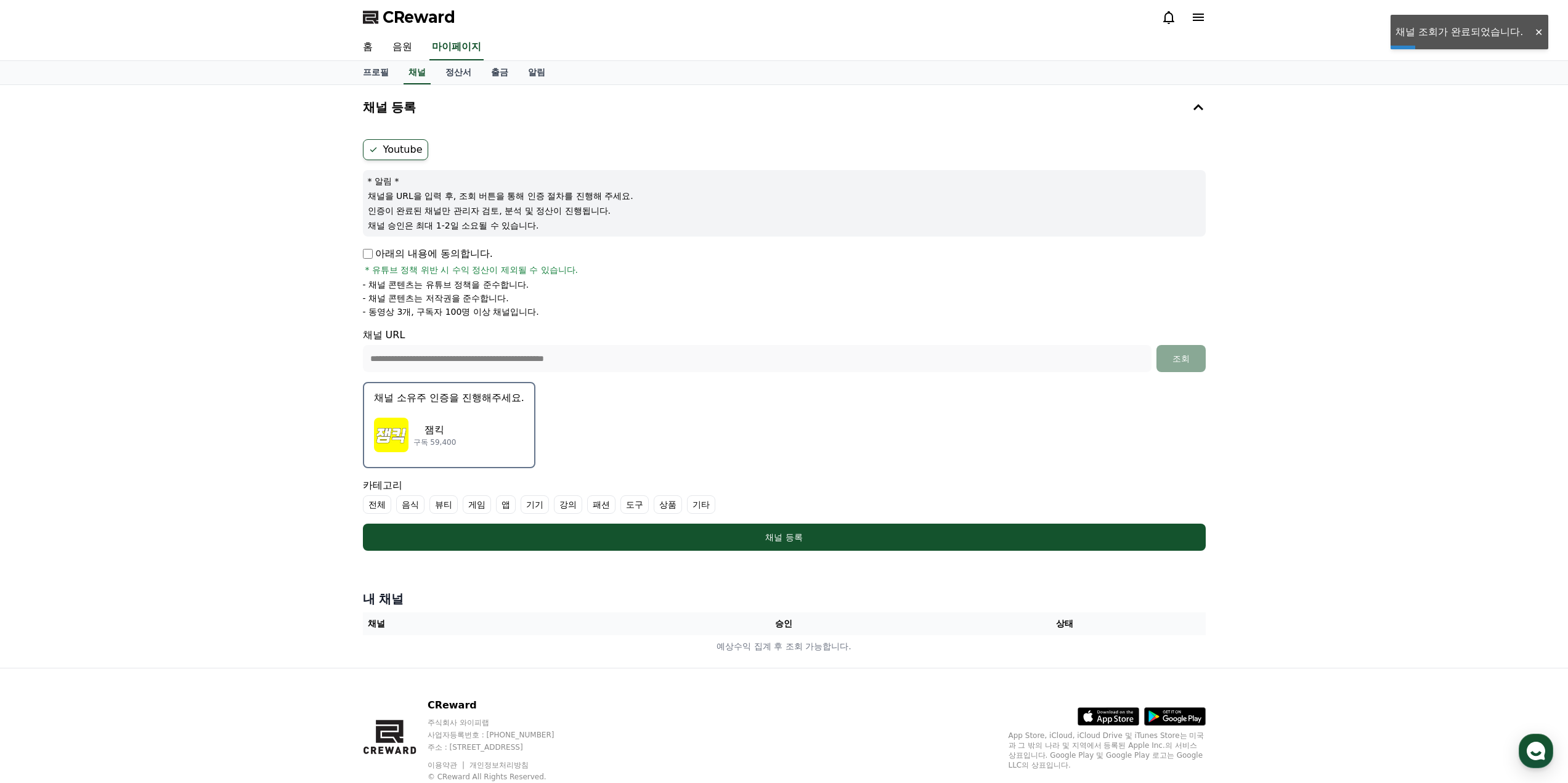
click at [427, 434] on p "잼킥" at bounding box center [435, 429] width 43 height 15
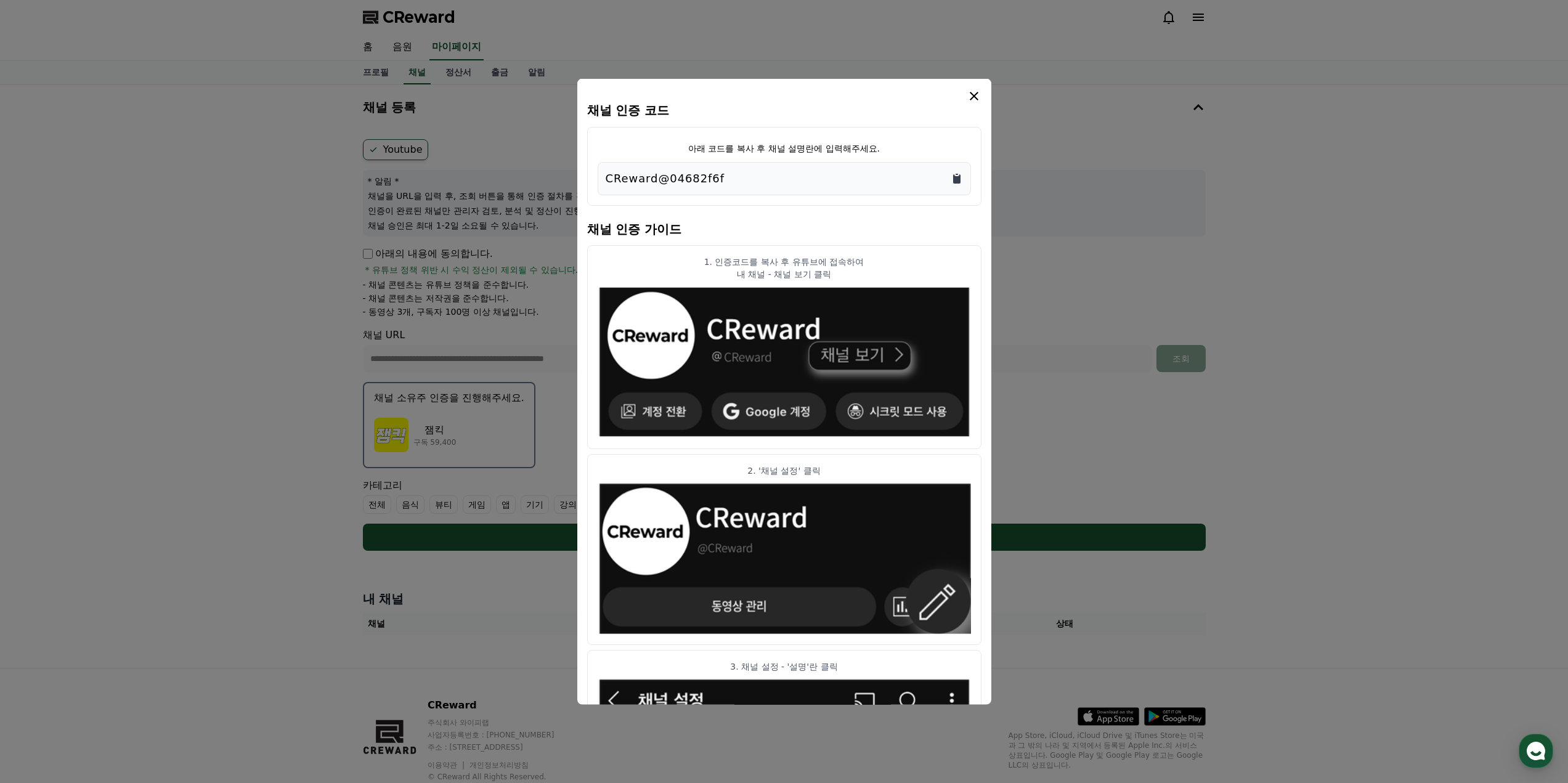
click at [952, 176] on icon "Copy to clipboard" at bounding box center [956, 178] width 12 height 12
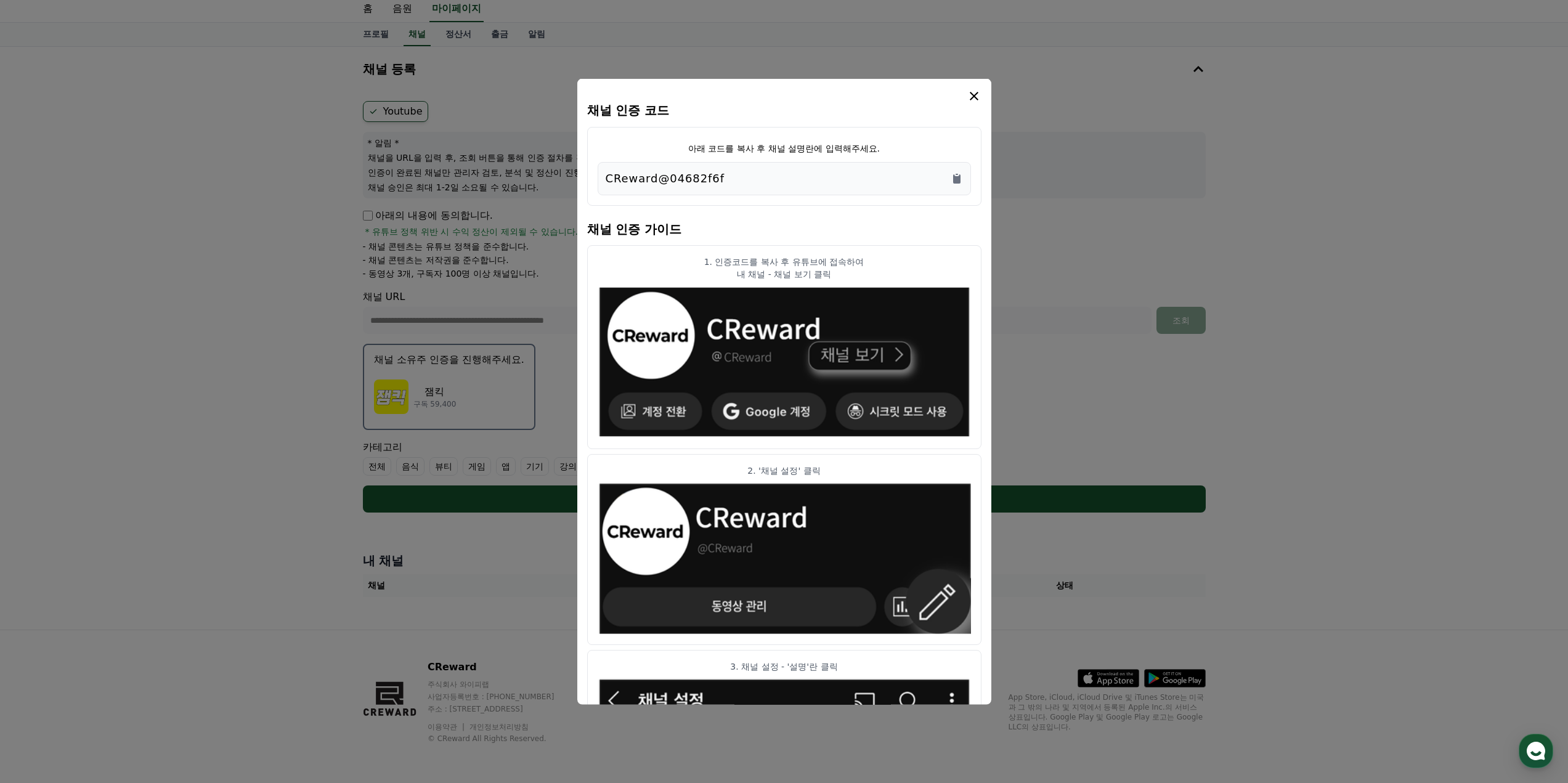
click at [859, 376] on img "modal" at bounding box center [784, 361] width 373 height 155
click at [858, 175] on div "CReward@04682f6f" at bounding box center [784, 178] width 357 height 17
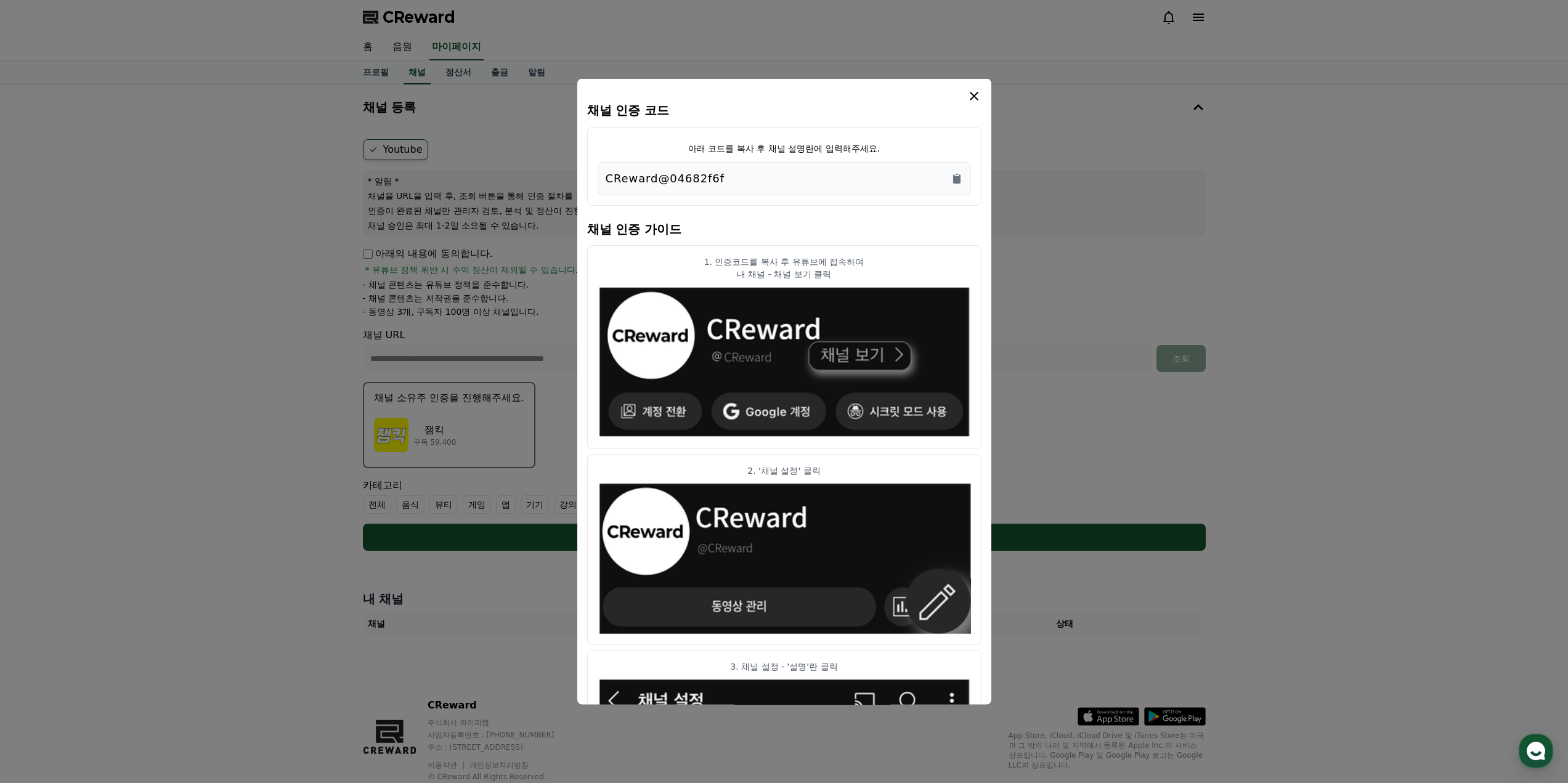
click at [967, 96] on icon "modal" at bounding box center [974, 95] width 15 height 15
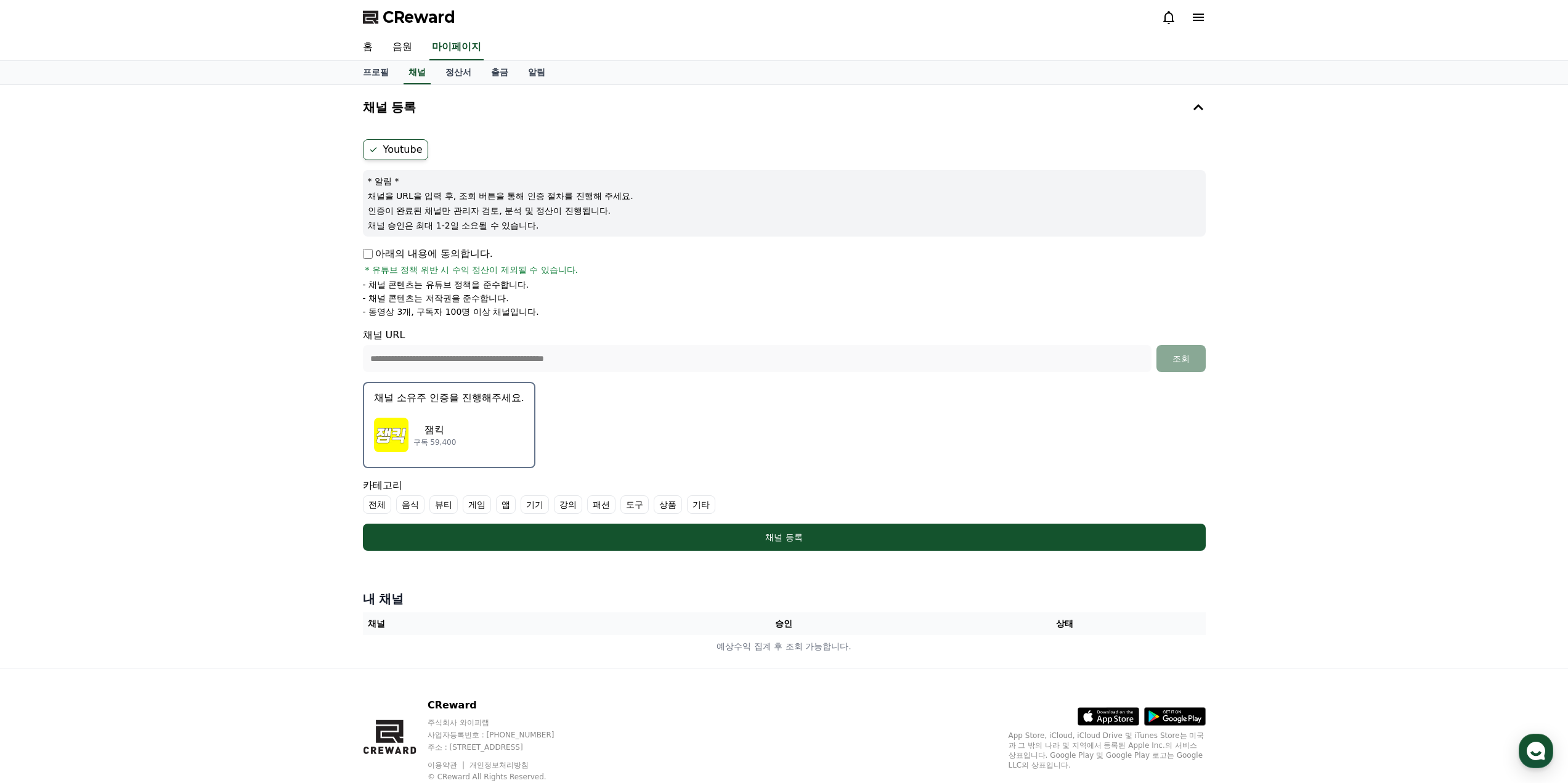
click at [716, 409] on form "**********" at bounding box center [784, 346] width 843 height 412
click at [505, 429] on div "잼킥 구독 59,400" at bounding box center [449, 435] width 150 height 49
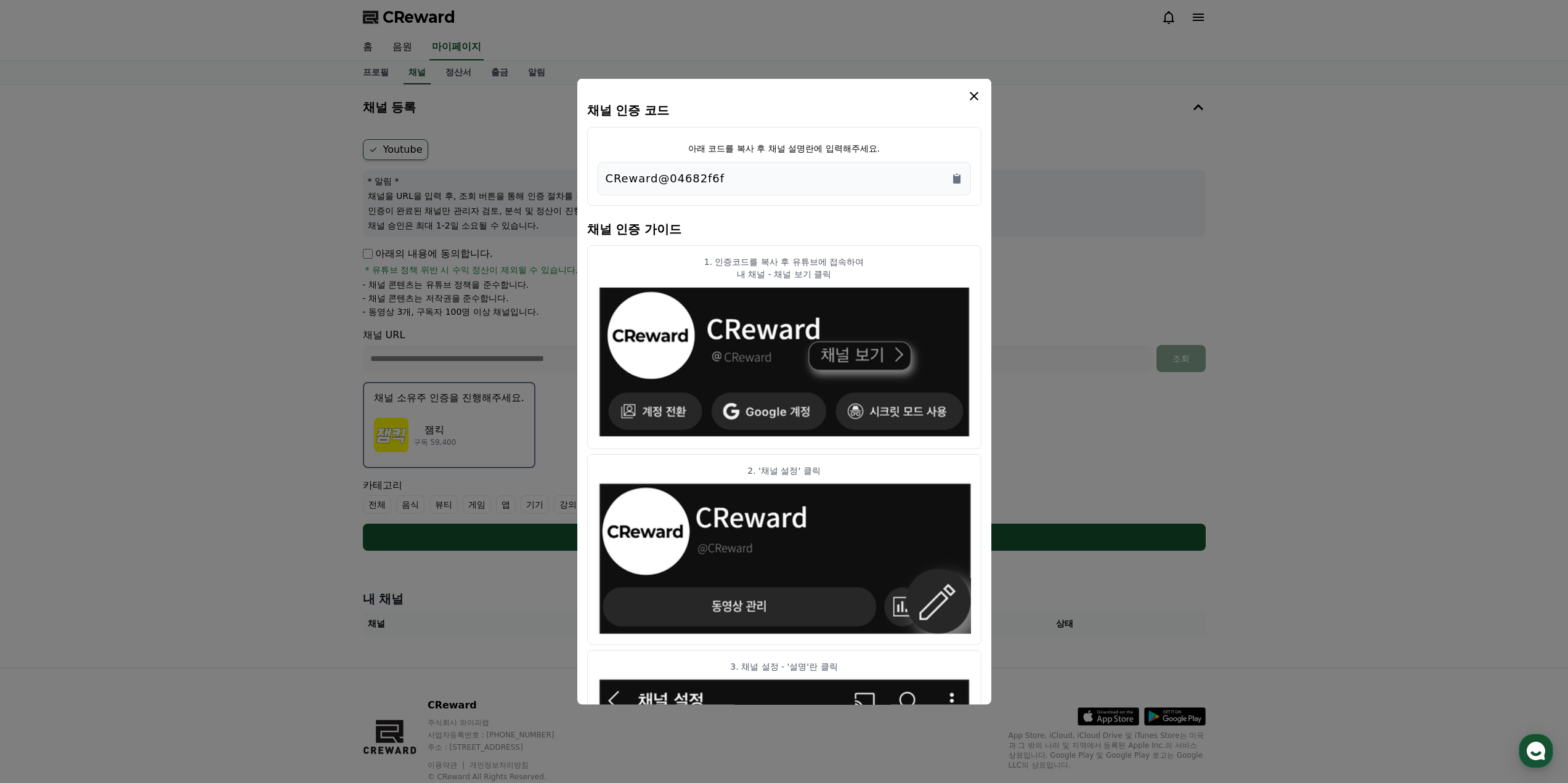
click at [974, 94] on icon "modal" at bounding box center [974, 95] width 15 height 15
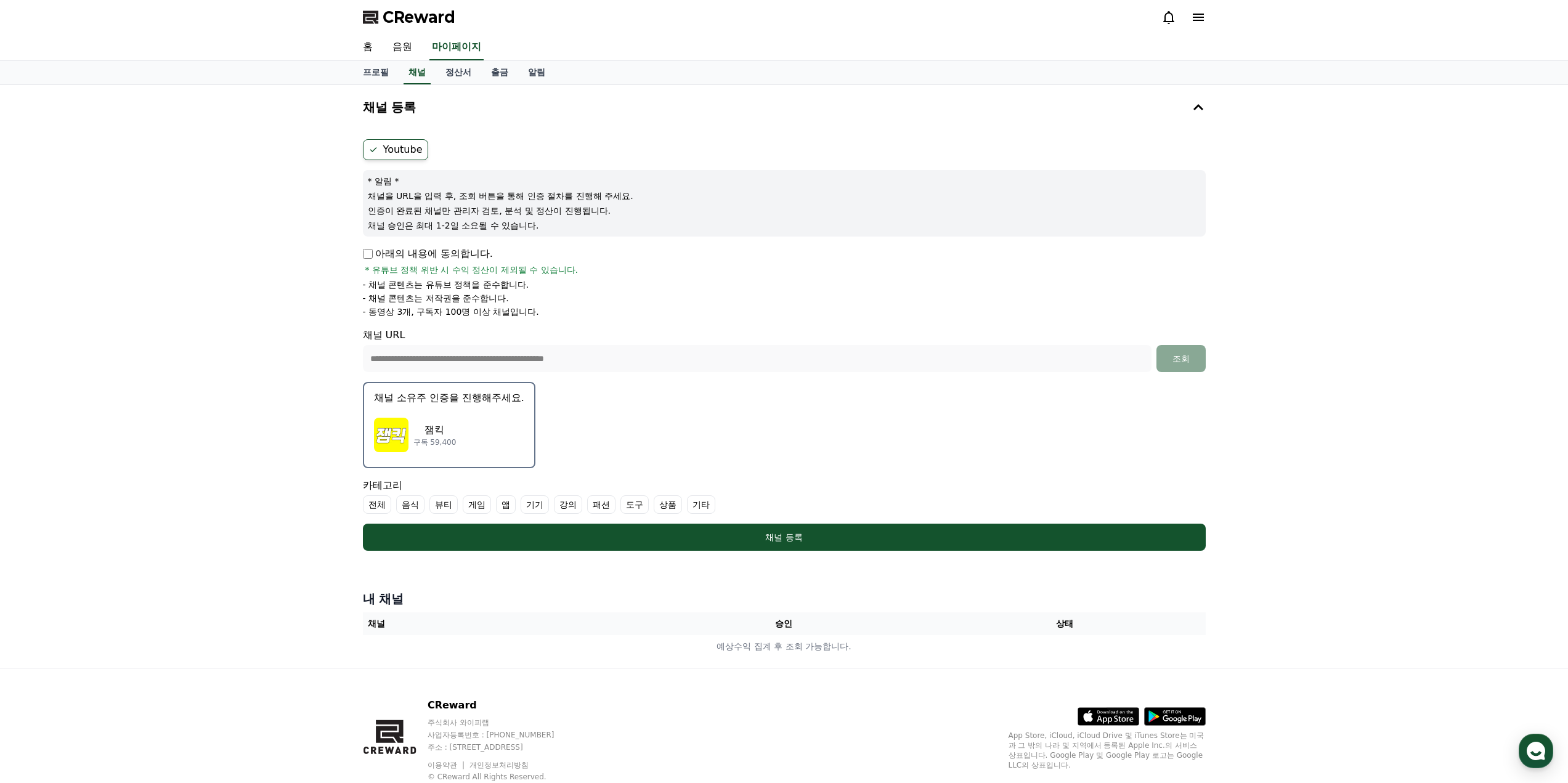
click at [789, 304] on li "- 채널 콘텐츠는 저작권을 준수합니다." at bounding box center [784, 299] width 843 height 12
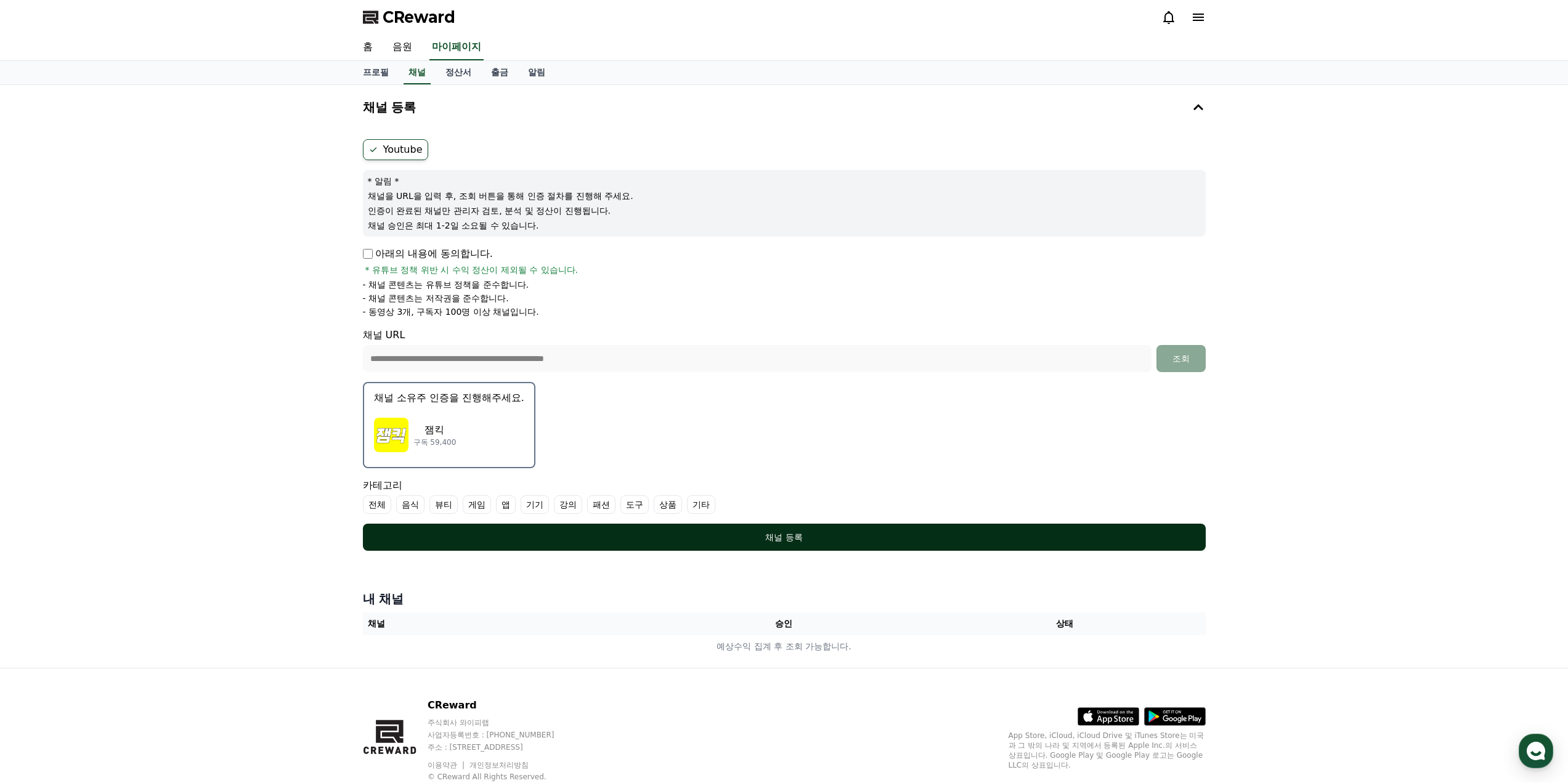
click at [750, 528] on button "채널 등록" at bounding box center [784, 537] width 843 height 27
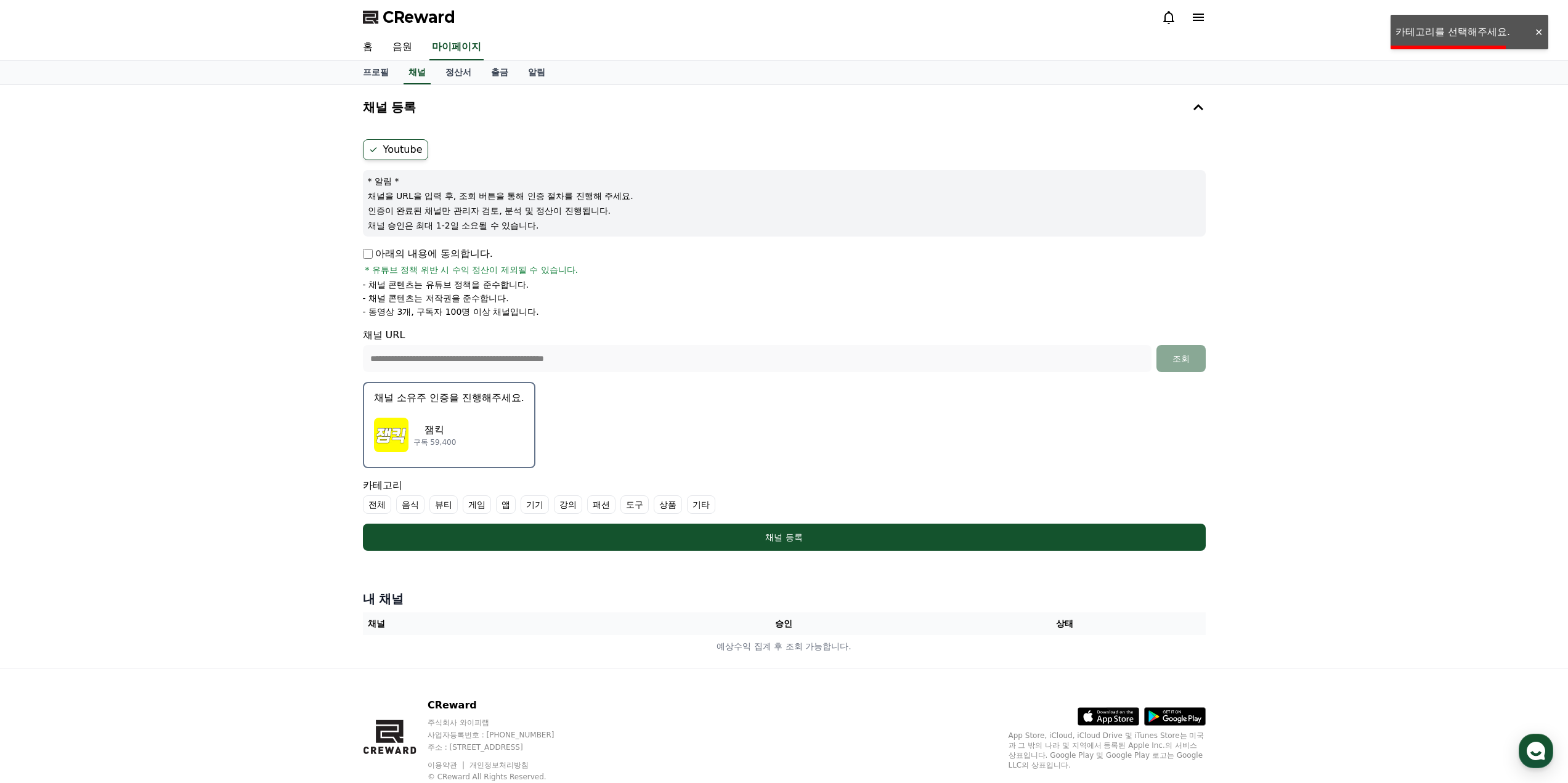
click at [782, 435] on form "**********" at bounding box center [784, 346] width 843 height 412
click at [387, 502] on label "전체" at bounding box center [377, 505] width 28 height 18
click at [387, 502] on label "전체" at bounding box center [384, 505] width 43 height 18
click at [374, 504] on label "전체" at bounding box center [377, 505] width 28 height 18
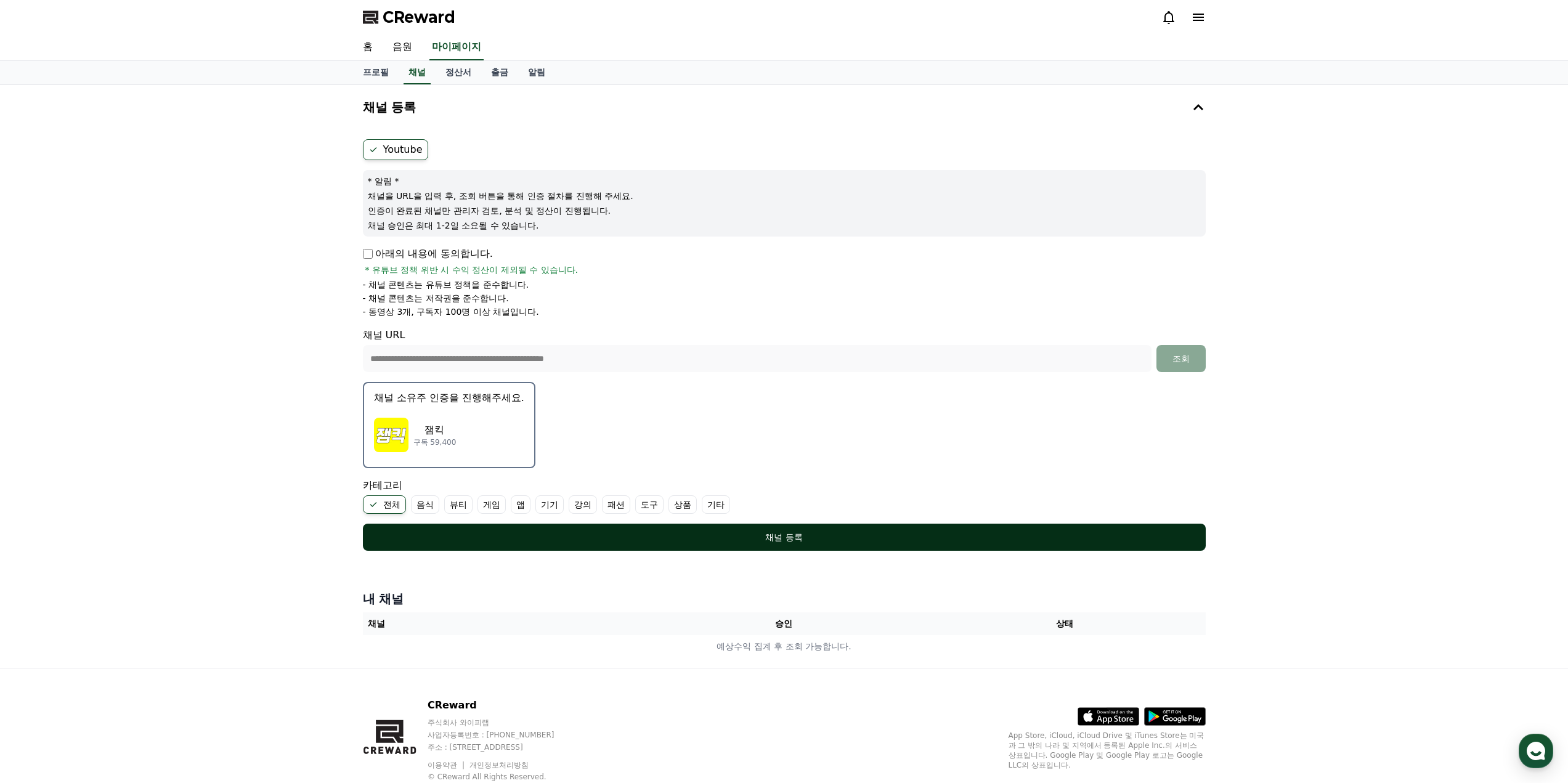
click at [538, 529] on button "채널 등록" at bounding box center [784, 537] width 843 height 27
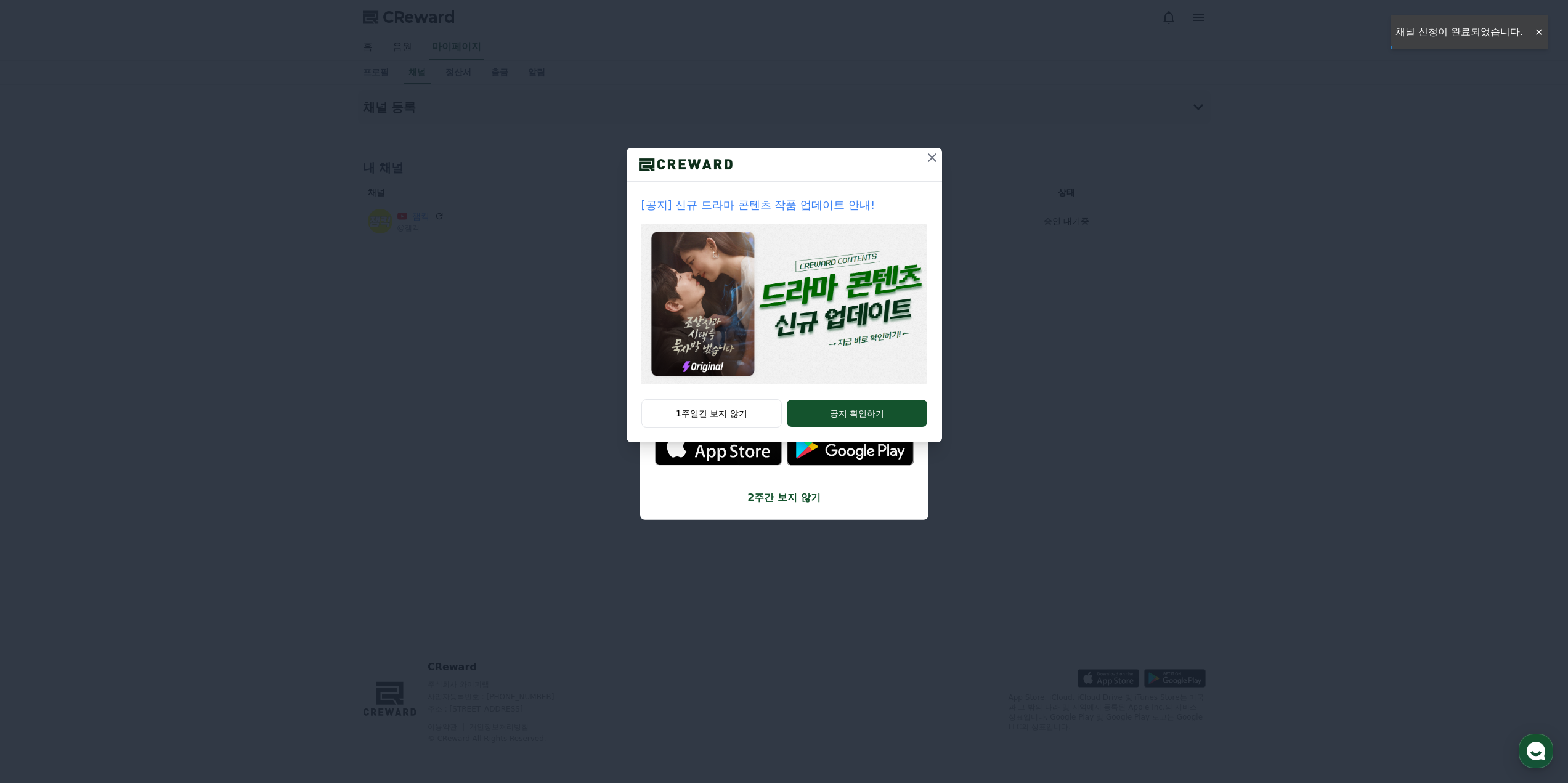
click at [929, 160] on icon at bounding box center [932, 158] width 9 height 9
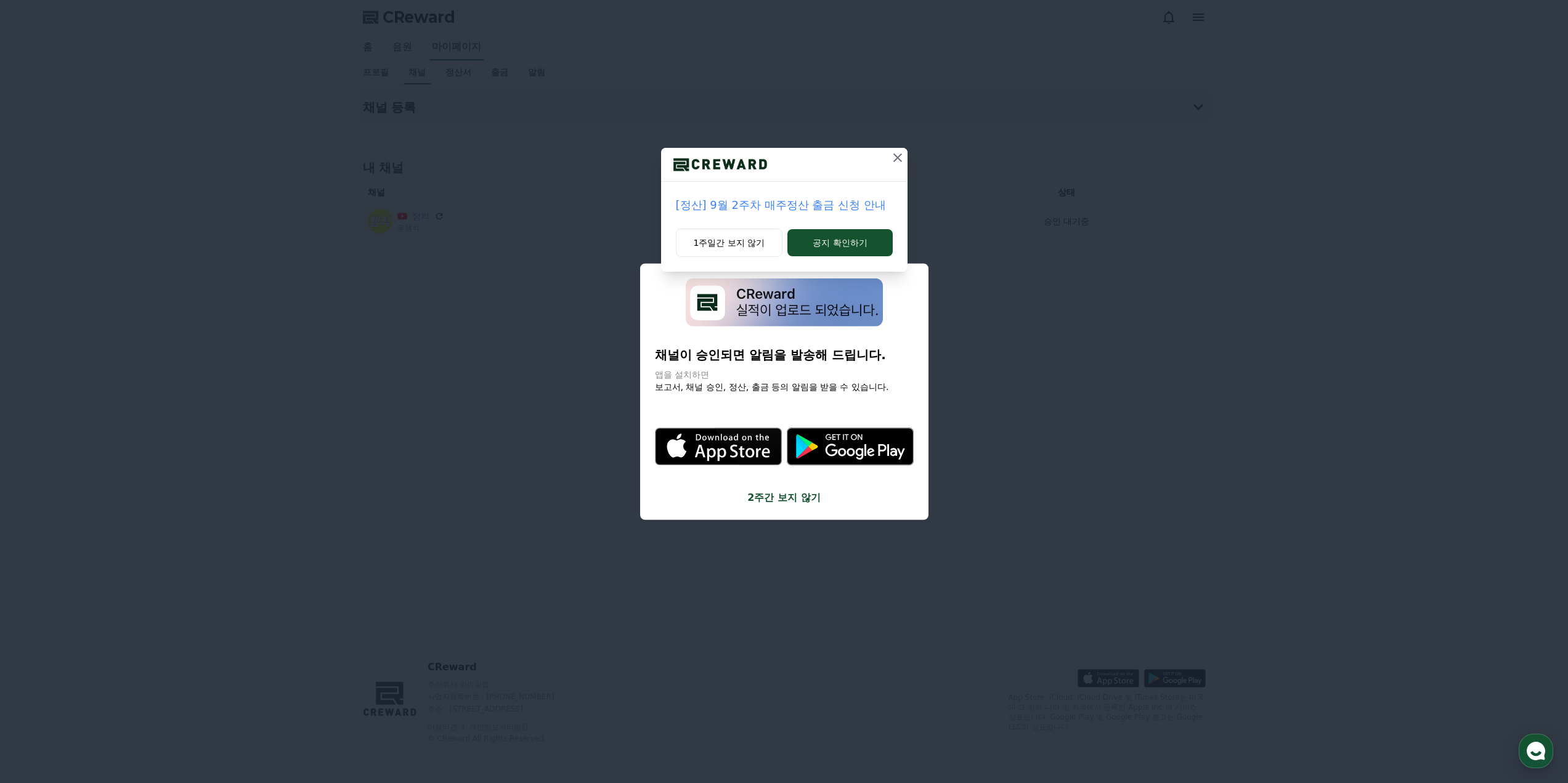
click at [893, 164] on icon at bounding box center [897, 157] width 15 height 15
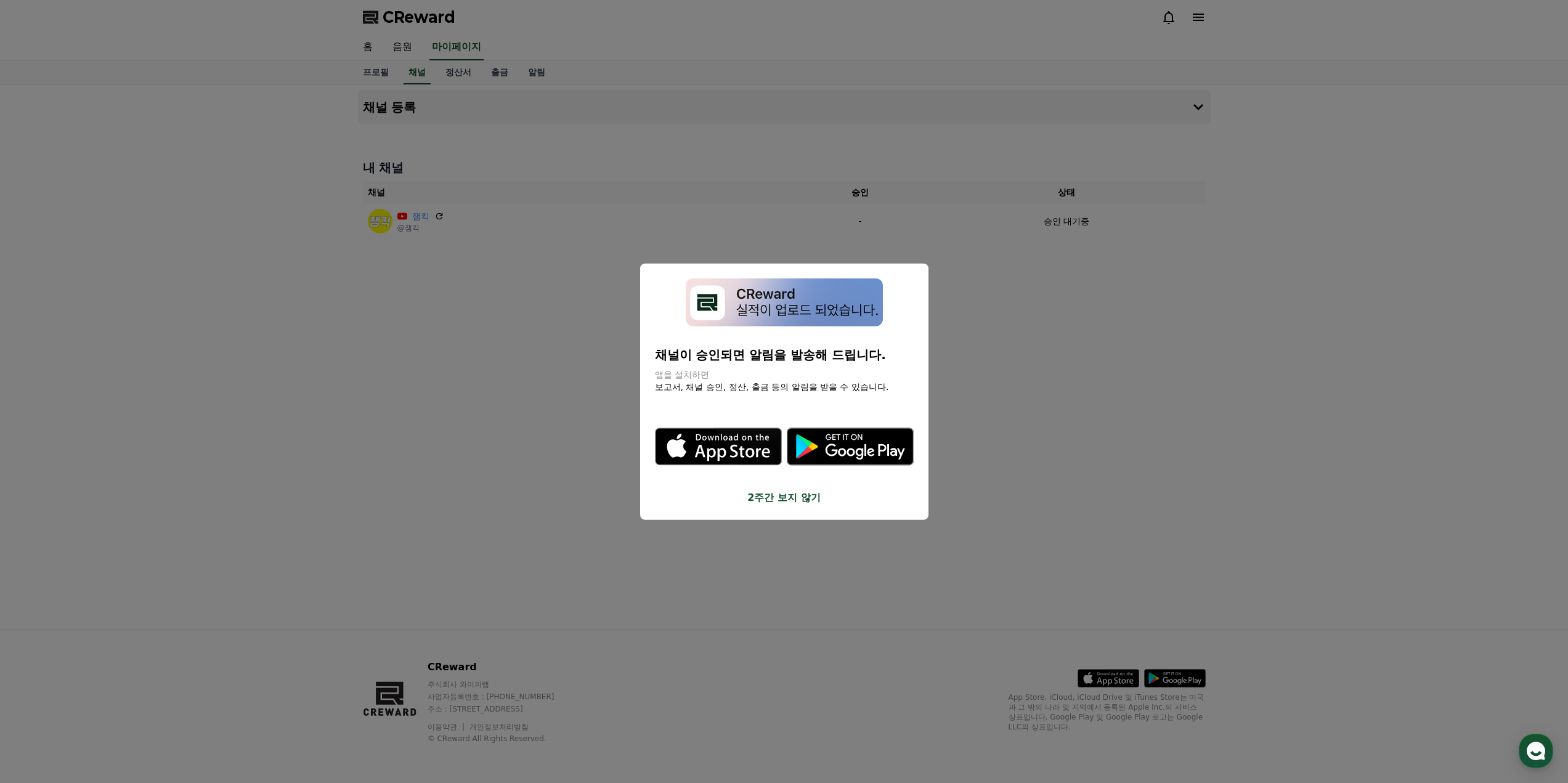
click at [1044, 321] on button "close modal" at bounding box center [784, 391] width 1568 height 783
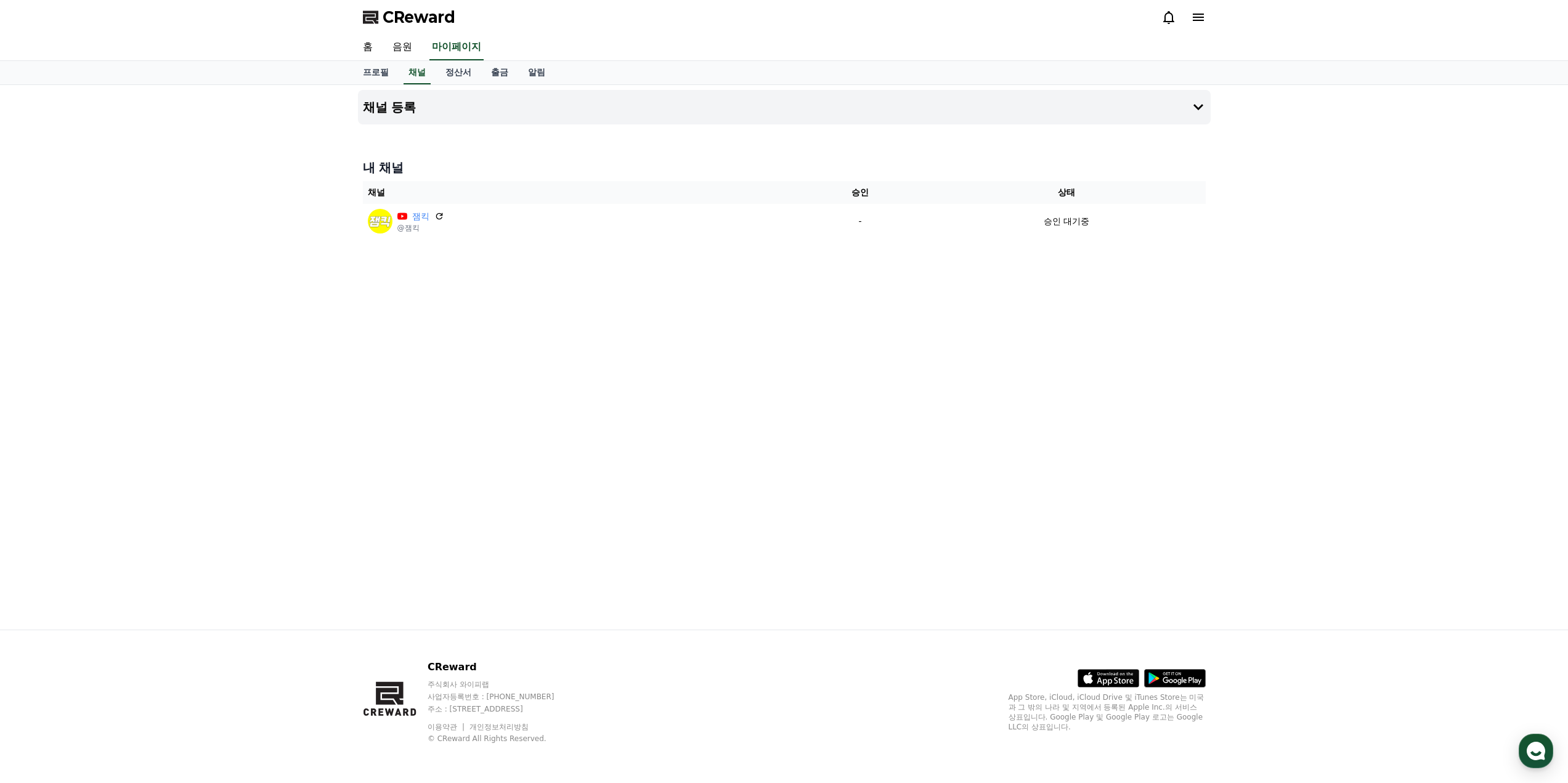
click at [730, 305] on div "채널 등록 내 채널 채널 승인 상태 잼킥 @잼킥 - 승인 대기중" at bounding box center [784, 357] width 862 height 545
